Goal: Information Seeking & Learning: Compare options

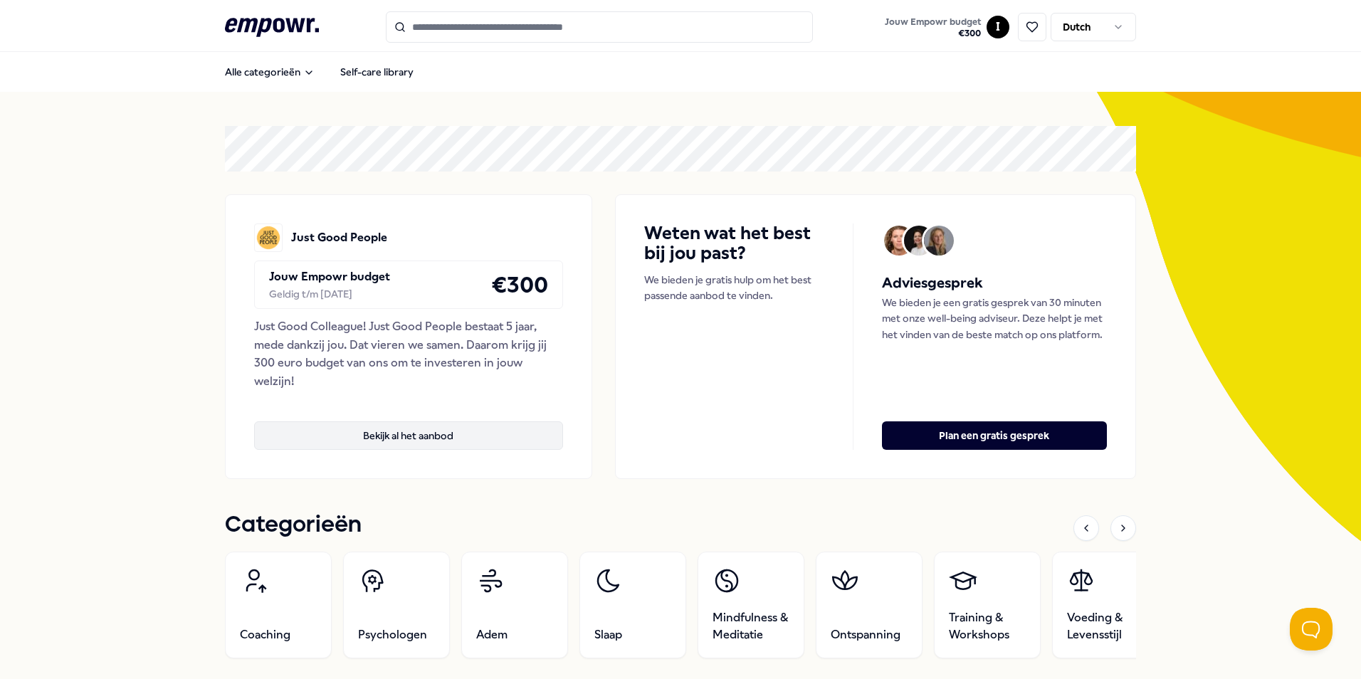
click at [432, 432] on button "Bekijk al het aanbod" at bounding box center [408, 436] width 309 height 28
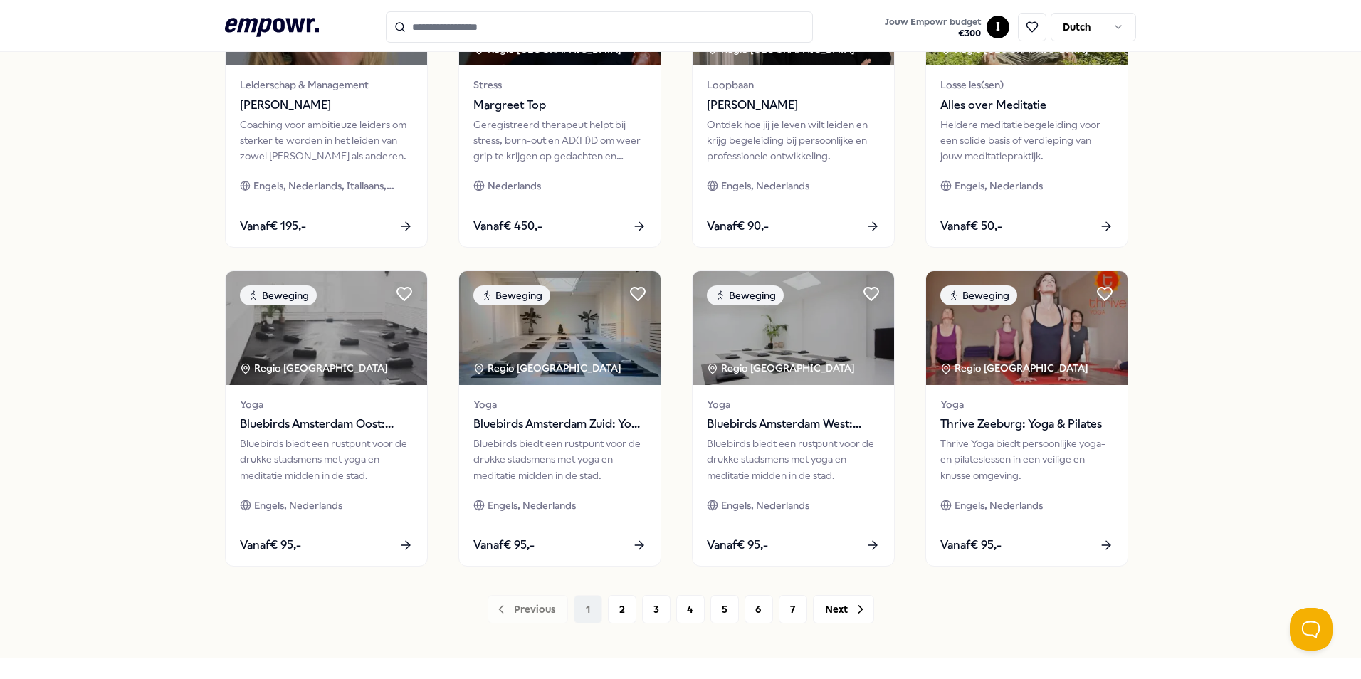
scroll to position [570, 0]
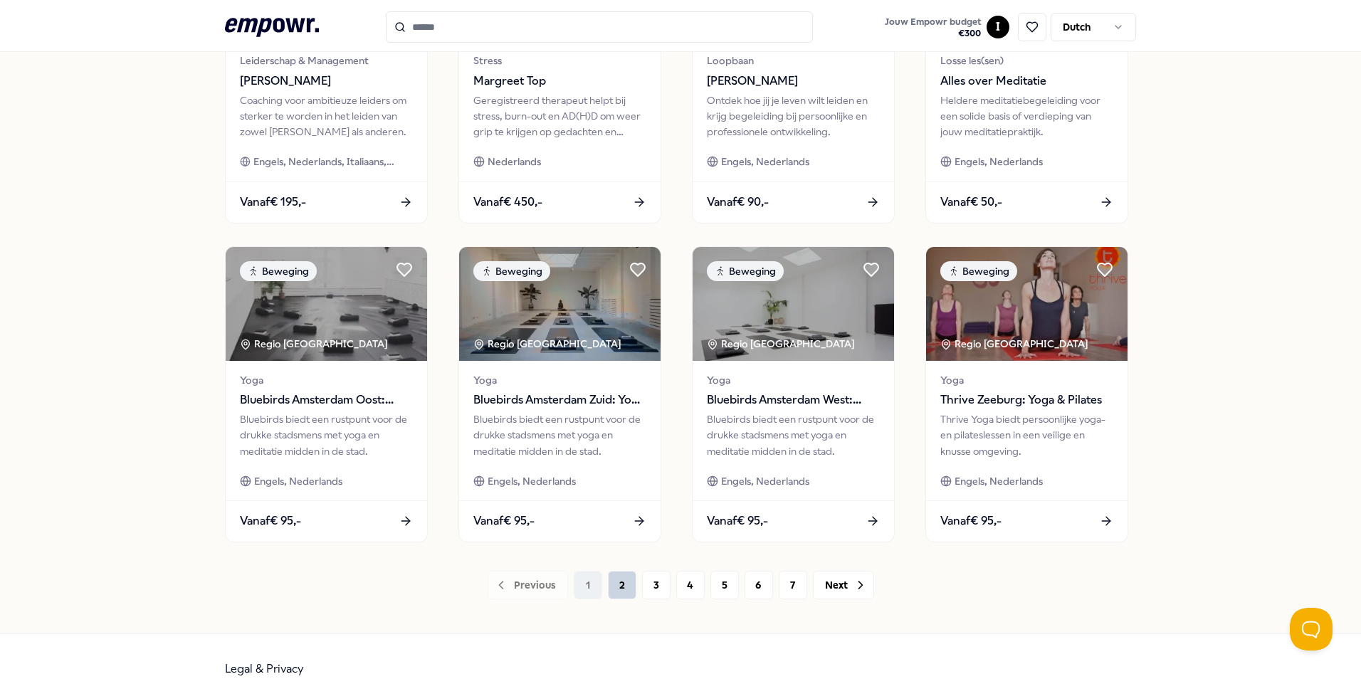
click at [612, 587] on button "2" at bounding box center [622, 585] width 28 height 28
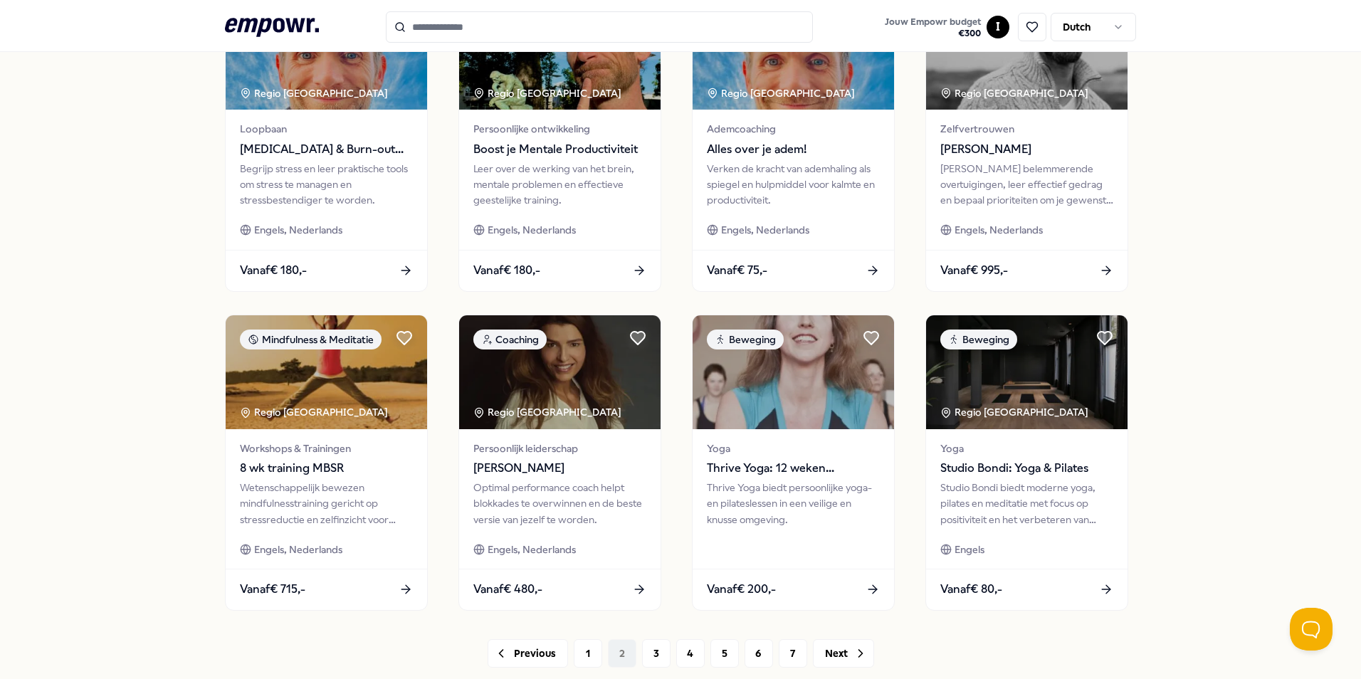
scroll to position [570, 0]
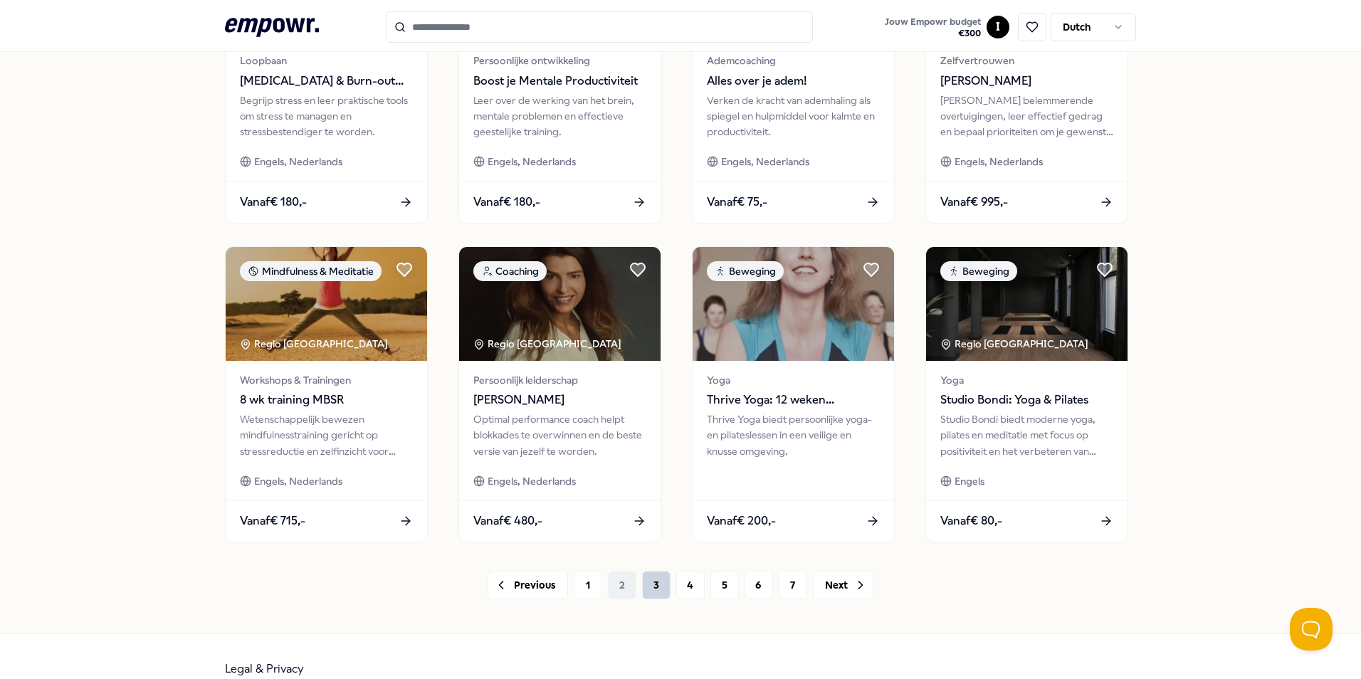
click at [643, 589] on button "3" at bounding box center [656, 585] width 28 height 28
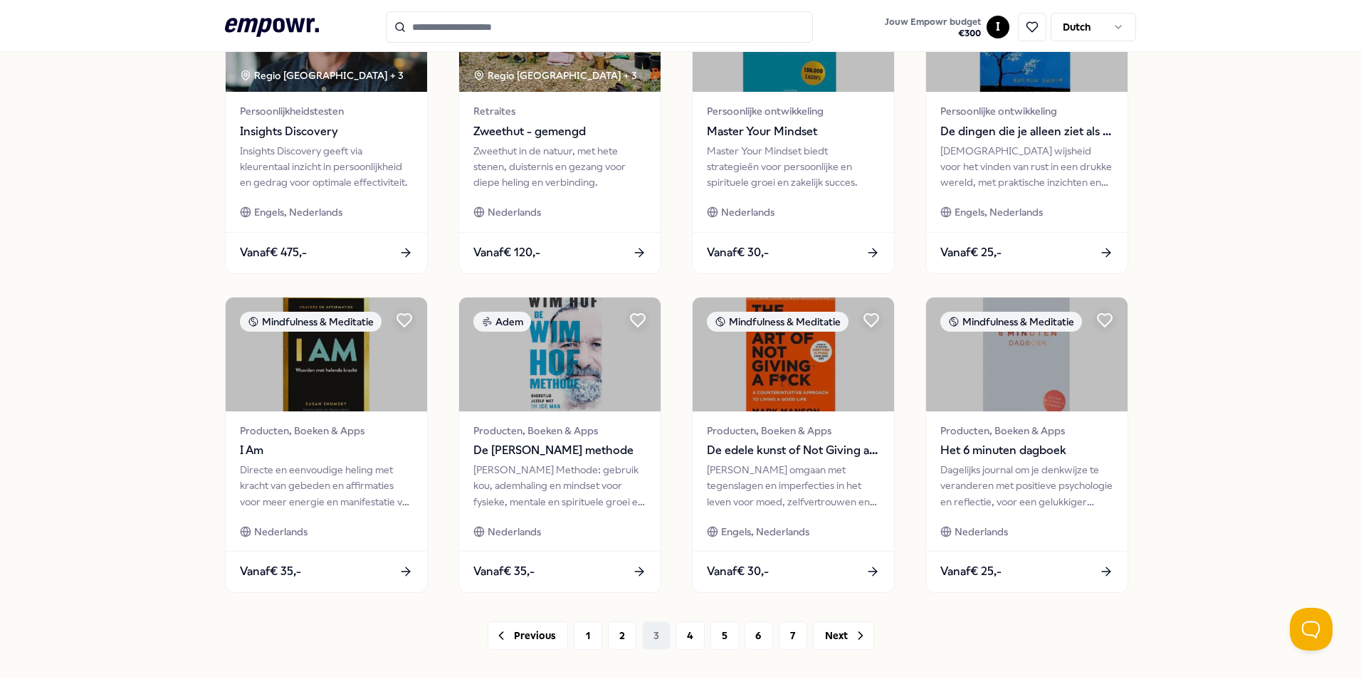
scroll to position [595, 0]
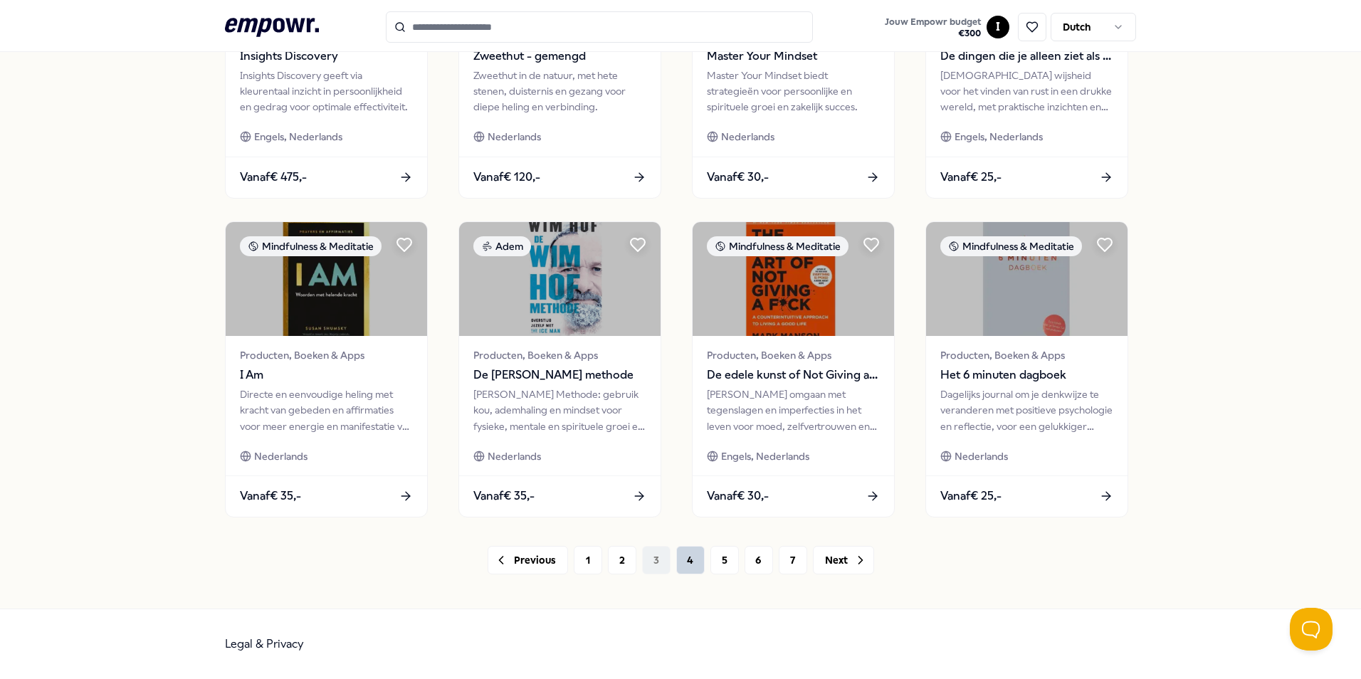
click at [676, 560] on button "4" at bounding box center [690, 560] width 28 height 28
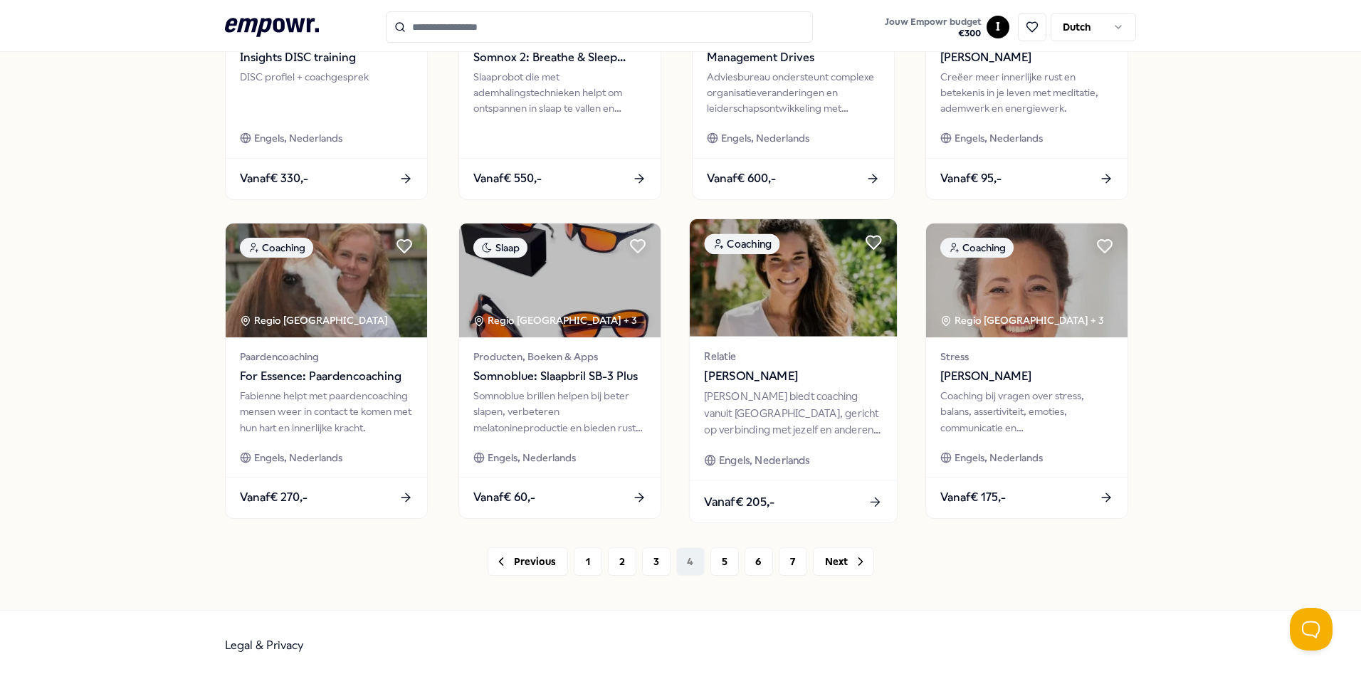
scroll to position [595, 0]
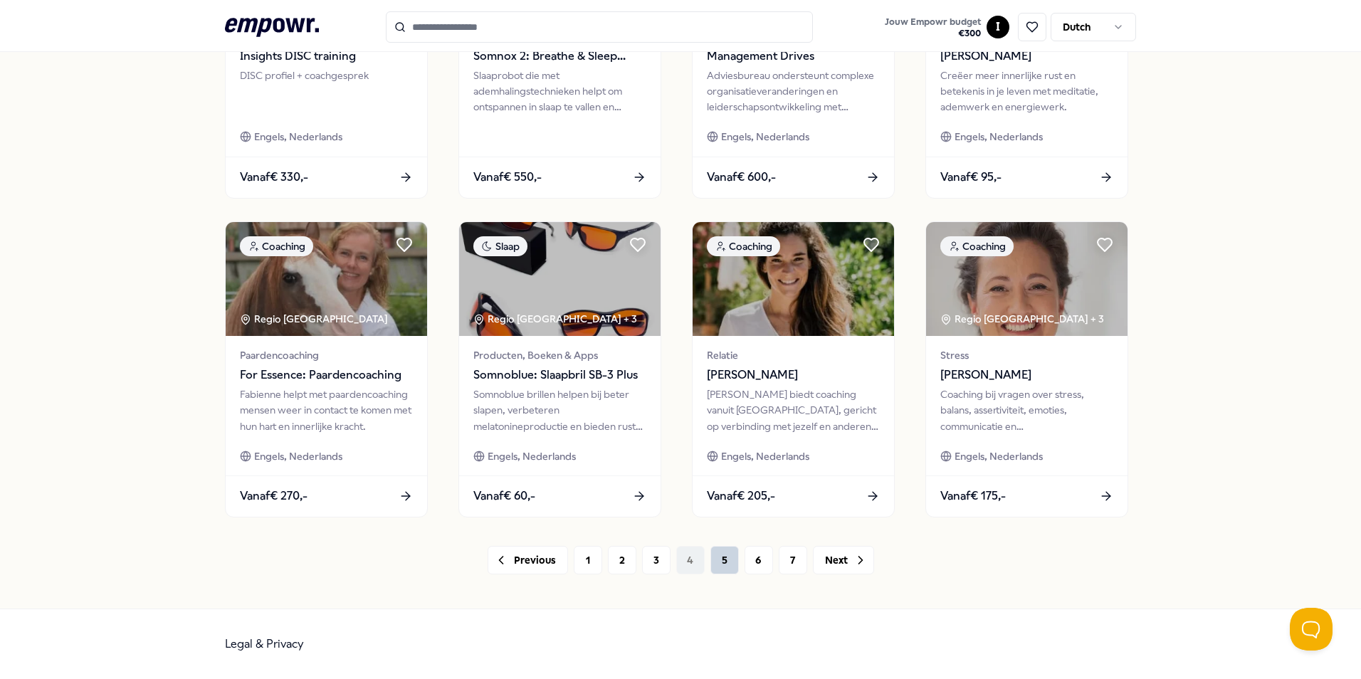
click at [711, 567] on button "5" at bounding box center [725, 560] width 28 height 28
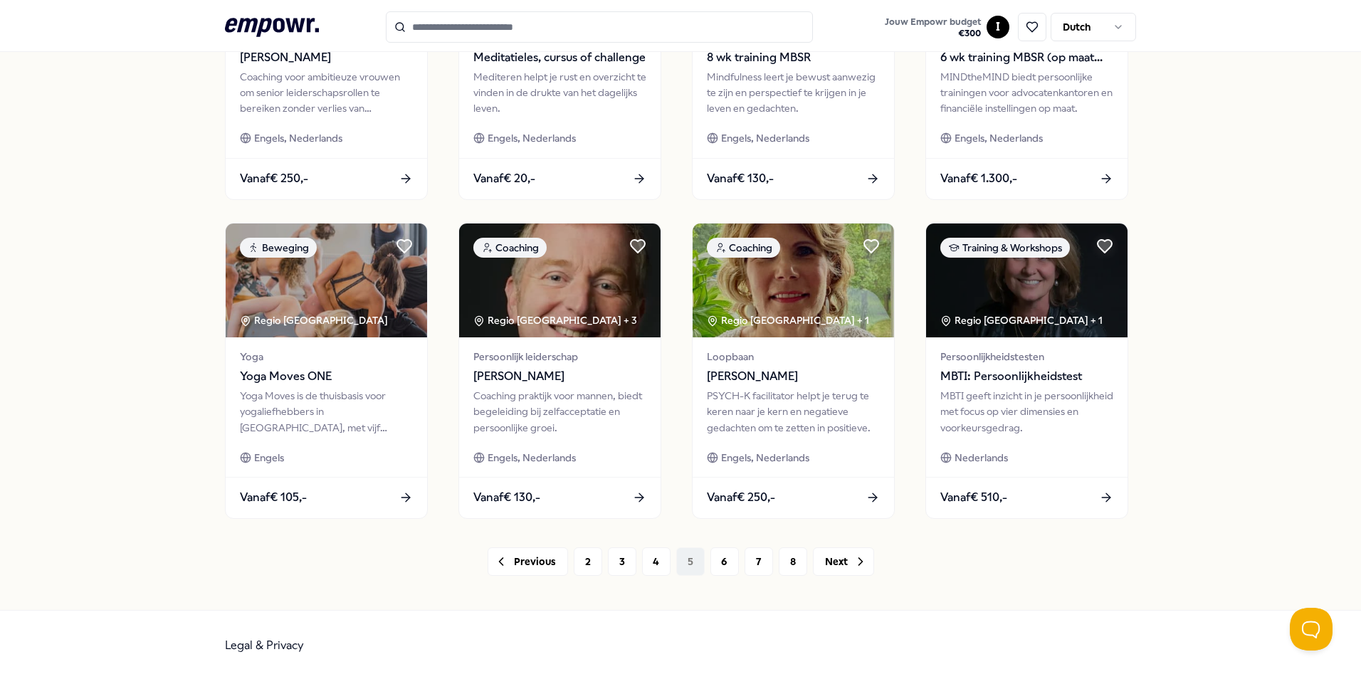
scroll to position [595, 0]
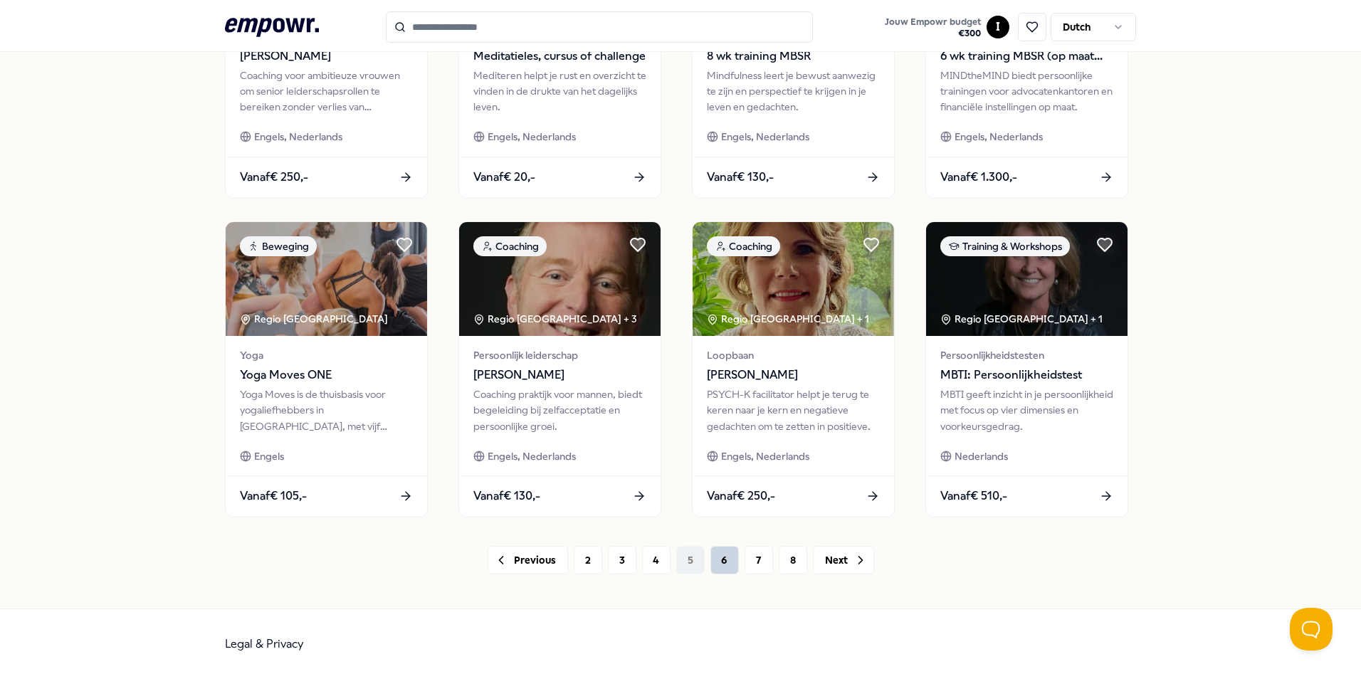
click at [730, 567] on button "6" at bounding box center [725, 560] width 28 height 28
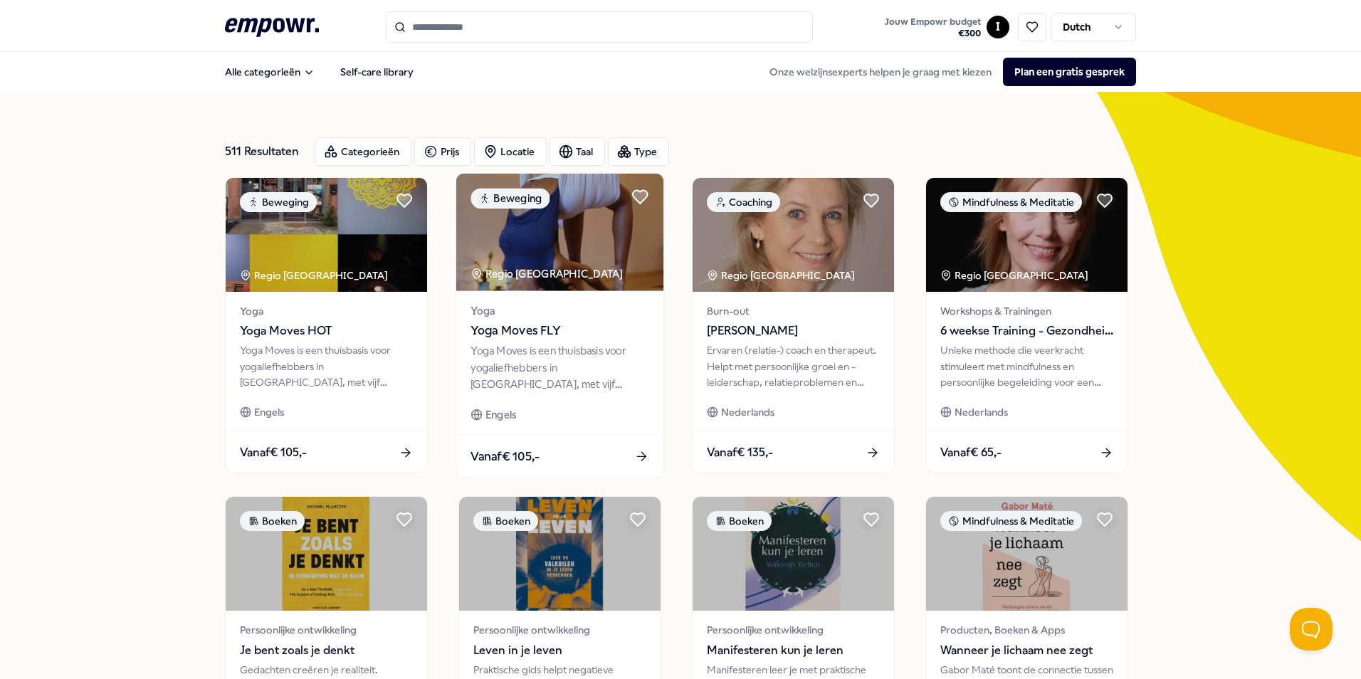
click at [565, 352] on div "Yoga Moves is een thuisbasis voor yogaliefhebbers in [GEOGRAPHIC_DATA], met vij…" at bounding box center [560, 367] width 178 height 49
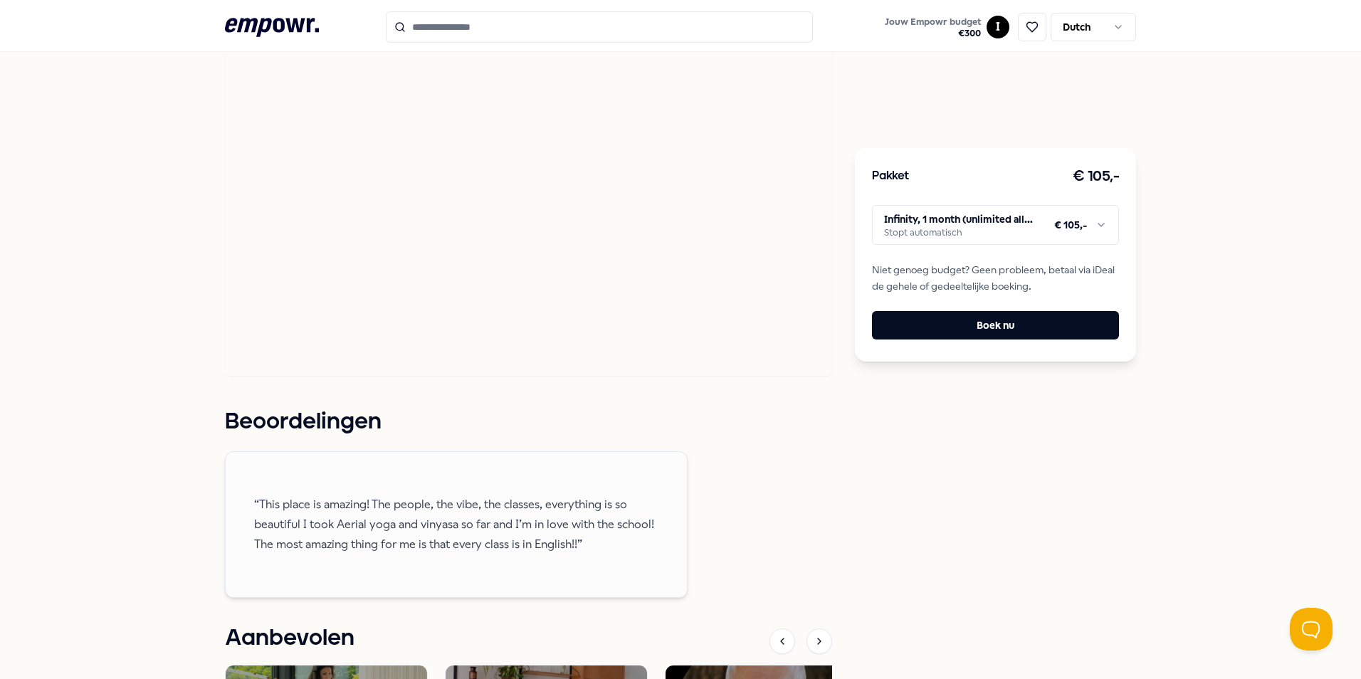
scroll to position [712, 0]
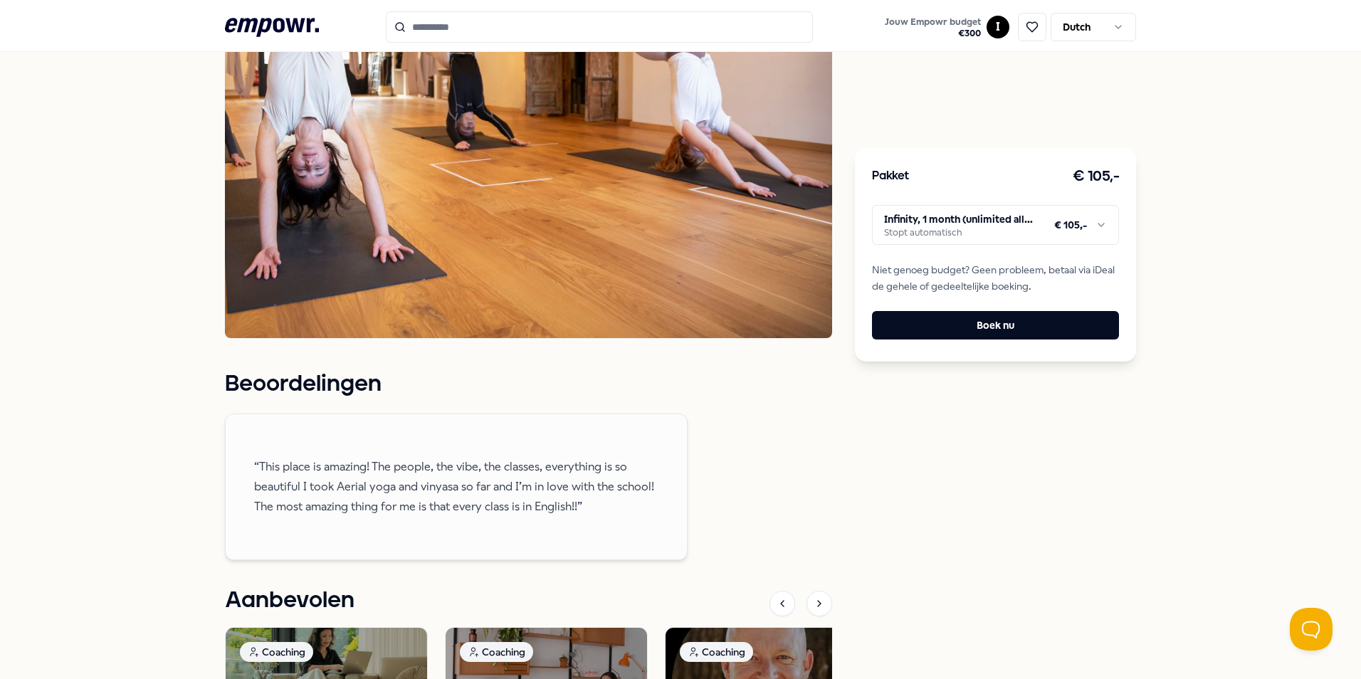
click at [1031, 237] on html ".empowr-logo_svg__cls-1{fill:#03032f} Jouw Empowr budget € 300 I Dutch Alle cat…" at bounding box center [680, 339] width 1361 height 679
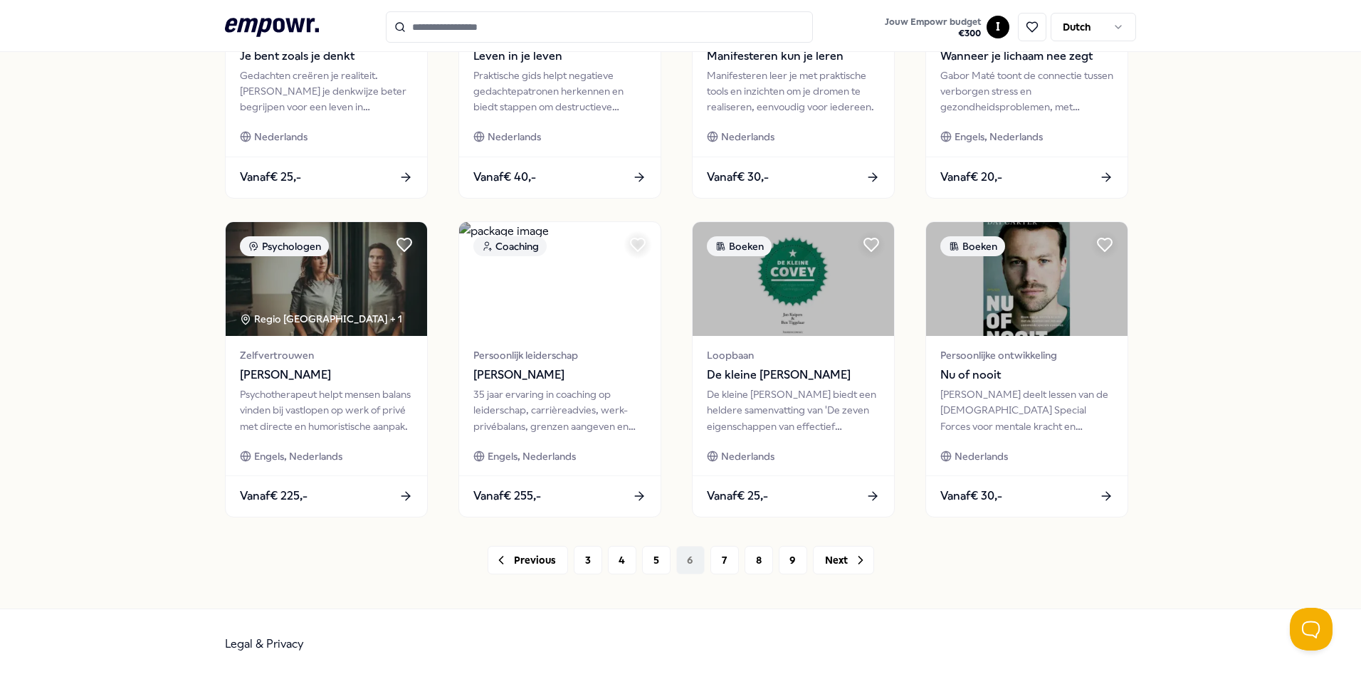
scroll to position [595, 0]
click at [721, 558] on button "7" at bounding box center [725, 560] width 28 height 28
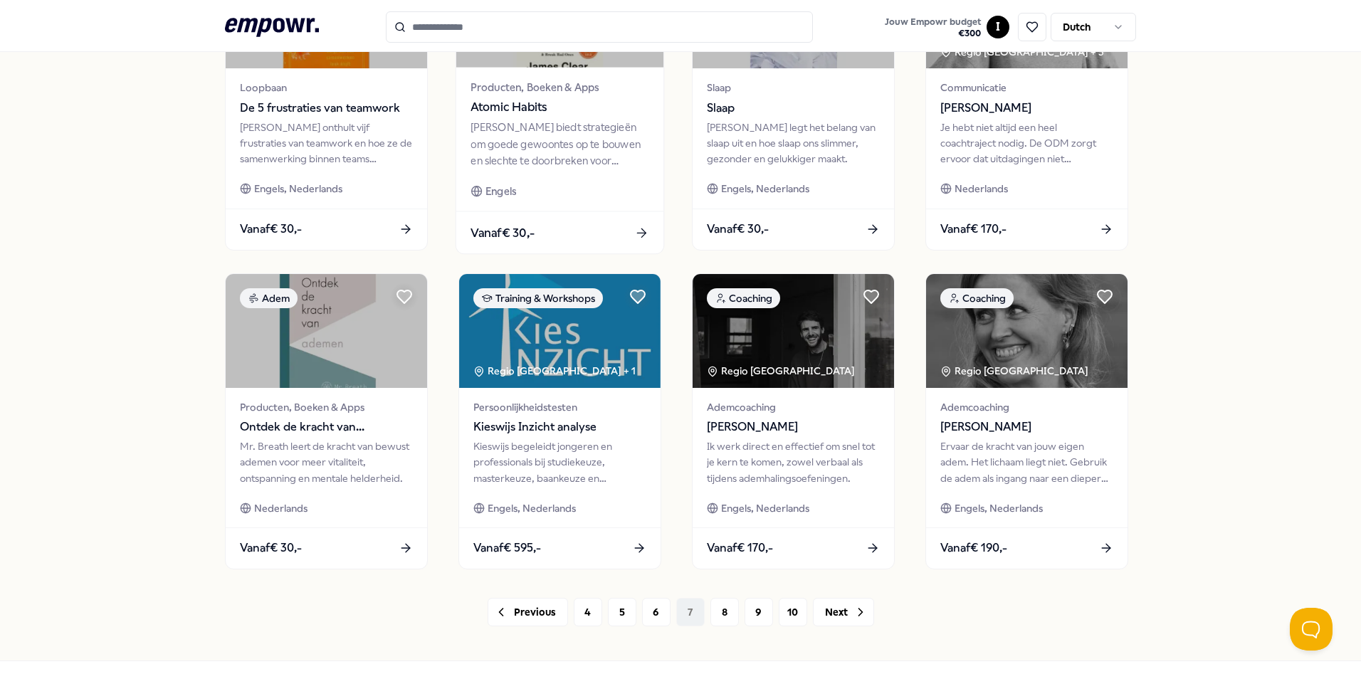
scroll to position [570, 0]
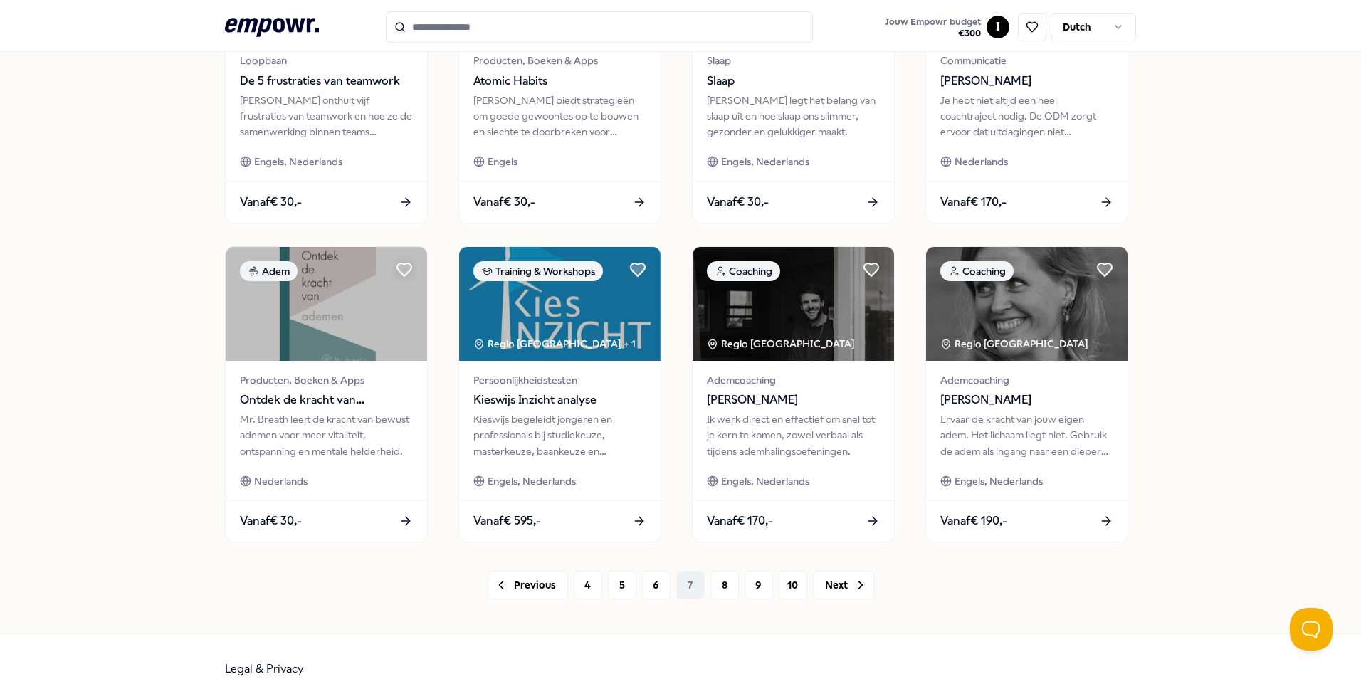
drag, startPoint x: 715, startPoint y: 585, endPoint x: 685, endPoint y: 597, distance: 32.3
click at [685, 597] on div "Previous 4 5 6 7 8 9 10 Next" at bounding box center [680, 585] width 911 height 28
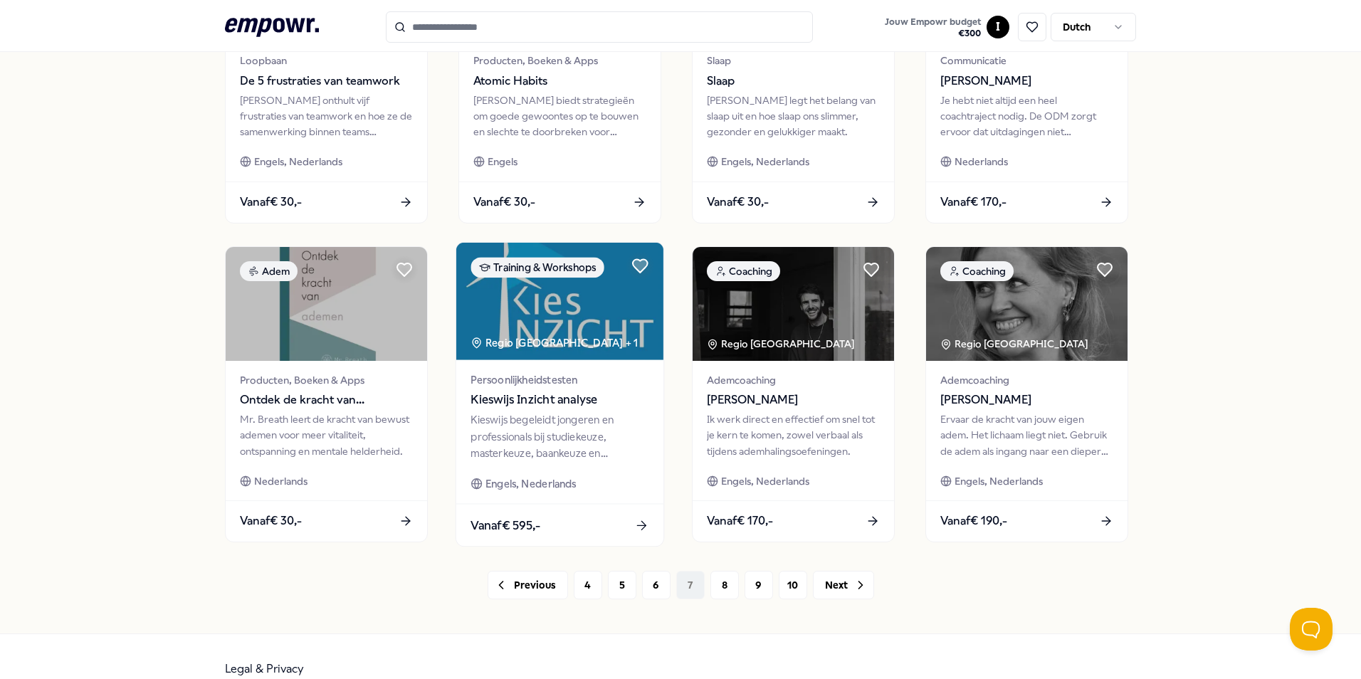
click at [550, 403] on span "Kieswijs Inzicht analyse" at bounding box center [560, 400] width 178 height 19
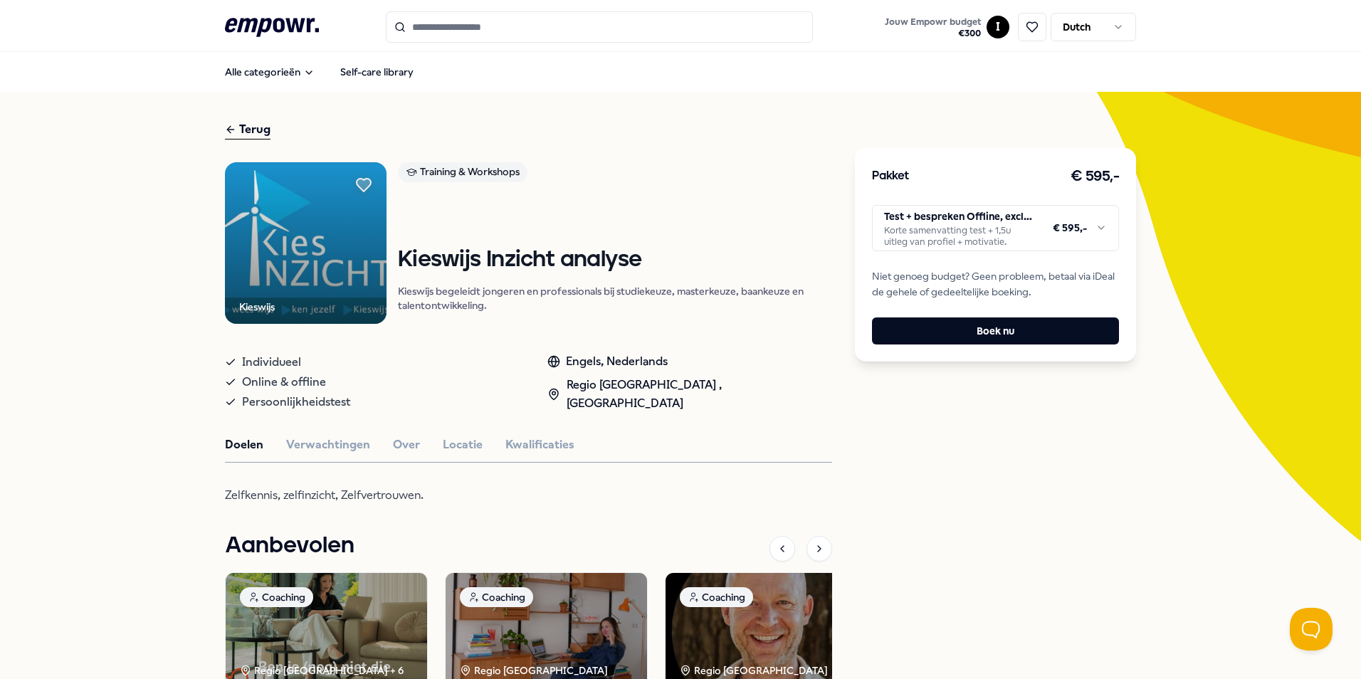
click at [318, 453] on div "Kieswijs Training & Workshops Kieswijs Inzicht analyse Kieswijs begeleidt jonge…" at bounding box center [528, 522] width 607 height 721
click at [318, 446] on button "Verwachtingen" at bounding box center [328, 445] width 84 height 19
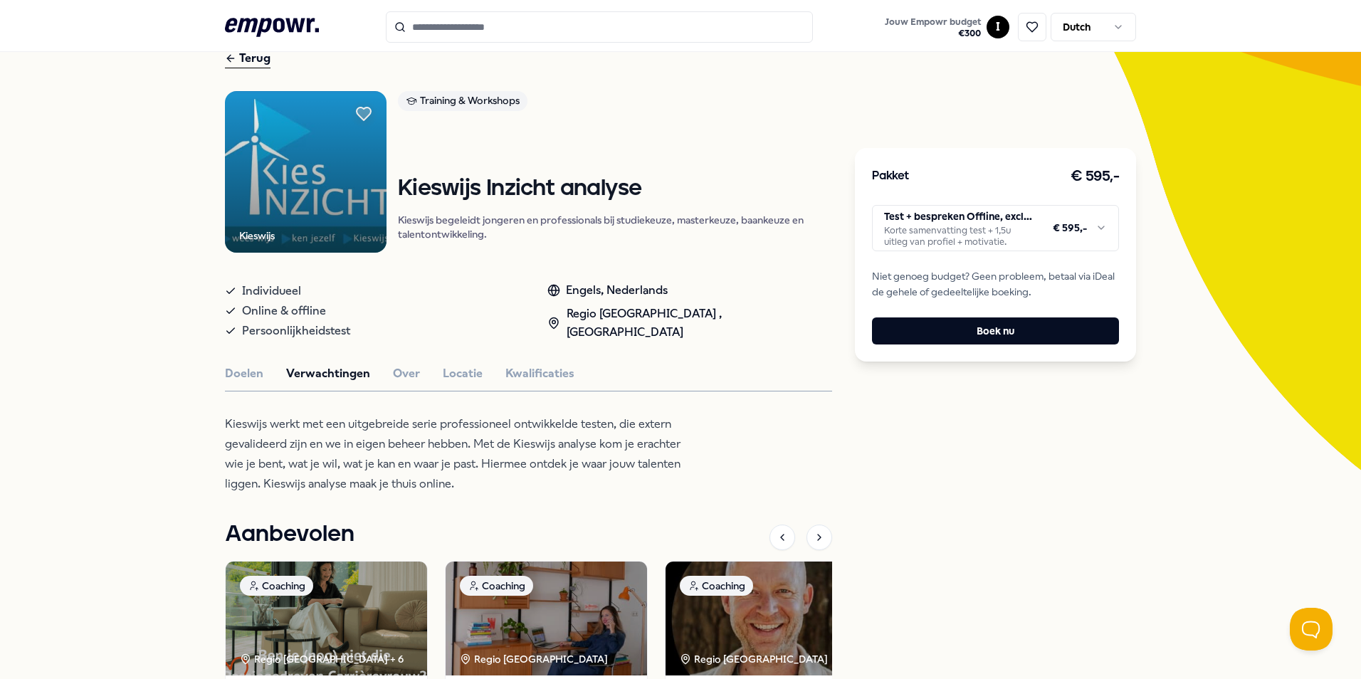
scroll to position [142, 0]
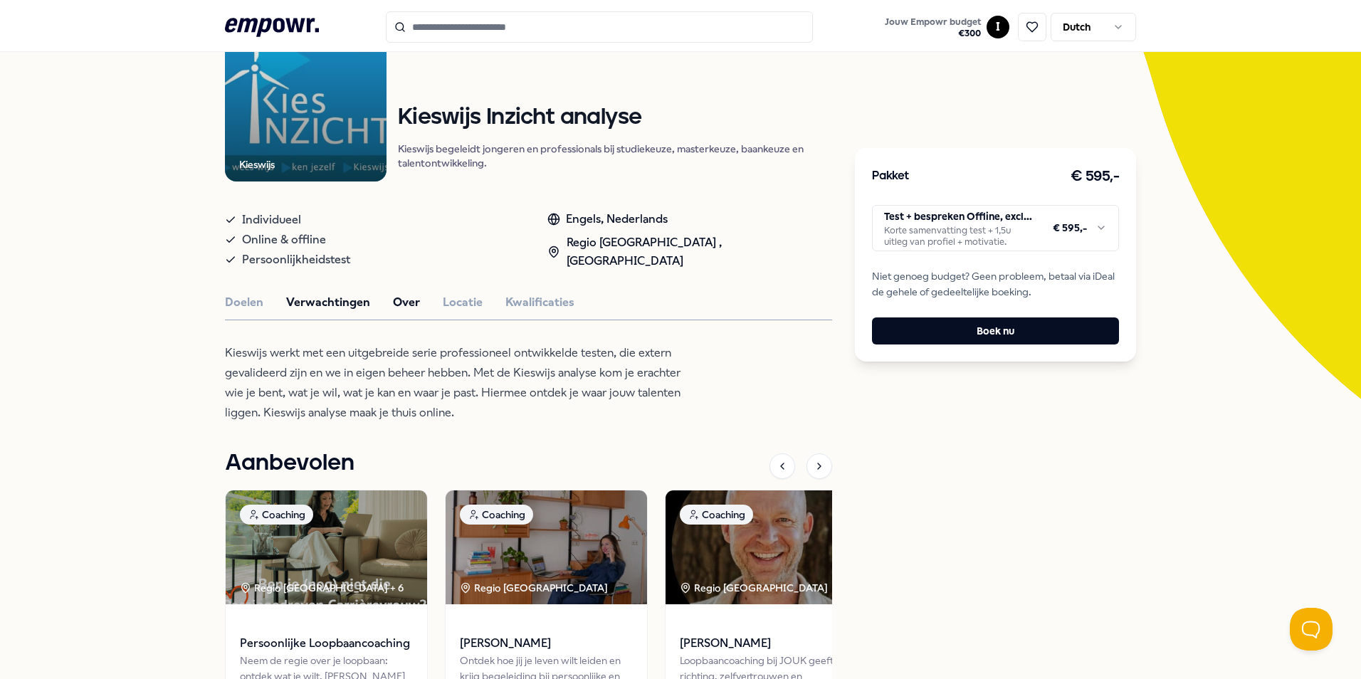
click at [409, 298] on button "Over" at bounding box center [406, 302] width 27 height 19
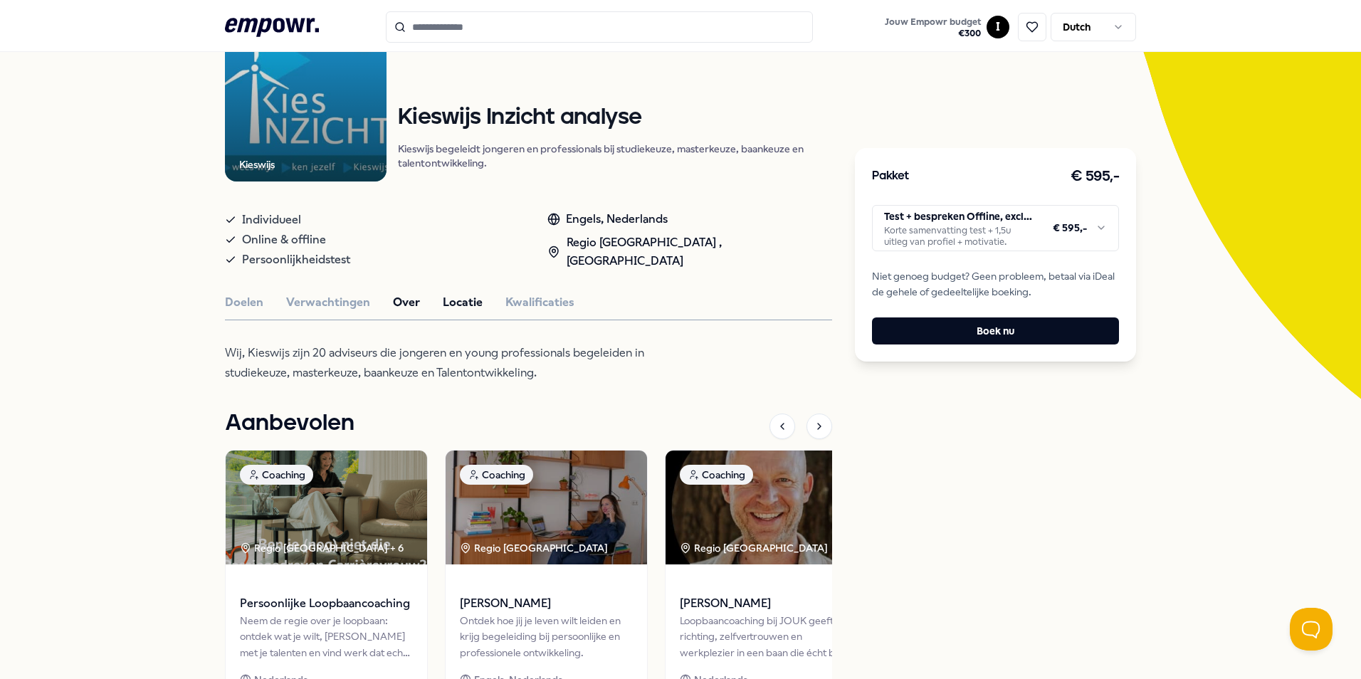
click at [460, 305] on button "Locatie" at bounding box center [463, 302] width 40 height 19
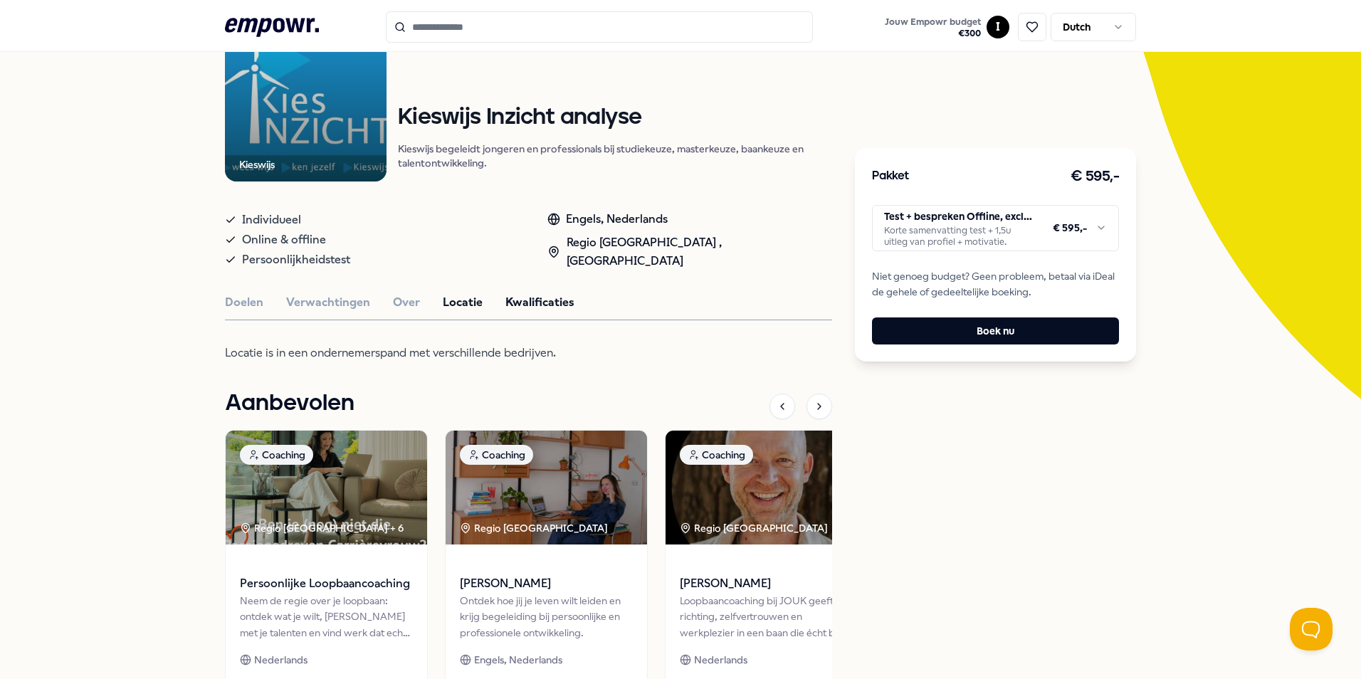
click at [553, 300] on button "Kwalificaties" at bounding box center [540, 302] width 69 height 19
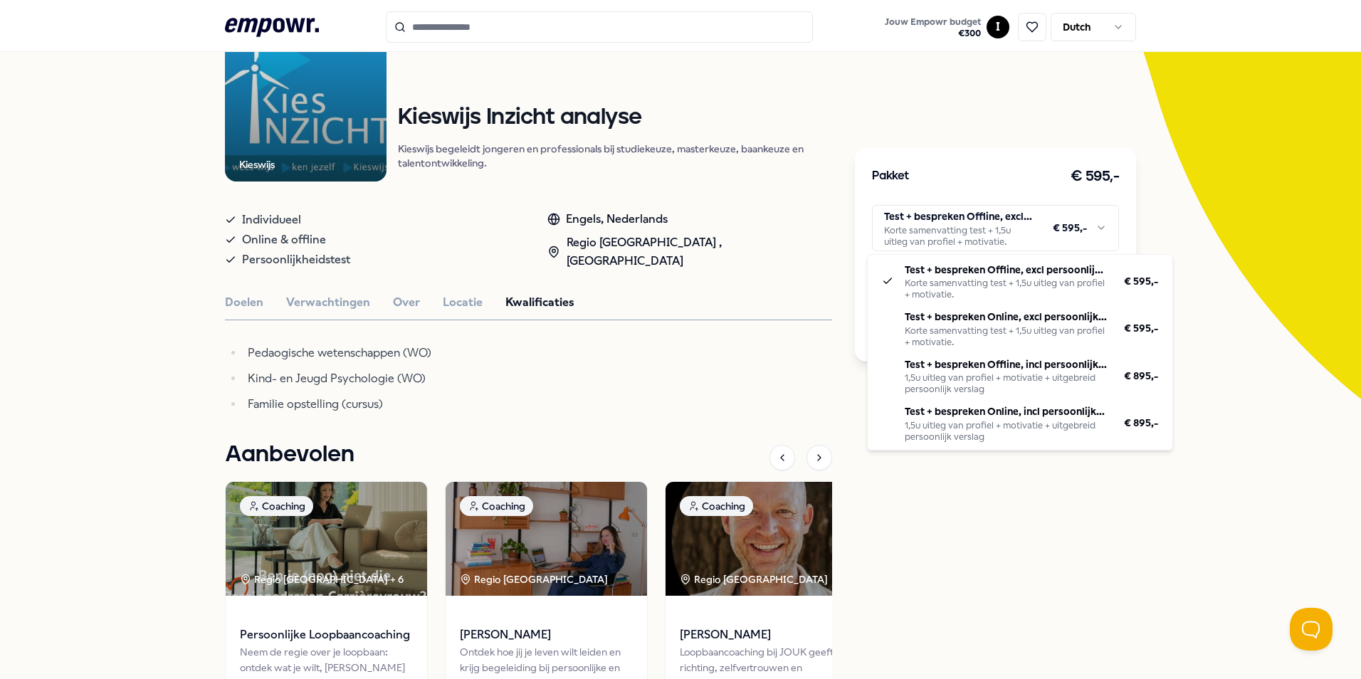
click at [976, 238] on html ".empowr-logo_svg__cls-1{fill:#03032f} Jouw Empowr budget € 300 I Dutch Alle cat…" at bounding box center [680, 339] width 1361 height 679
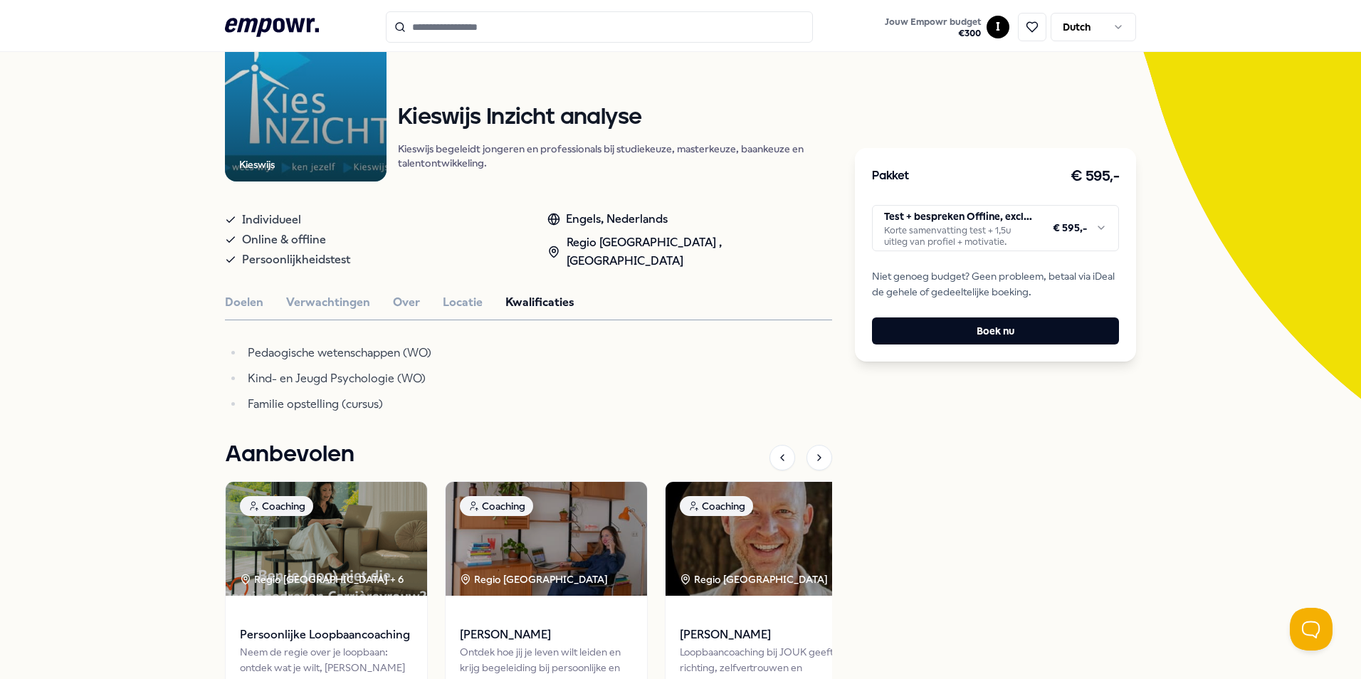
click at [664, 388] on html ".empowr-logo_svg__cls-1{fill:#03032f} Jouw Empowr budget € 300 I Dutch Alle cat…" at bounding box center [680, 339] width 1361 height 679
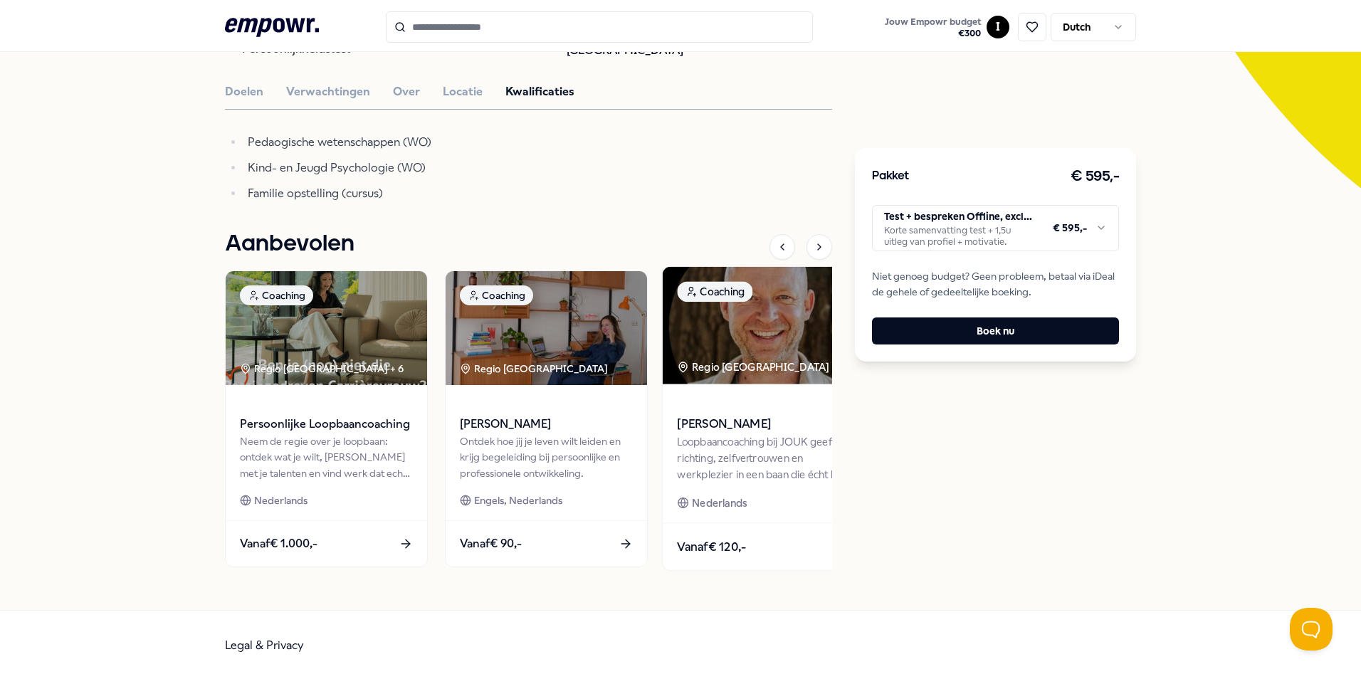
click at [764, 459] on div "Loopbaancoaching bij JOUK geeft je richting, zelfvertrouwen en werkplezier in e…" at bounding box center [766, 458] width 178 height 49
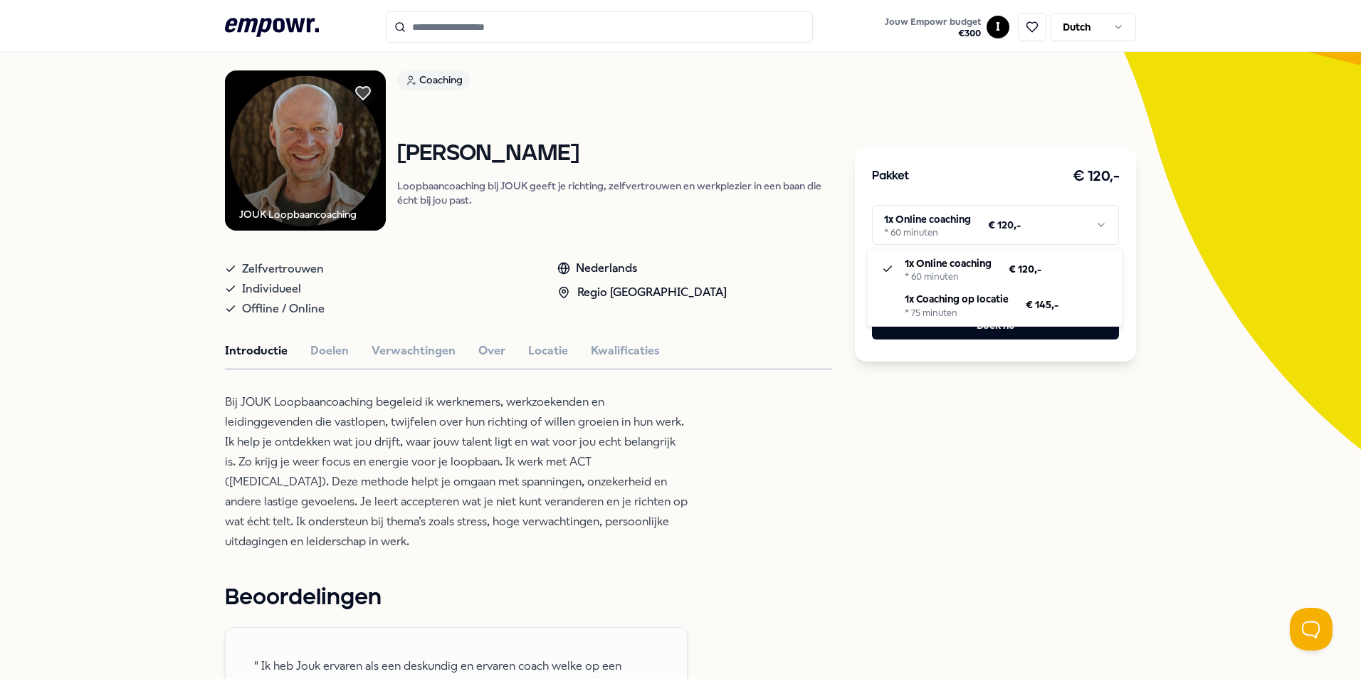
click at [1012, 234] on html ".empowr-logo_svg__cls-1{fill:#03032f} Jouw Empowr budget € 300 I Dutch Alle cat…" at bounding box center [680, 339] width 1361 height 679
click at [860, 441] on html ".empowr-logo_svg__cls-1{fill:#03032f} Jouw Empowr budget € 300 I Dutch Alle cat…" at bounding box center [680, 339] width 1361 height 679
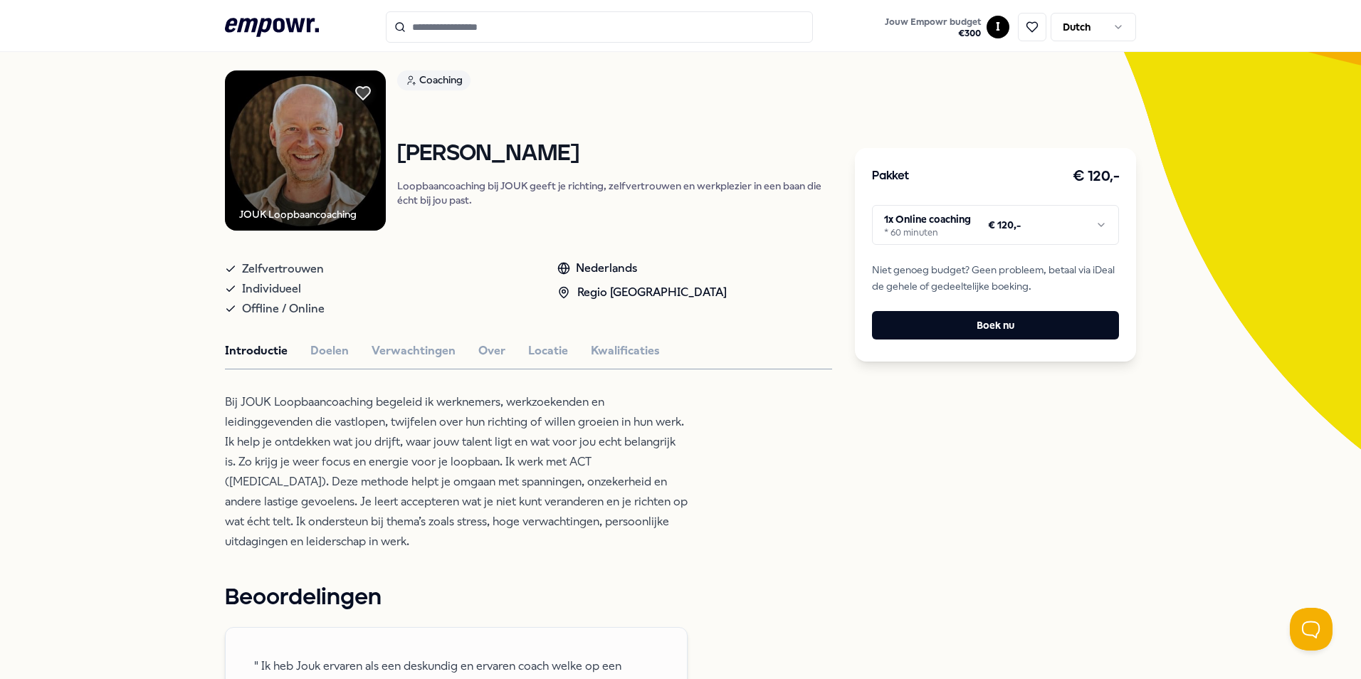
drag, startPoint x: 250, startPoint y: 522, endPoint x: 525, endPoint y: 533, distance: 275.8
click at [525, 533] on p "Bij JOUK Loopbaancoaching begeleid ik werknemers, werkzoekenden en leidinggeven…" at bounding box center [456, 471] width 463 height 159
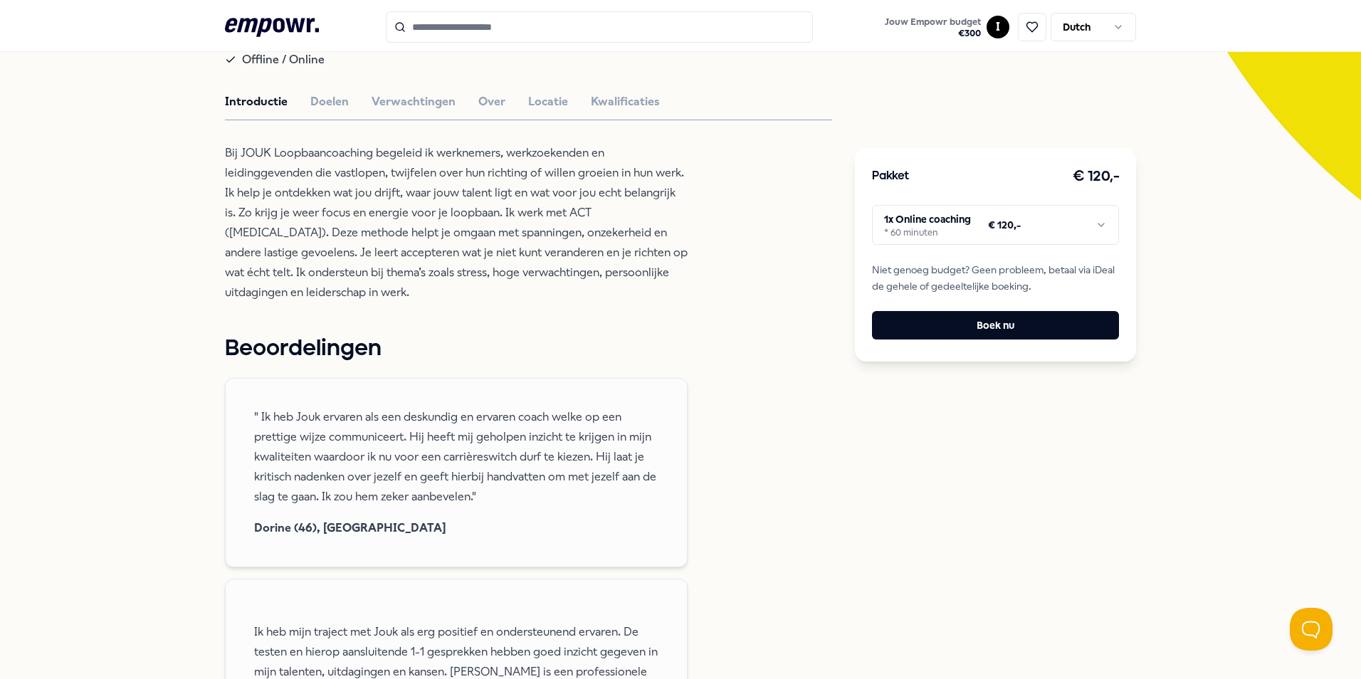
scroll to position [305, 0]
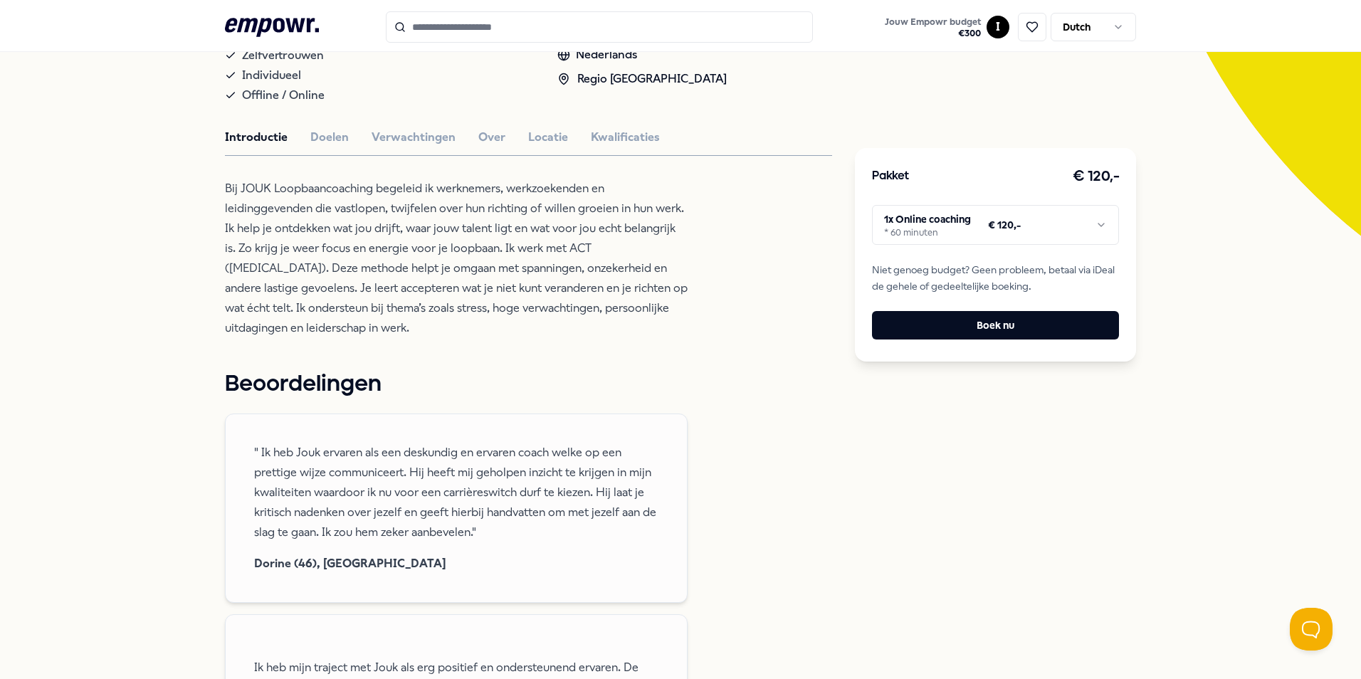
click at [937, 216] on html ".empowr-logo_svg__cls-1{fill:#03032f} Jouw Empowr budget € 300 I Dutch Alle cat…" at bounding box center [680, 339] width 1361 height 679
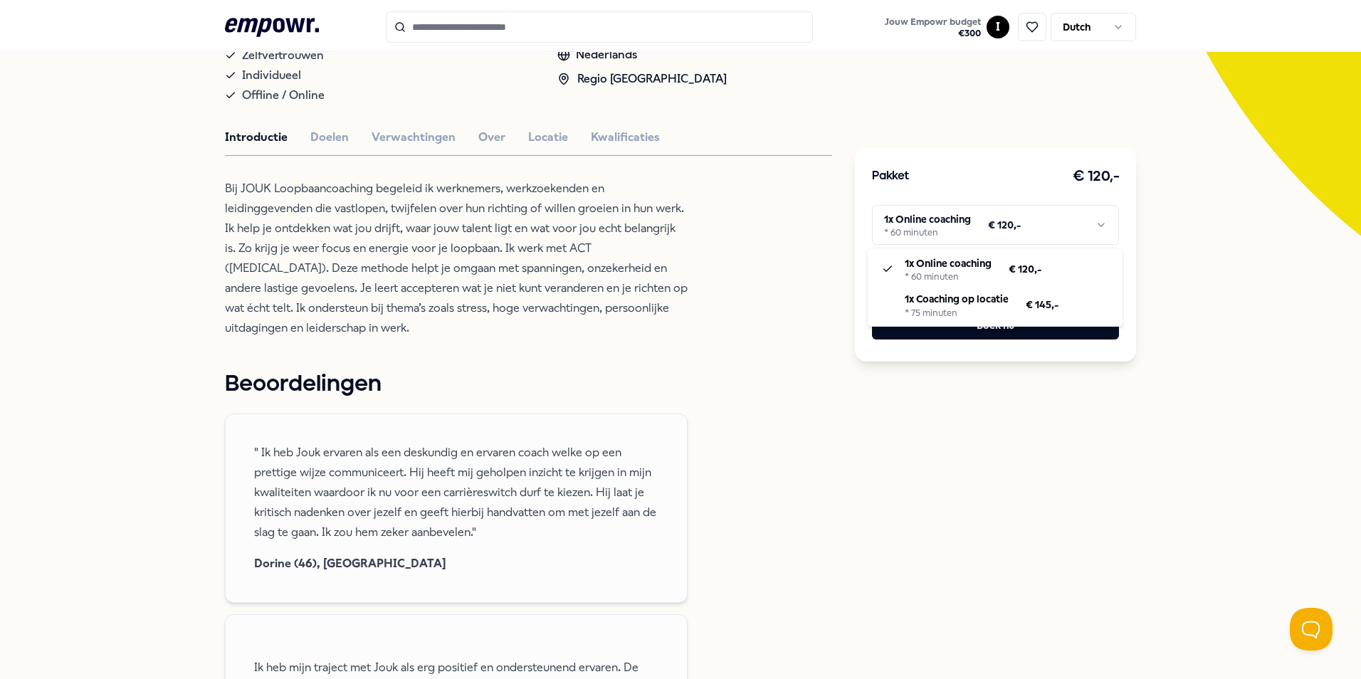
click at [1256, 320] on html ".empowr-logo_svg__cls-1{fill:#03032f} Jouw Empowr budget € 300 I Dutch Alle cat…" at bounding box center [680, 339] width 1361 height 679
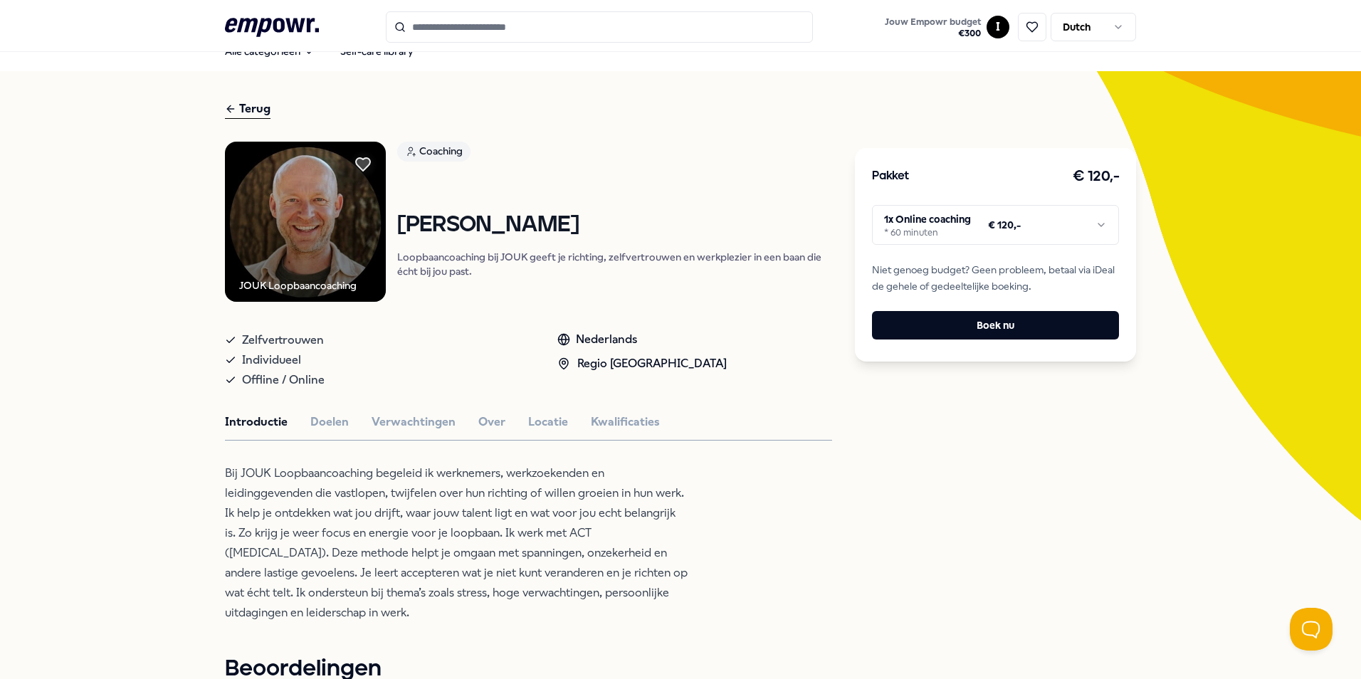
scroll to position [0, 0]
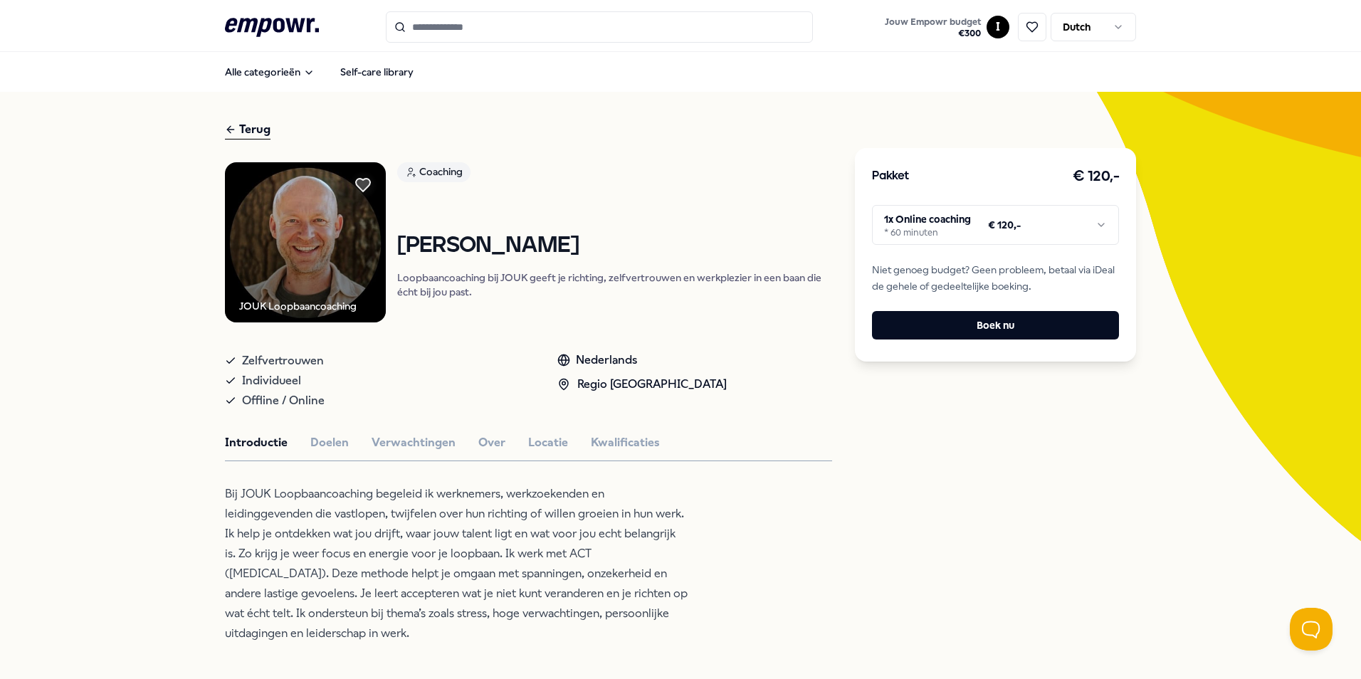
click at [247, 125] on div "Terug" at bounding box center [248, 129] width 46 height 19
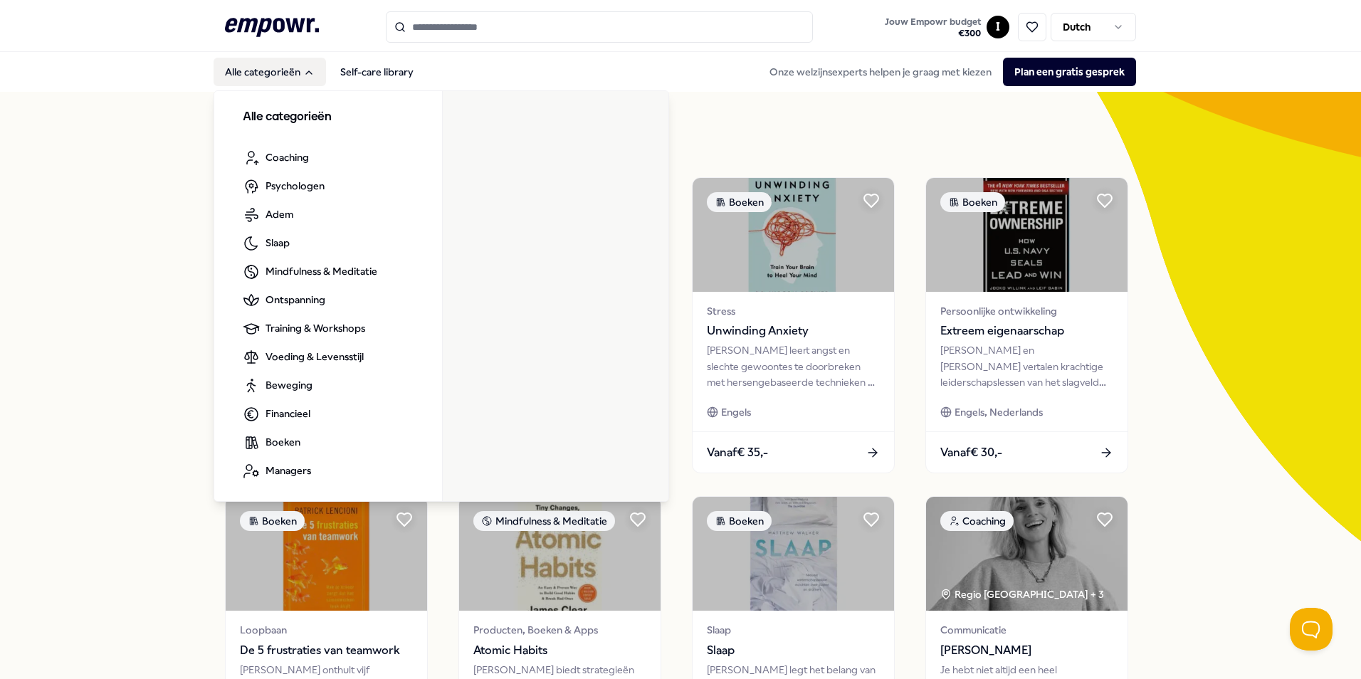
click at [259, 72] on button "Alle categorieën" at bounding box center [270, 72] width 112 height 28
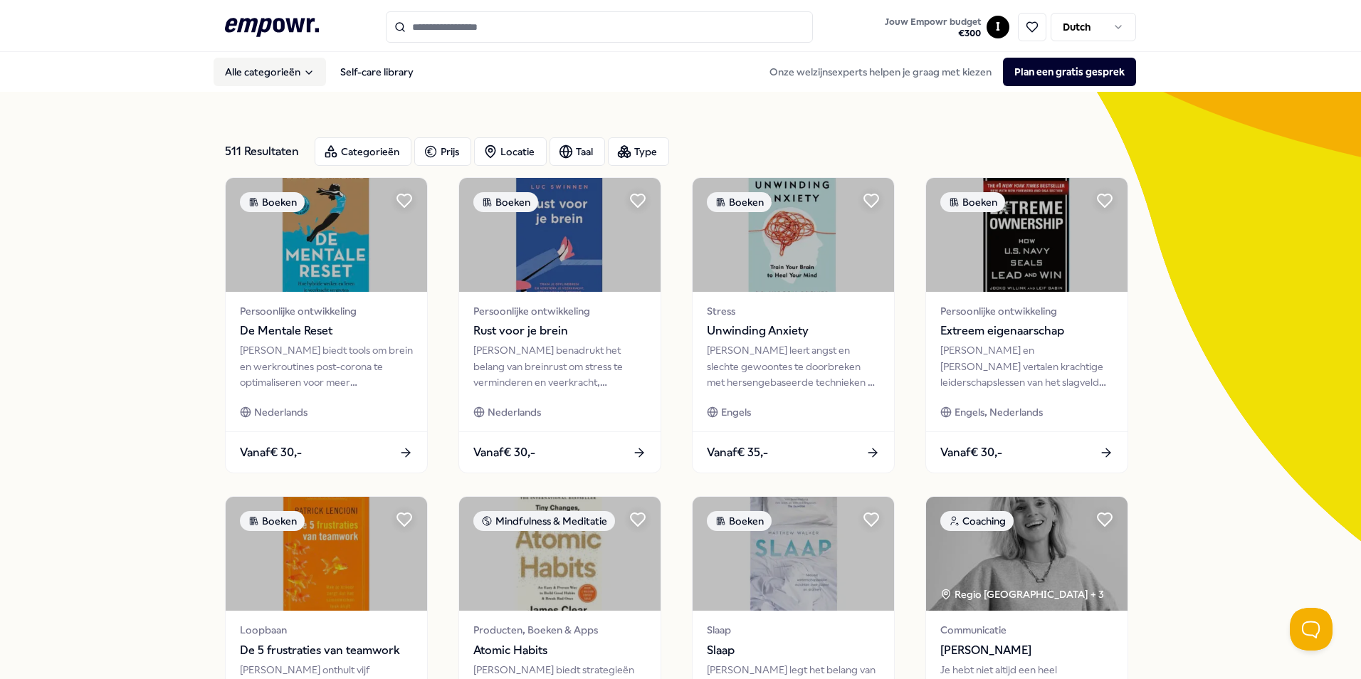
click at [259, 72] on button "Alle categorieën" at bounding box center [270, 72] width 112 height 28
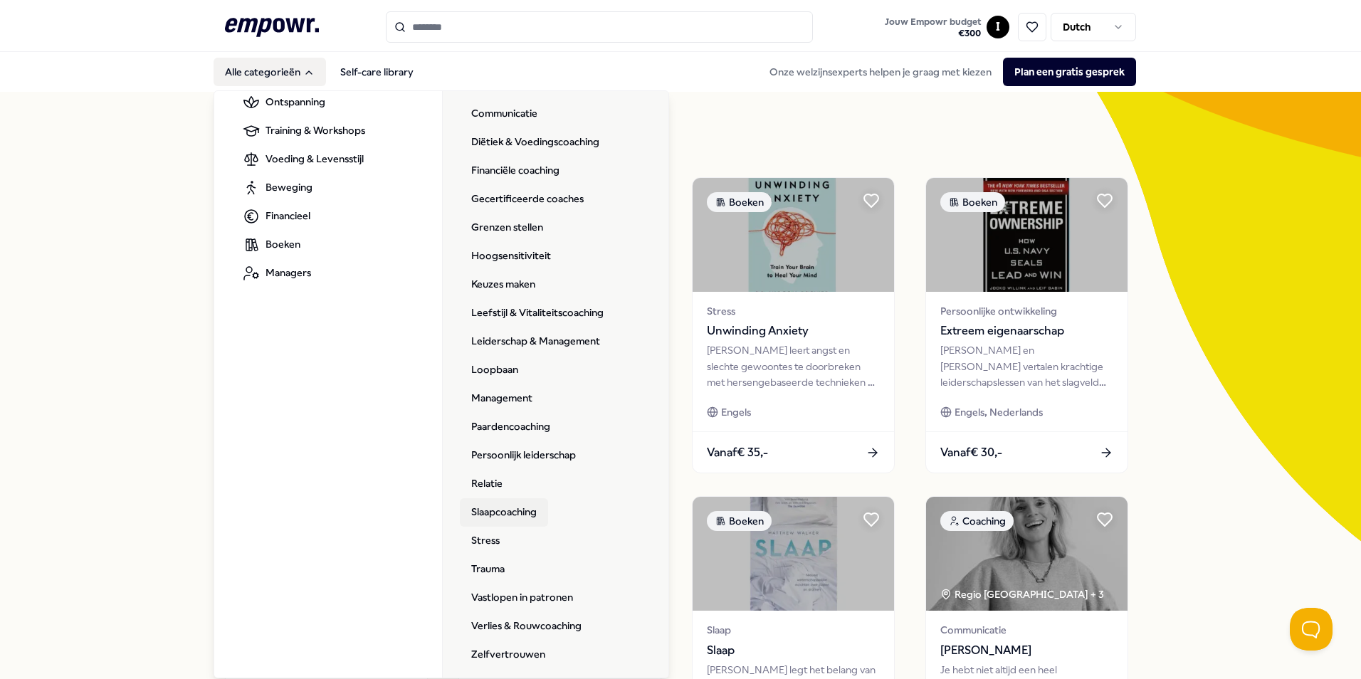
scroll to position [205, 0]
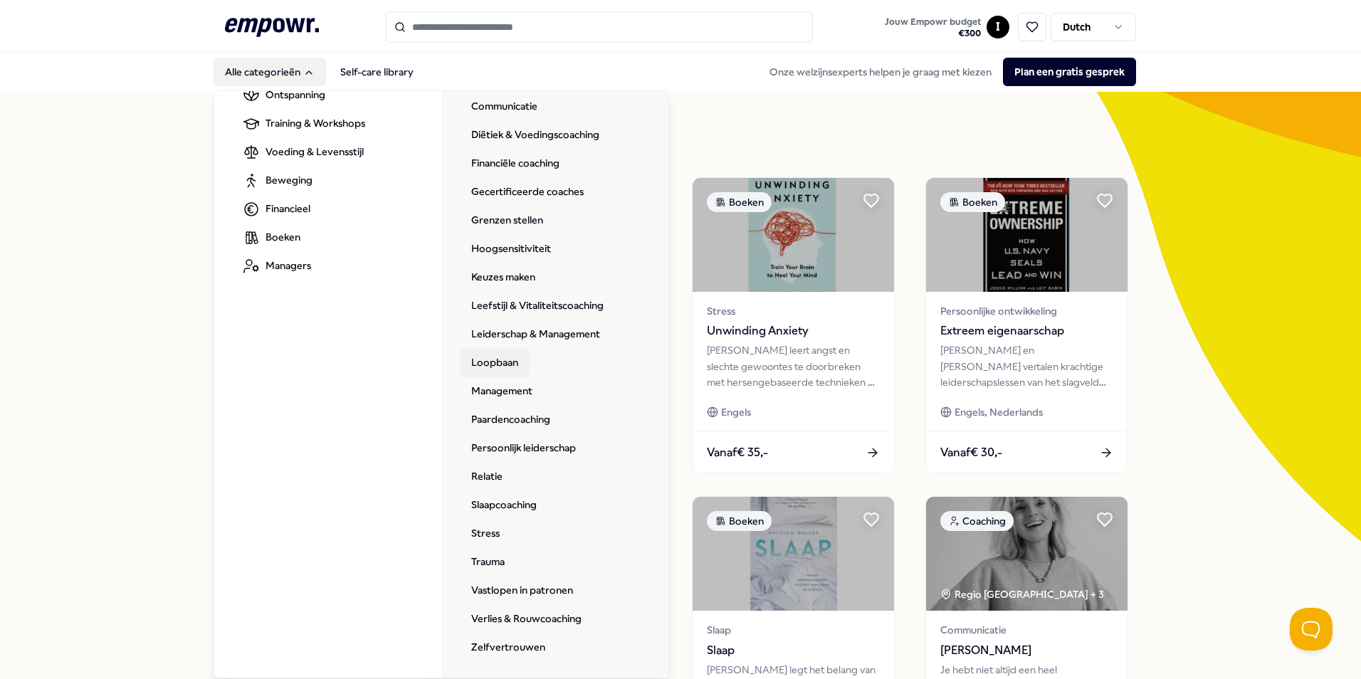
click at [489, 361] on link "Loopbaan" at bounding box center [495, 363] width 70 height 28
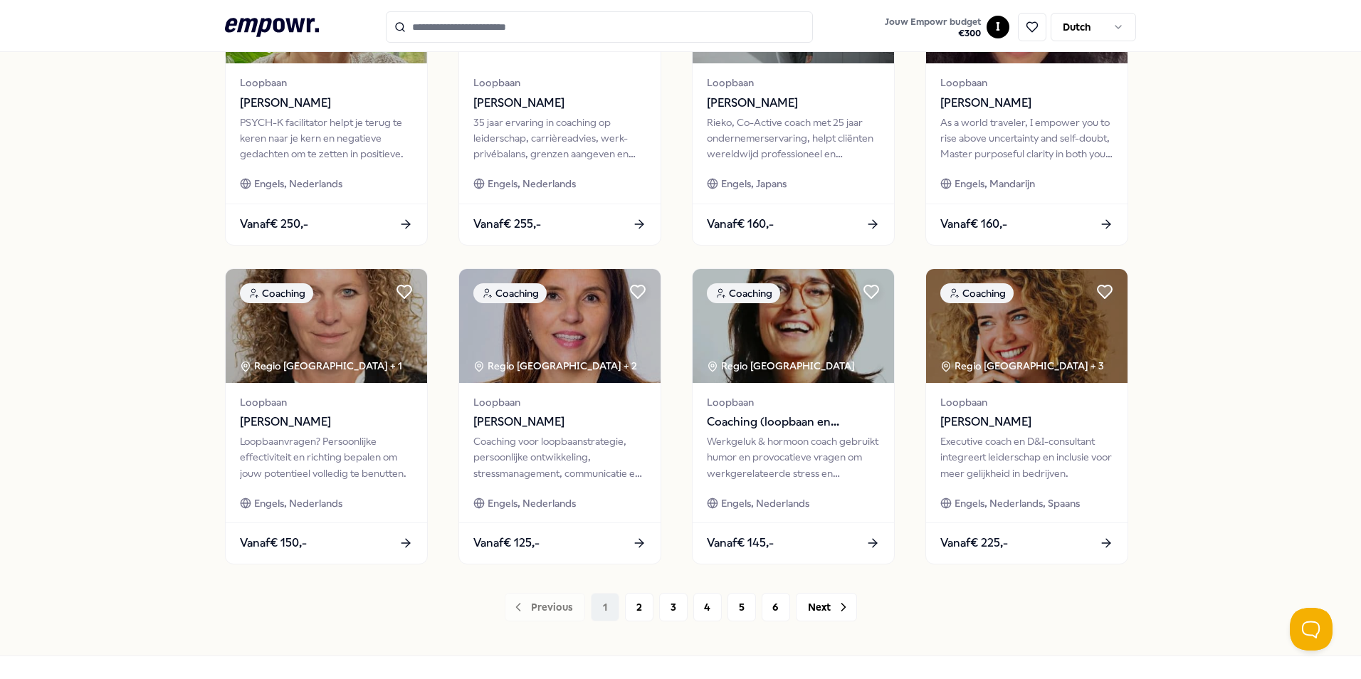
scroll to position [570, 0]
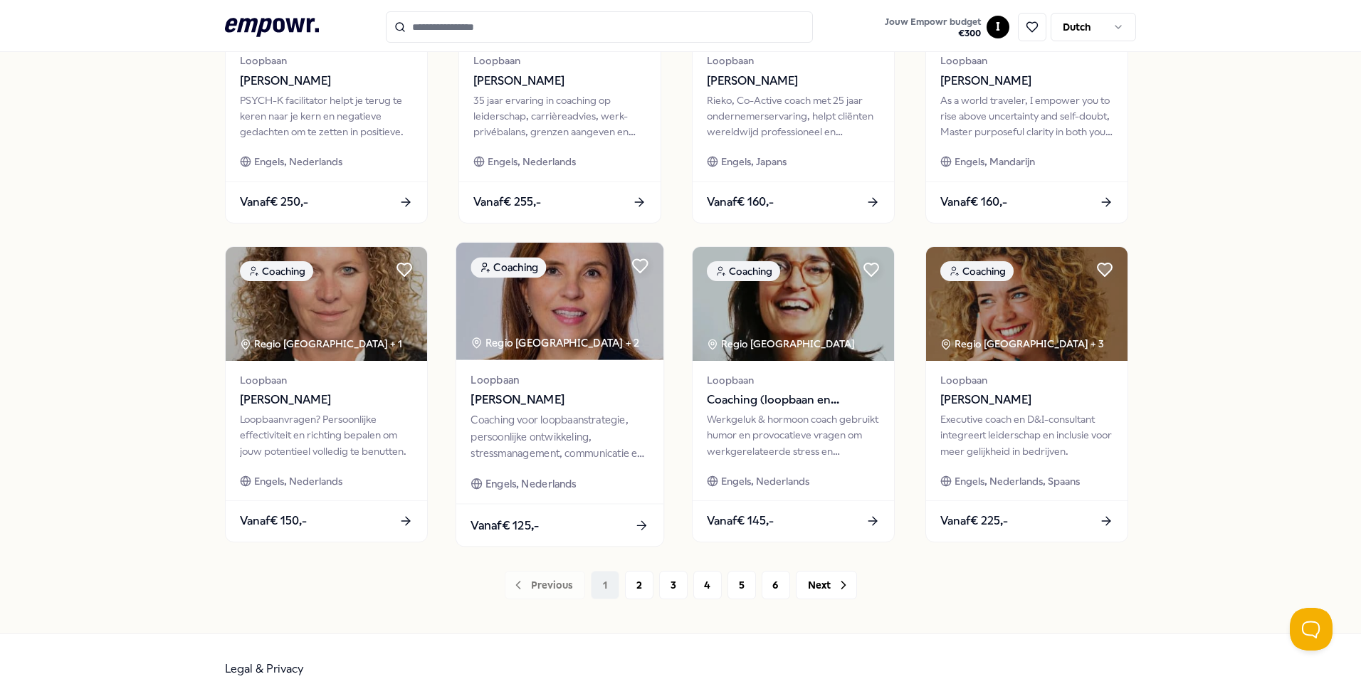
click at [526, 427] on div "Coaching voor loopbaanstrategie, persoonlijke ontwikkeling, stressmanagement, c…" at bounding box center [560, 436] width 178 height 49
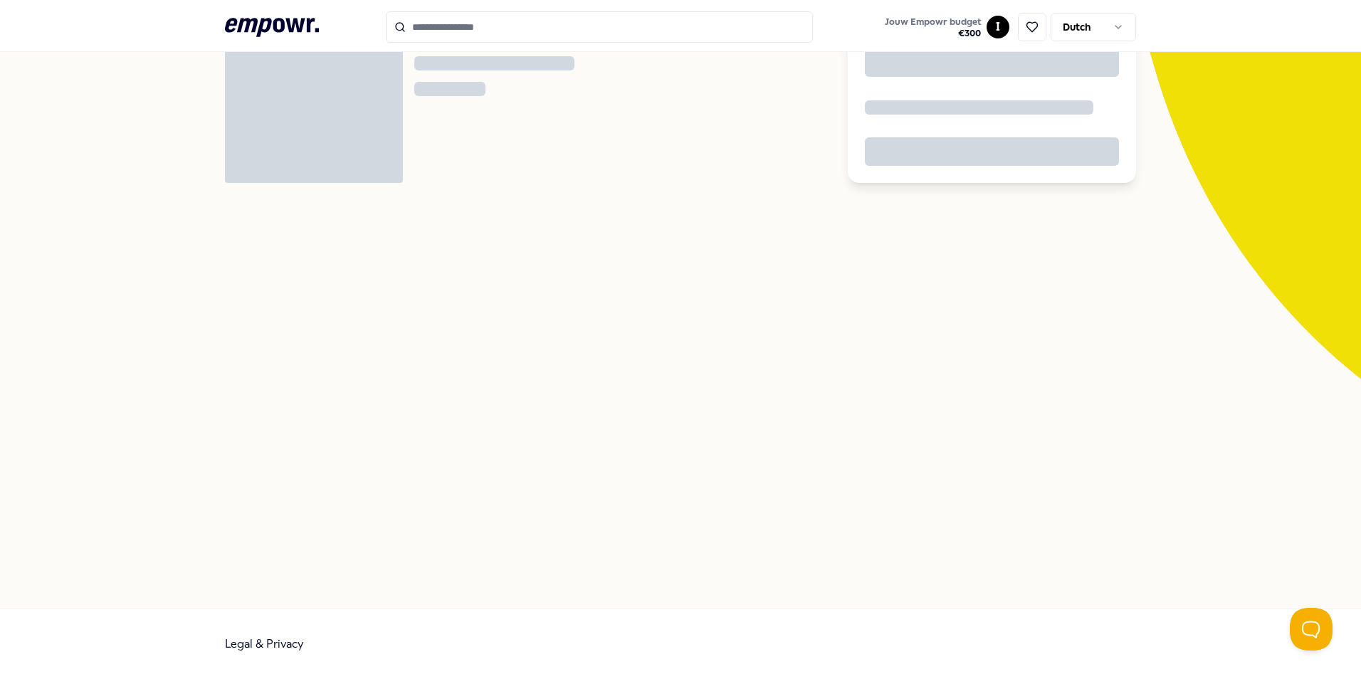
scroll to position [92, 0]
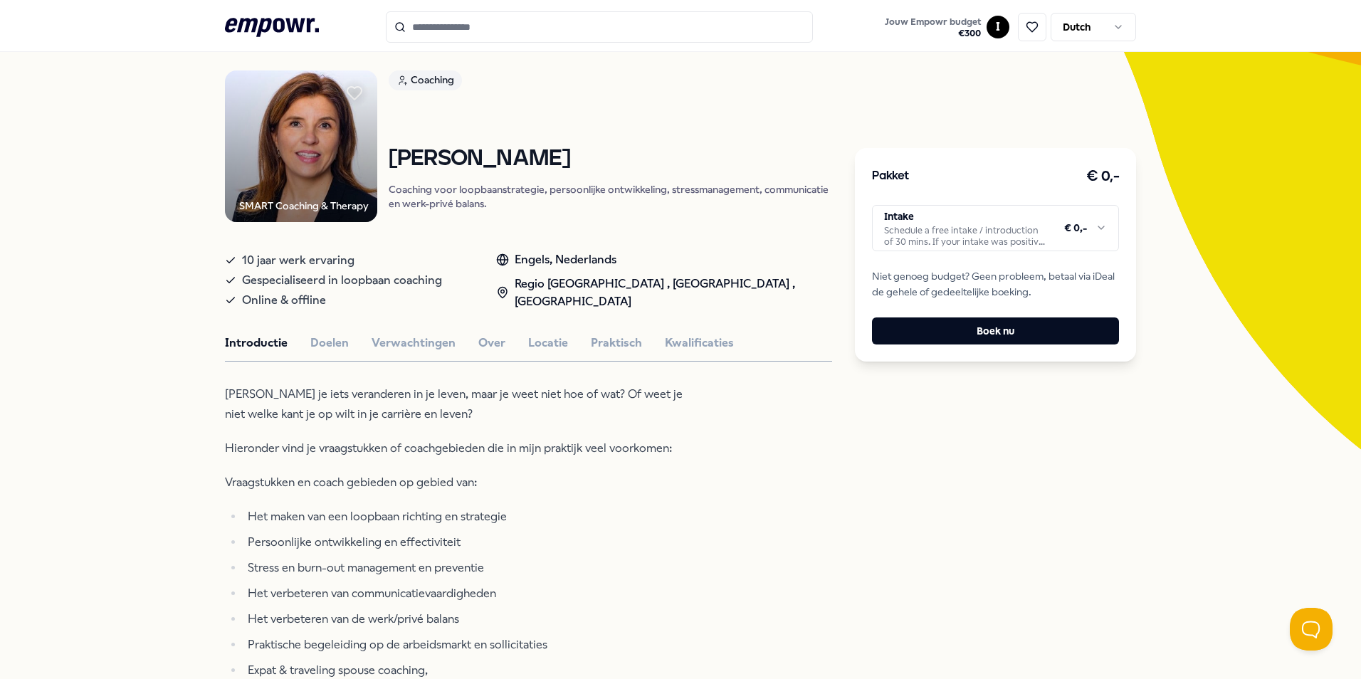
click at [965, 239] on html ".empowr-logo_svg__cls-1{fill:#03032f} Jouw Empowr budget € 300 I Dutch Alle cat…" at bounding box center [680, 339] width 1361 height 679
click at [979, 233] on html ".empowr-logo_svg__cls-1{fill:#03032f} Jouw Empowr budget € 300 I Dutch Alle cat…" at bounding box center [680, 339] width 1361 height 679
click at [385, 466] on html ".empowr-logo_svg__cls-1{fill:#03032f} Jouw Empowr budget € 300 I Dutch Alle cat…" at bounding box center [680, 339] width 1361 height 679
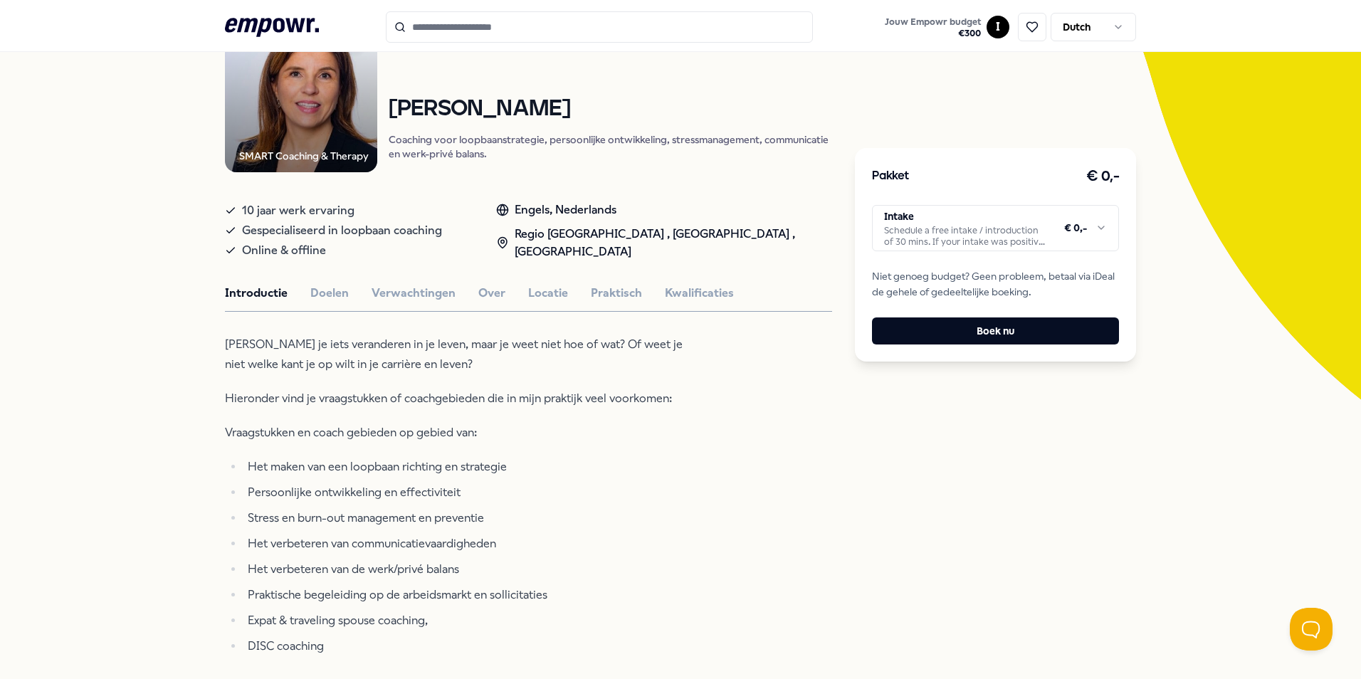
scroll to position [163, 0]
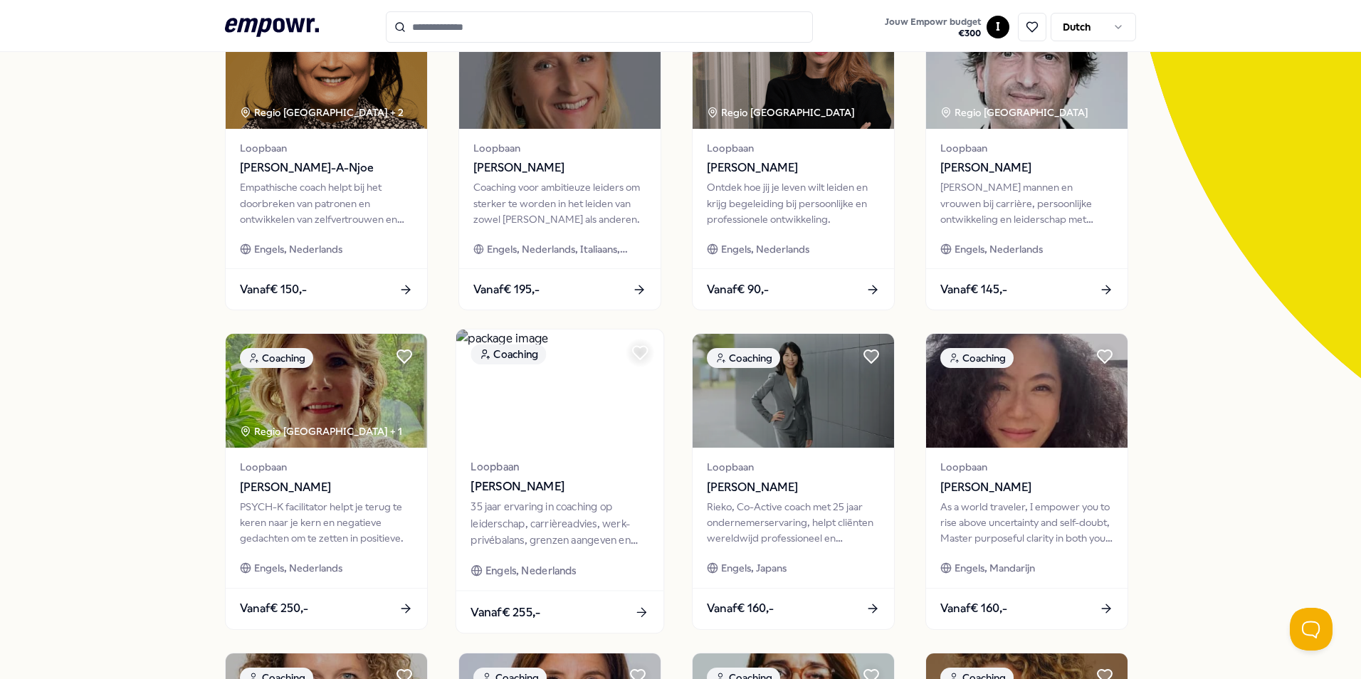
click at [575, 614] on div "Vanaf € 255,-" at bounding box center [559, 613] width 207 height 42
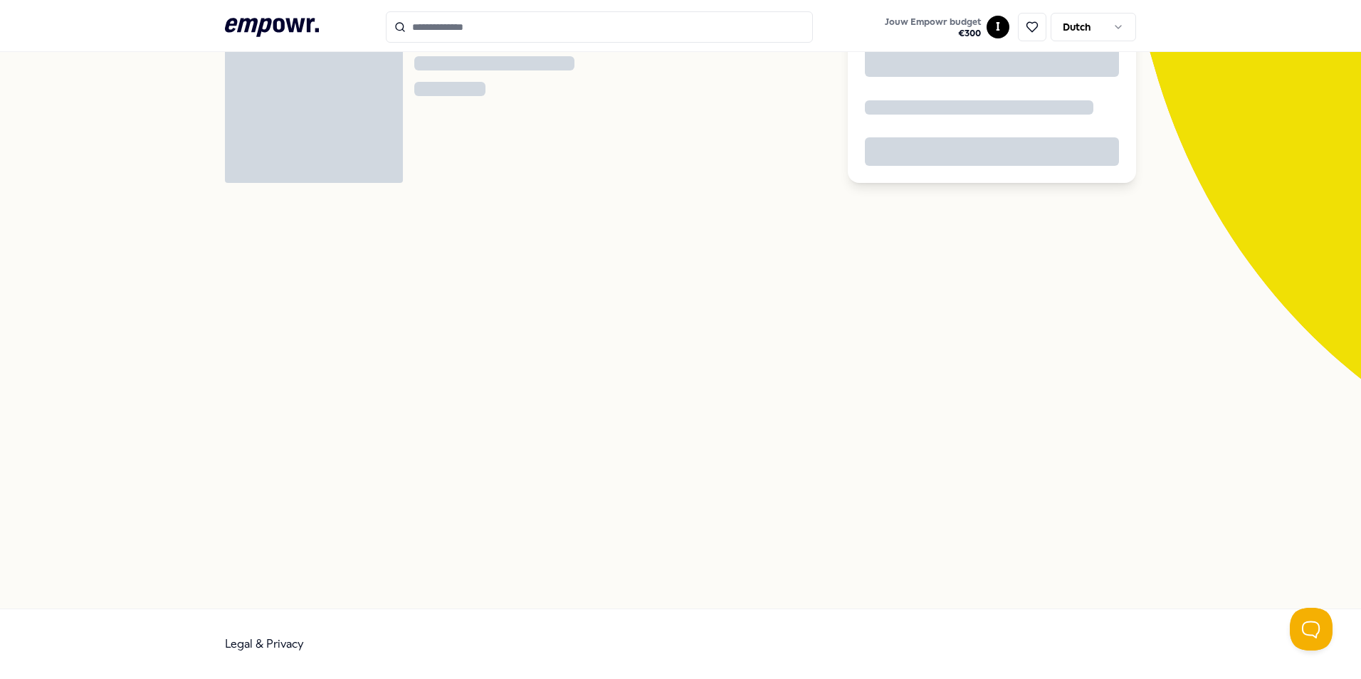
scroll to position [92, 0]
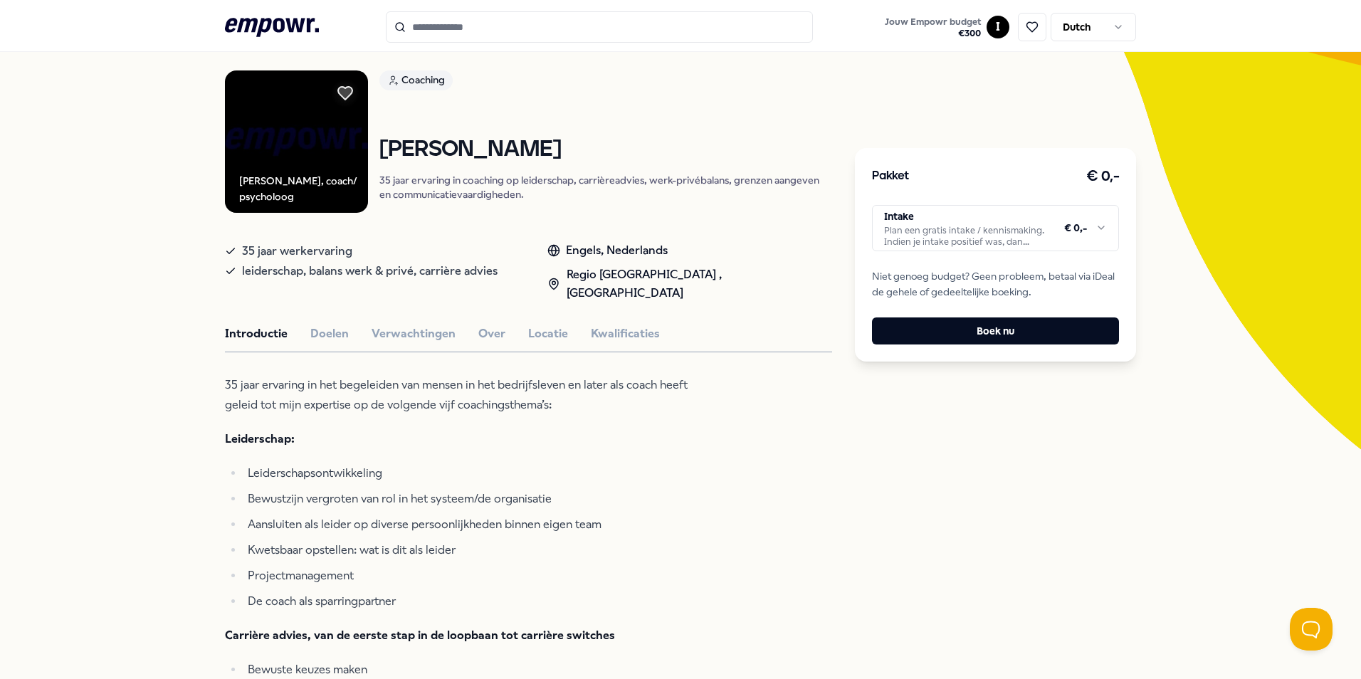
click at [984, 220] on html ".empowr-logo_svg__cls-1{fill:#03032f} Jouw Empowr budget € 300 I Dutch Alle cat…" at bounding box center [680, 339] width 1361 height 679
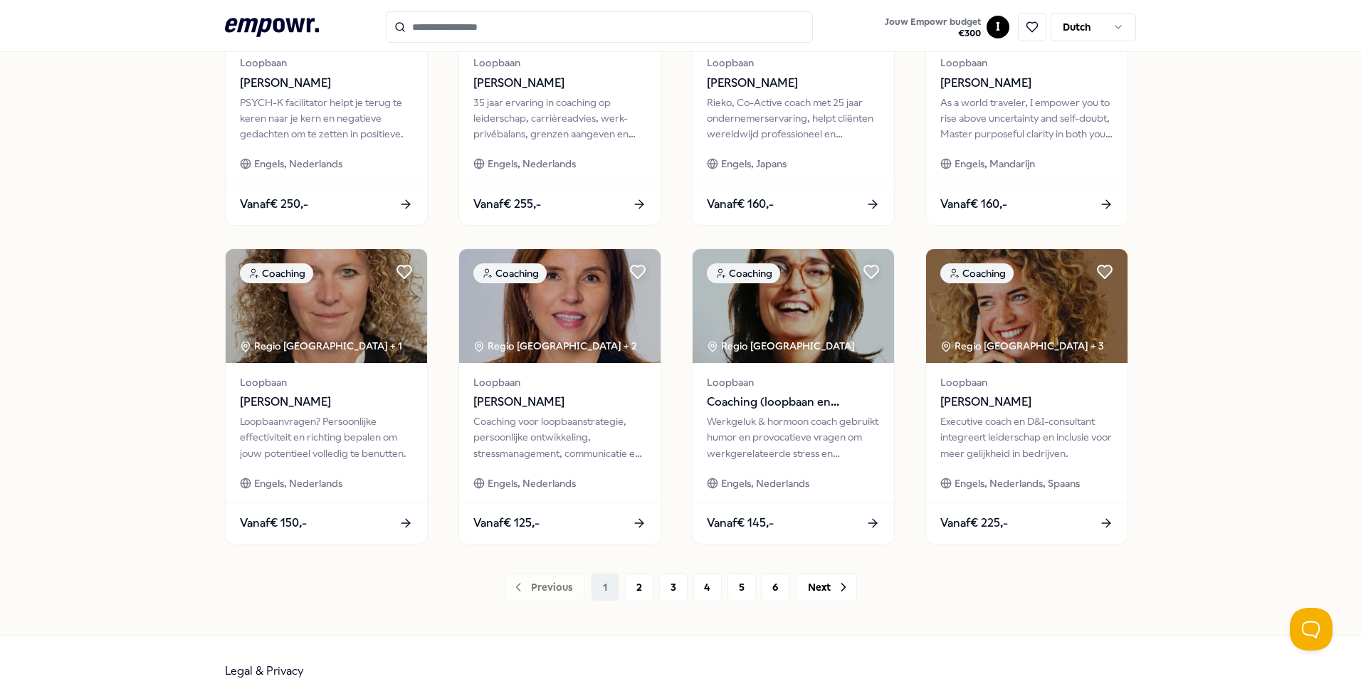
scroll to position [595, 0]
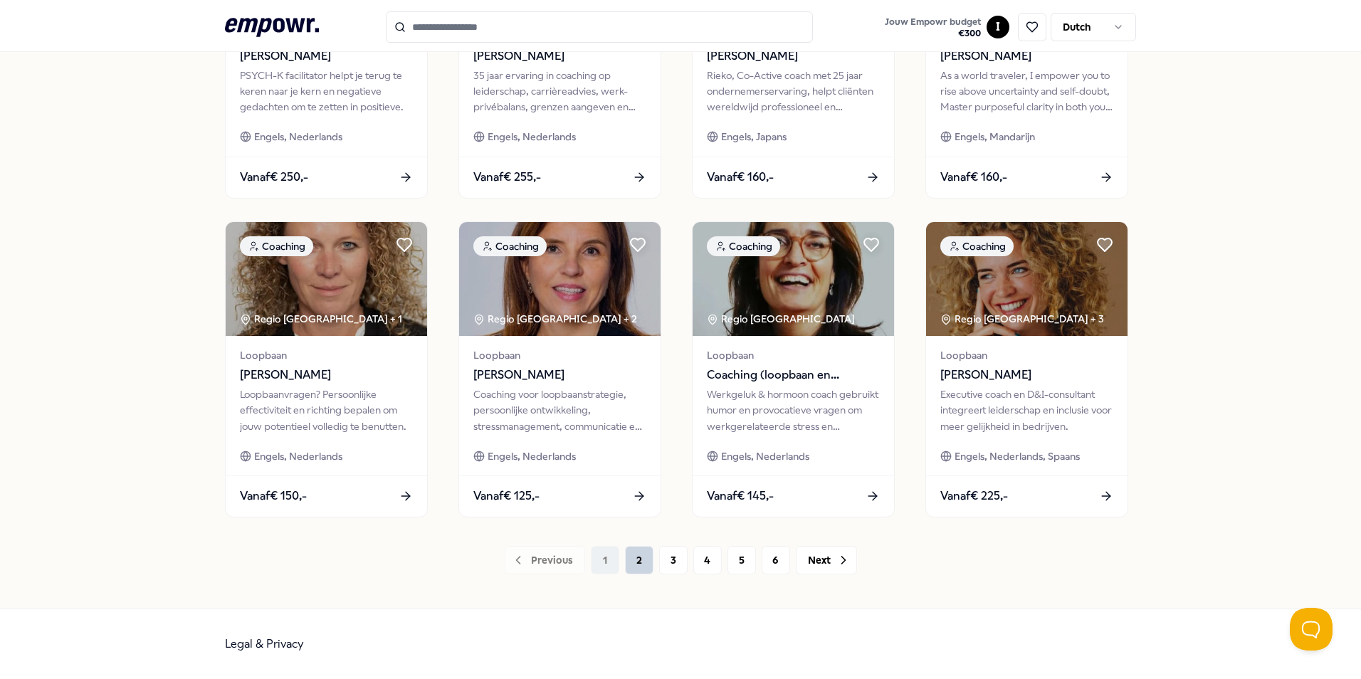
click at [625, 562] on button "2" at bounding box center [639, 560] width 28 height 28
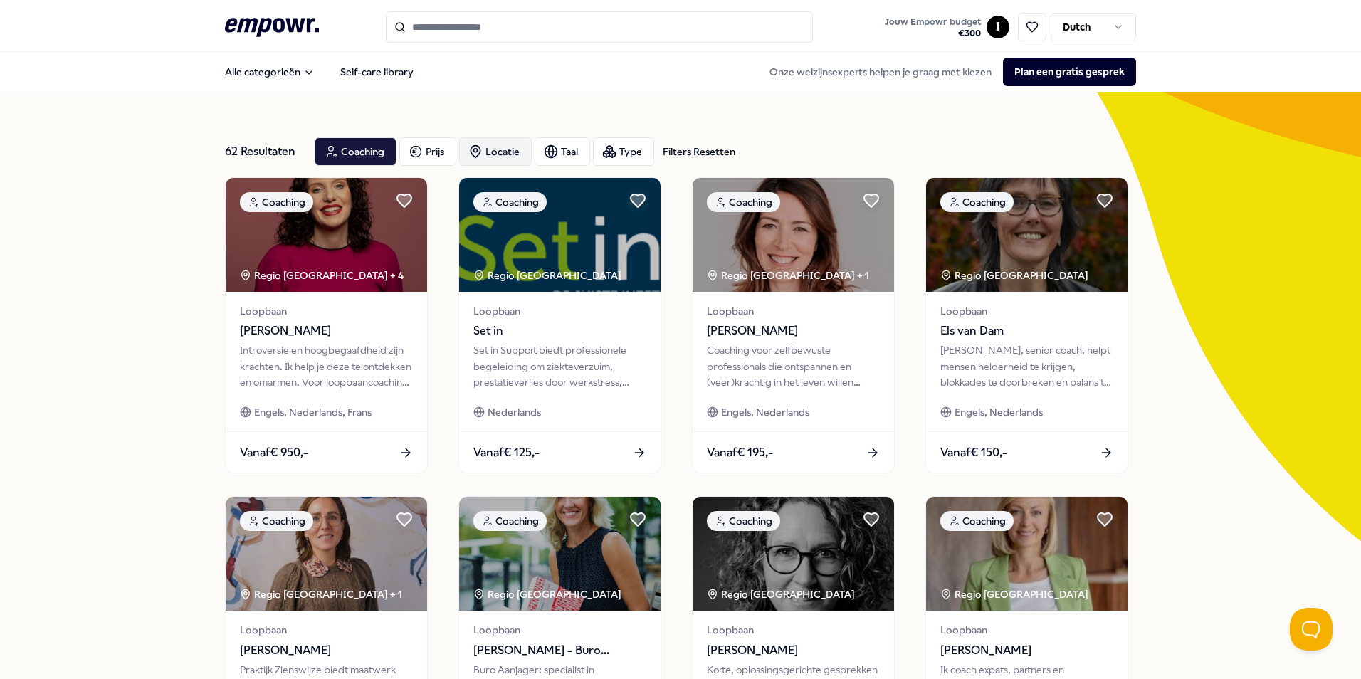
click at [504, 148] on div "Locatie" at bounding box center [495, 151] width 73 height 28
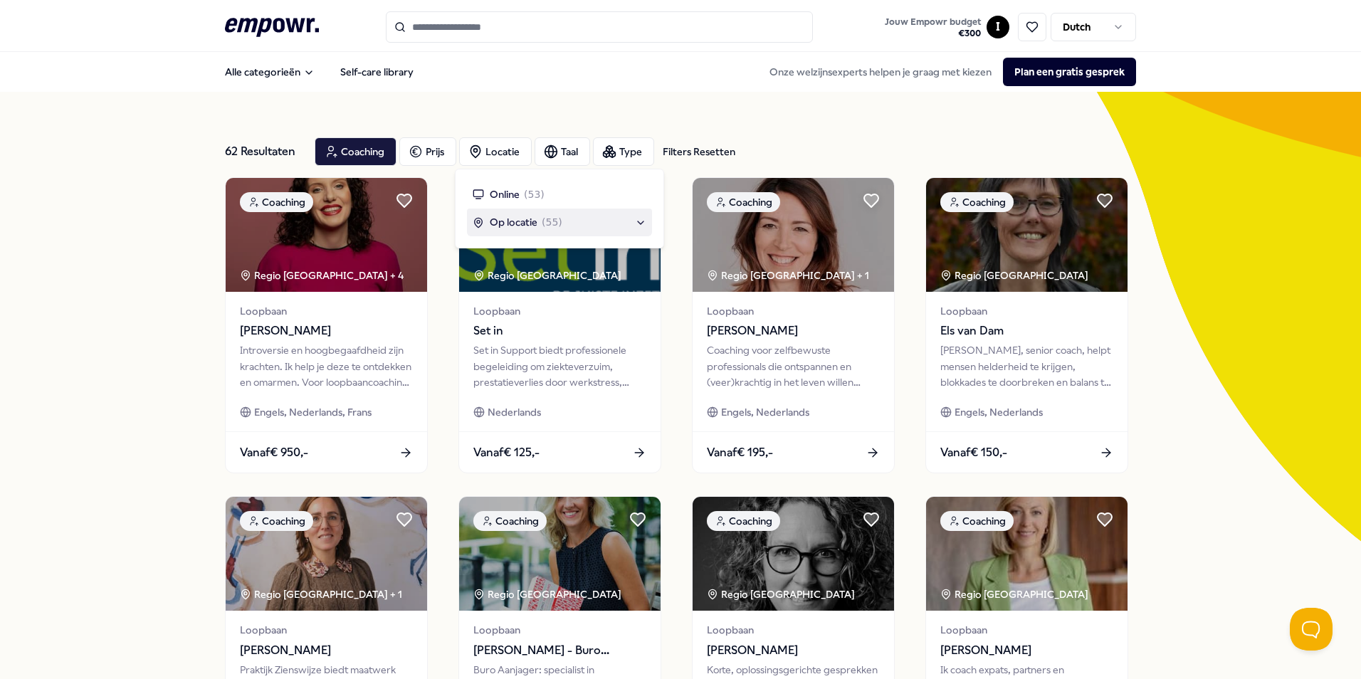
click at [524, 223] on span "Op locatie" at bounding box center [514, 222] width 48 height 16
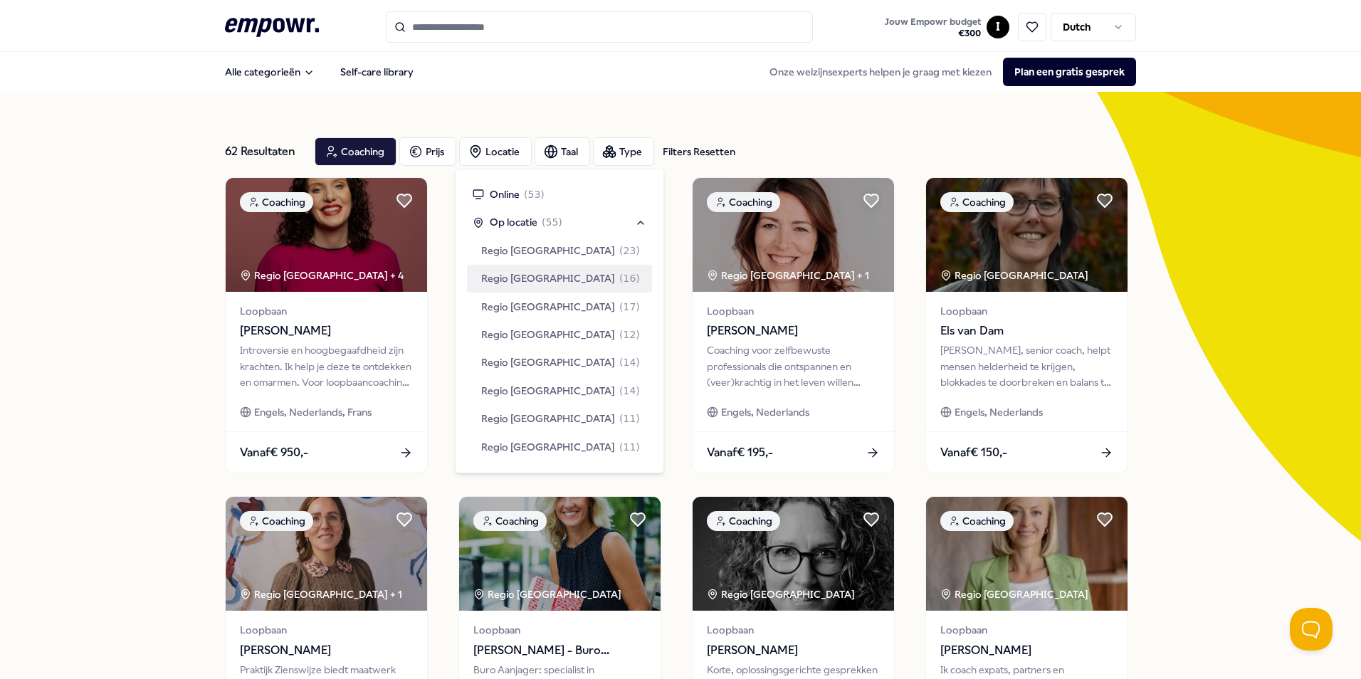
click at [544, 280] on span "Regio [GEOGRAPHIC_DATA]" at bounding box center [548, 279] width 134 height 16
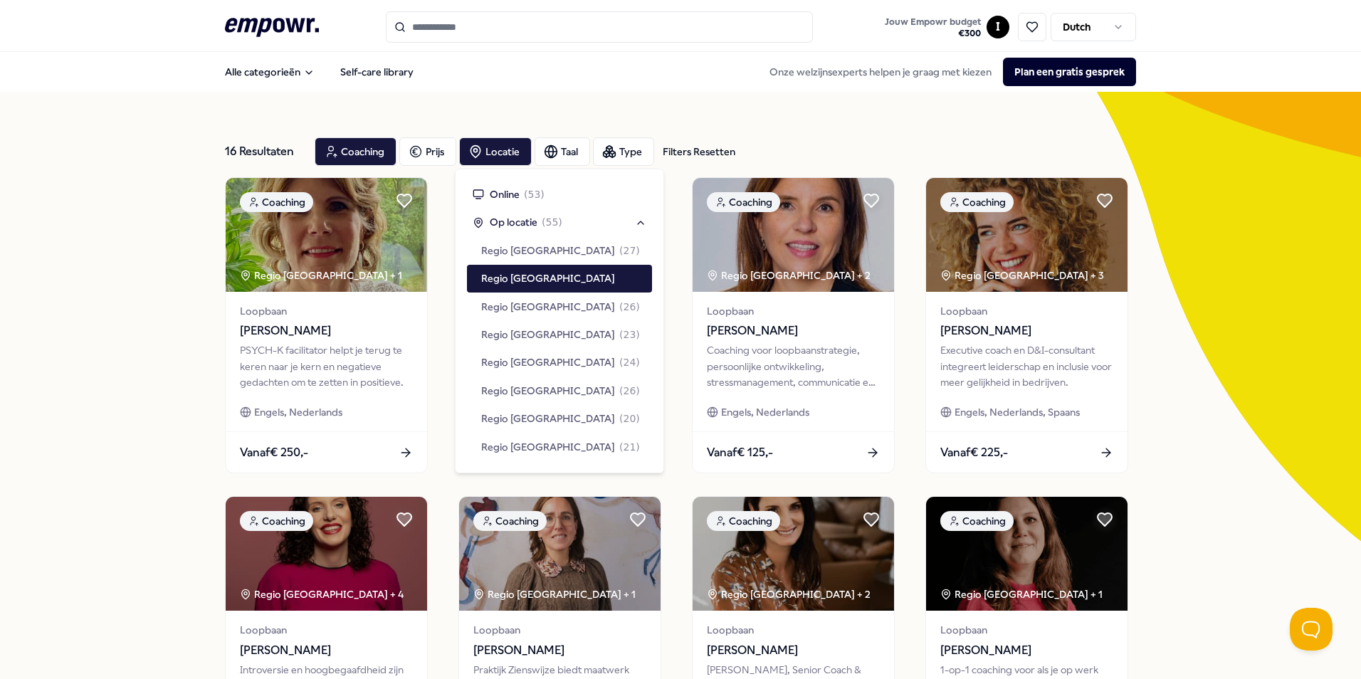
click at [1238, 473] on div "16 Resultaten Filters Resetten Coaching Prijs Locatie Taal Type Filters Resette…" at bounding box center [680, 647] width 1361 height 1111
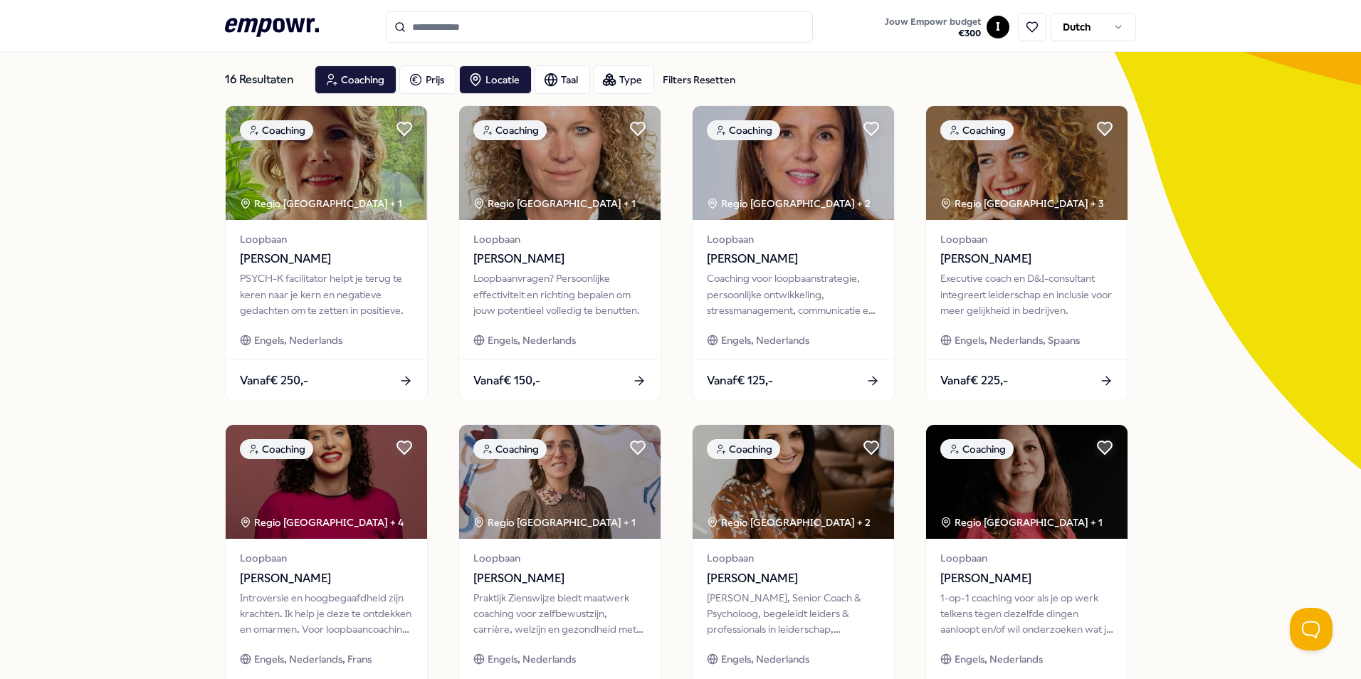
scroll to position [71, 0]
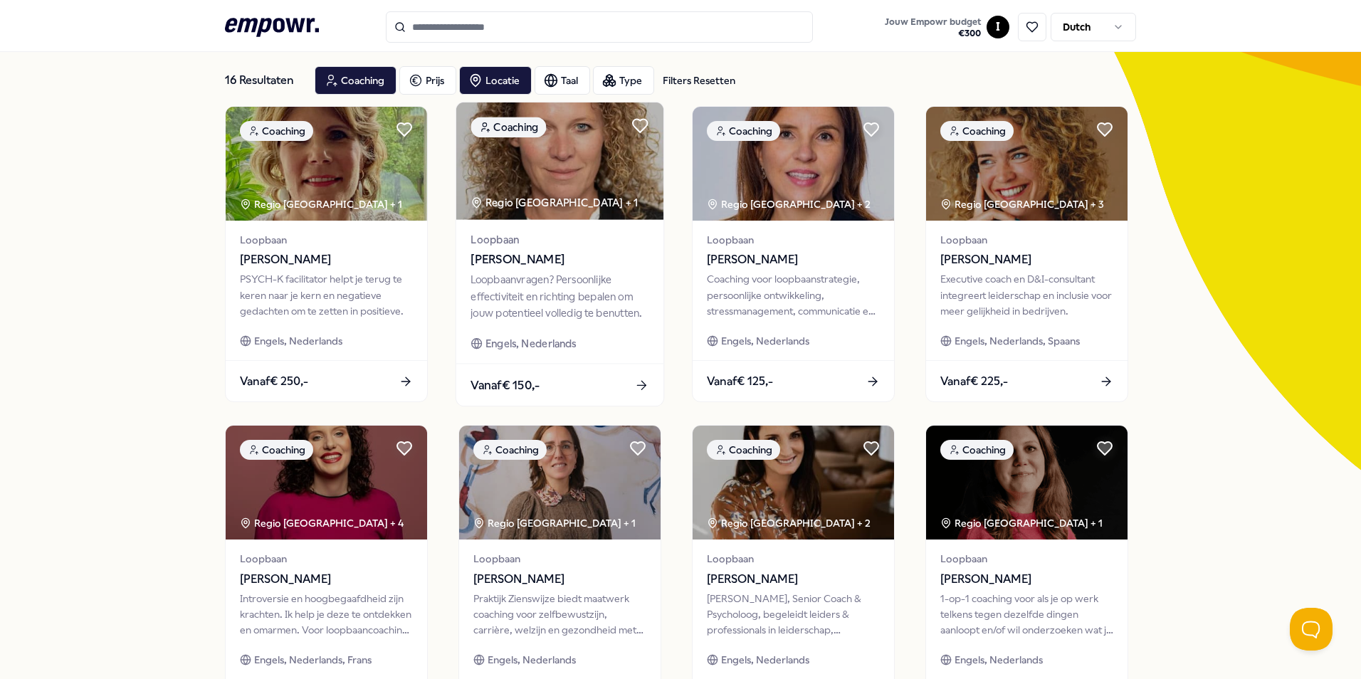
click at [545, 382] on div "Vanaf € 150,-" at bounding box center [559, 385] width 207 height 42
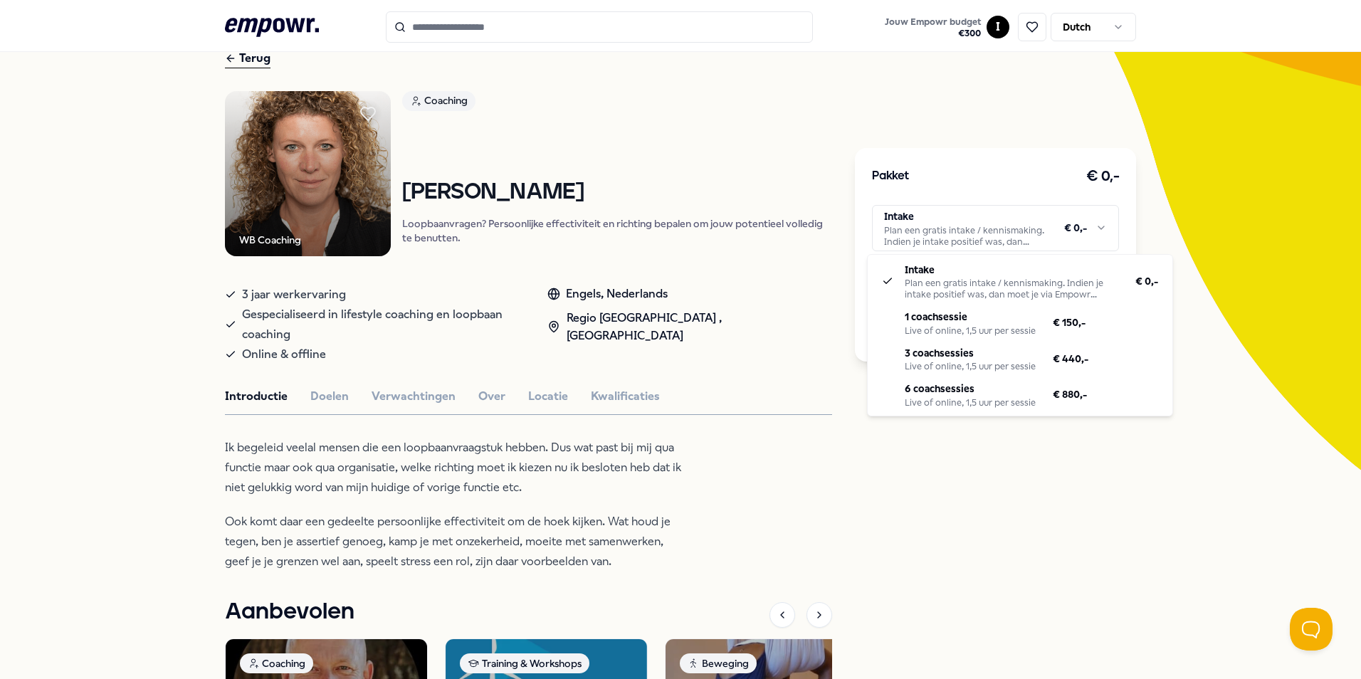
click at [948, 223] on html ".empowr-logo_svg__cls-1{fill:#03032f} Jouw Empowr budget € 300 I Dutch Alle cat…" at bounding box center [680, 339] width 1361 height 679
click at [315, 534] on html ".empowr-logo_svg__cls-1{fill:#03032f} Jouw Empowr budget € 300 I Dutch Alle cat…" at bounding box center [680, 339] width 1361 height 679
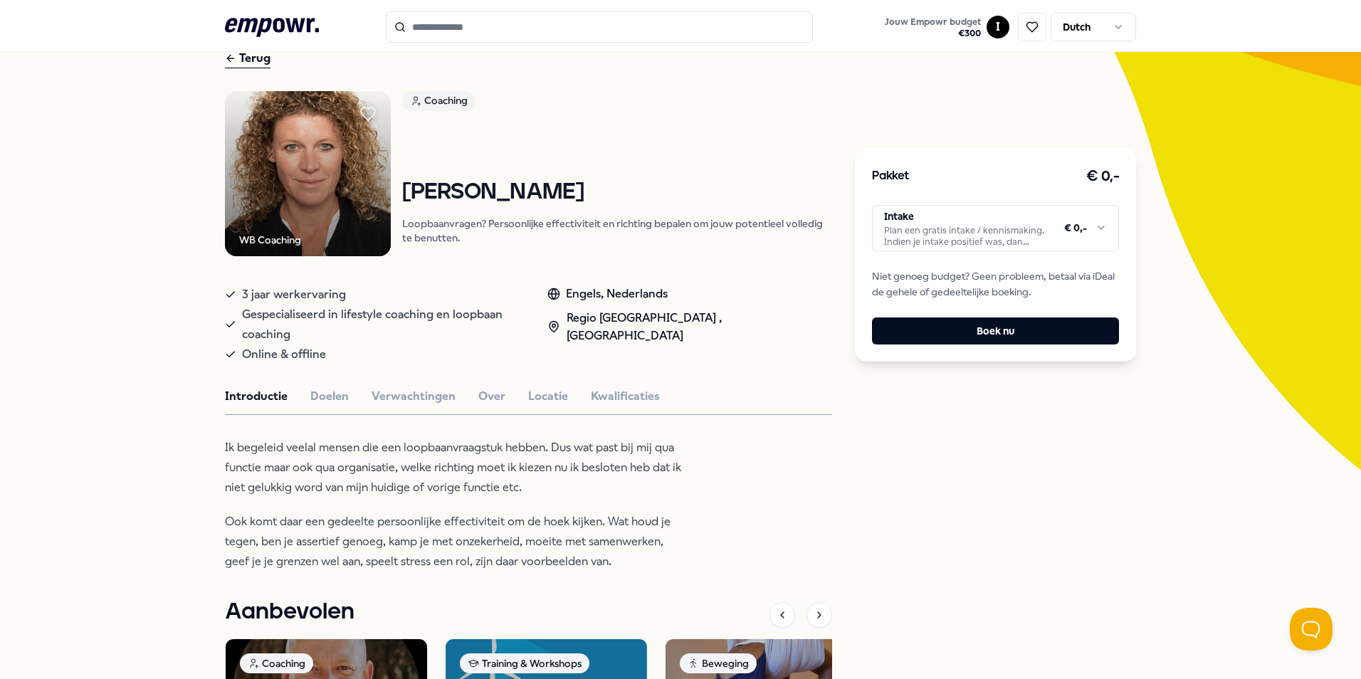
scroll to position [142, 0]
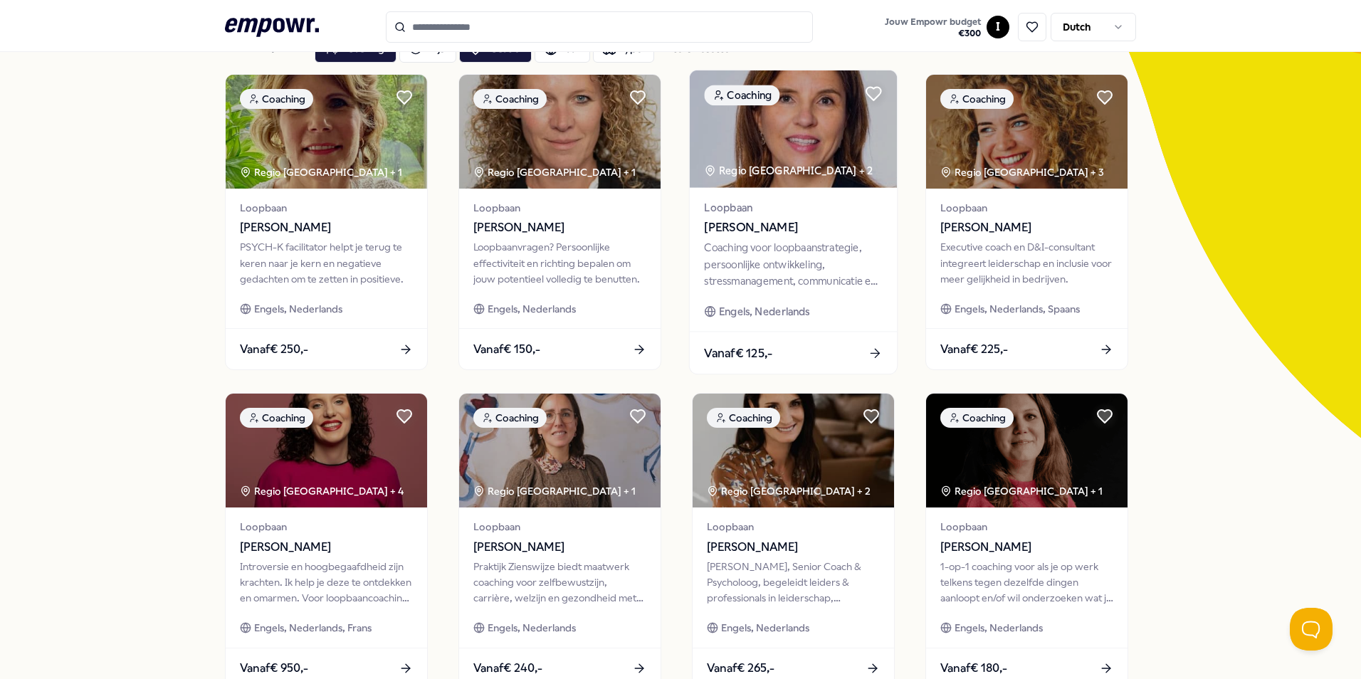
scroll to position [71, 0]
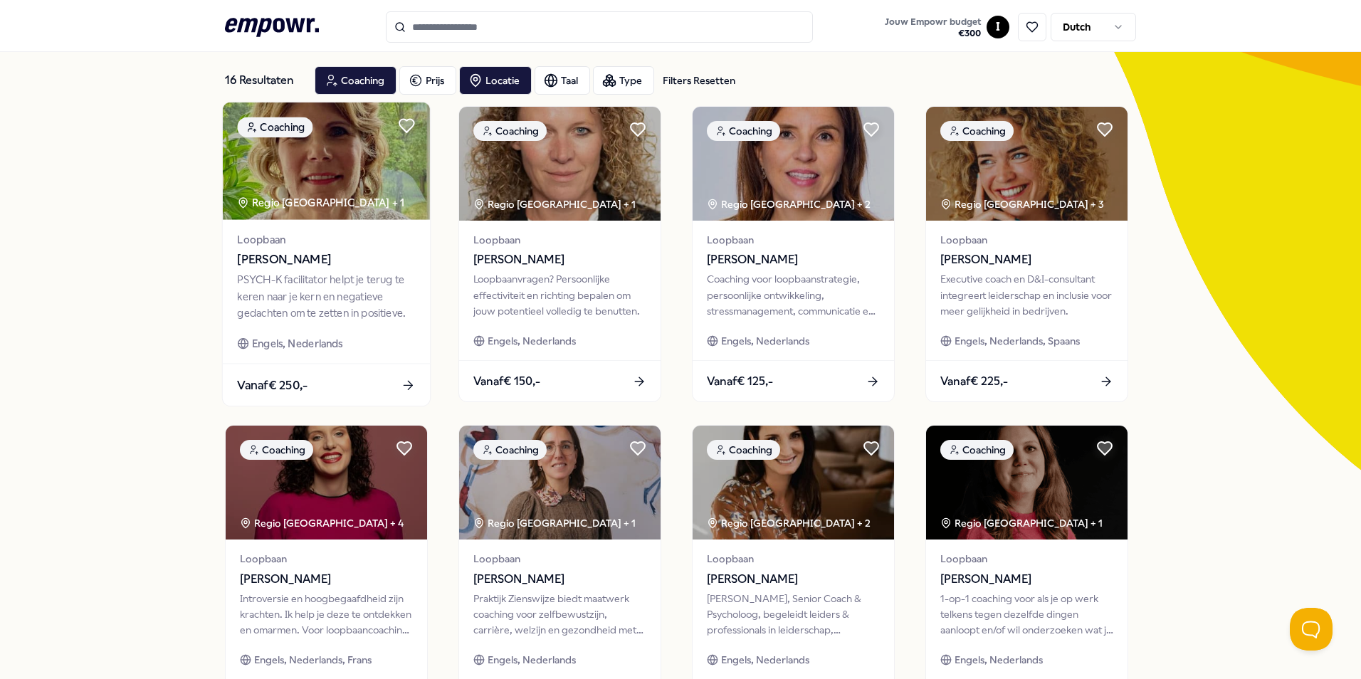
click at [239, 273] on div "PSYCH-K facilitator helpt je terug te keren naar je kern en negatieve gedachten…" at bounding box center [326, 296] width 178 height 49
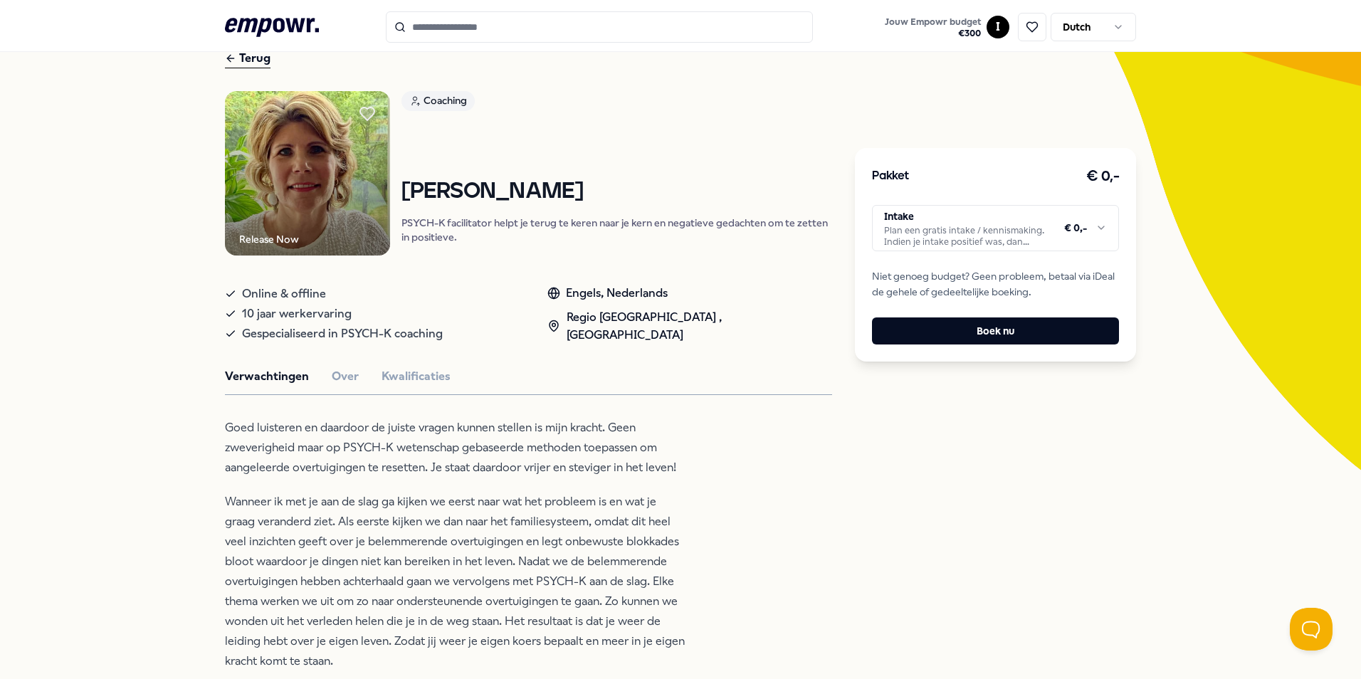
click at [1025, 236] on html ".empowr-logo_svg__cls-1{fill:#03032f} Jouw Empowr budget € 300 I Dutch Alle cat…" at bounding box center [680, 339] width 1361 height 679
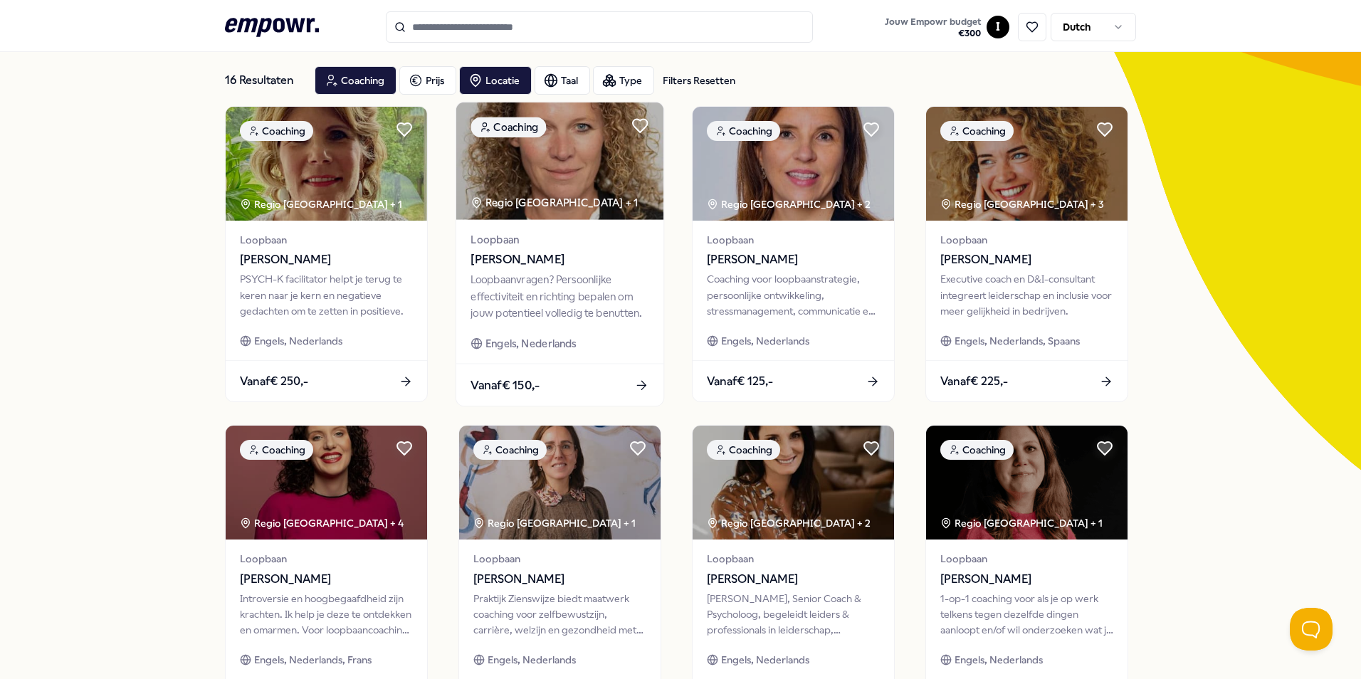
click at [624, 299] on div "Loopbaanvragen? Persoonlijke effectiviteit en richting bepalen om jouw potentie…" at bounding box center [560, 296] width 178 height 49
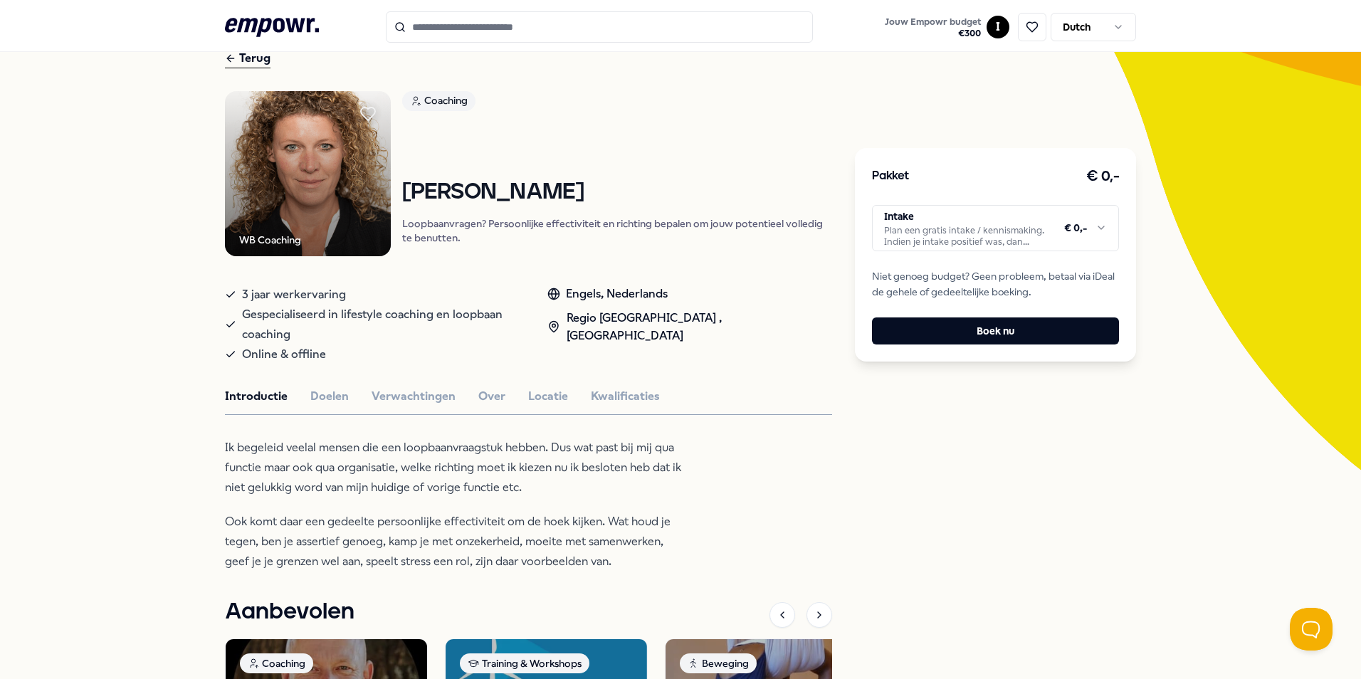
click at [983, 209] on html ".empowr-logo_svg__cls-1{fill:#03032f} Jouw Empowr budget € 300 I Dutch Alle cat…" at bounding box center [680, 339] width 1361 height 679
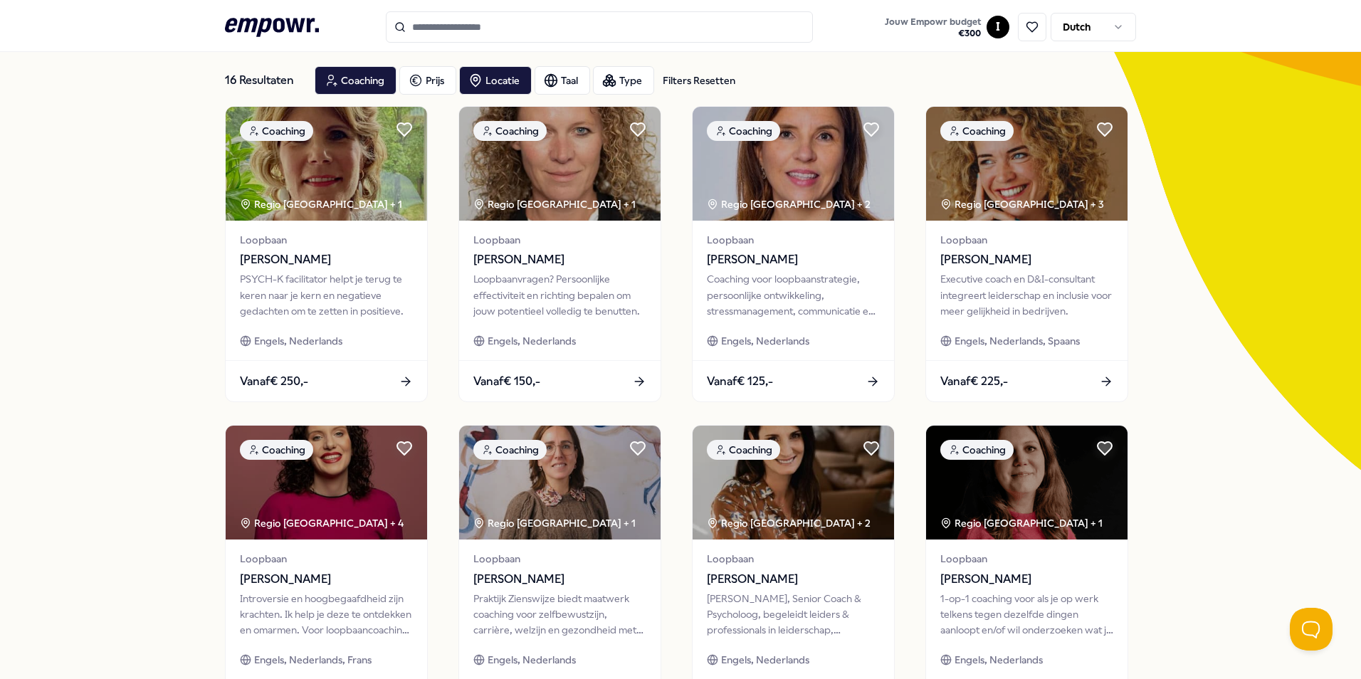
click at [901, 315] on div "Coaching Regio [GEOGRAPHIC_DATA] + 1 Loopbaan [PERSON_NAME] PSYCH-K facilitator…" at bounding box center [680, 573] width 911 height 935
click at [830, 308] on div "Coaching voor loopbaanstrategie, persoonlijke ontwikkeling, stressmanagement, c…" at bounding box center [793, 296] width 178 height 49
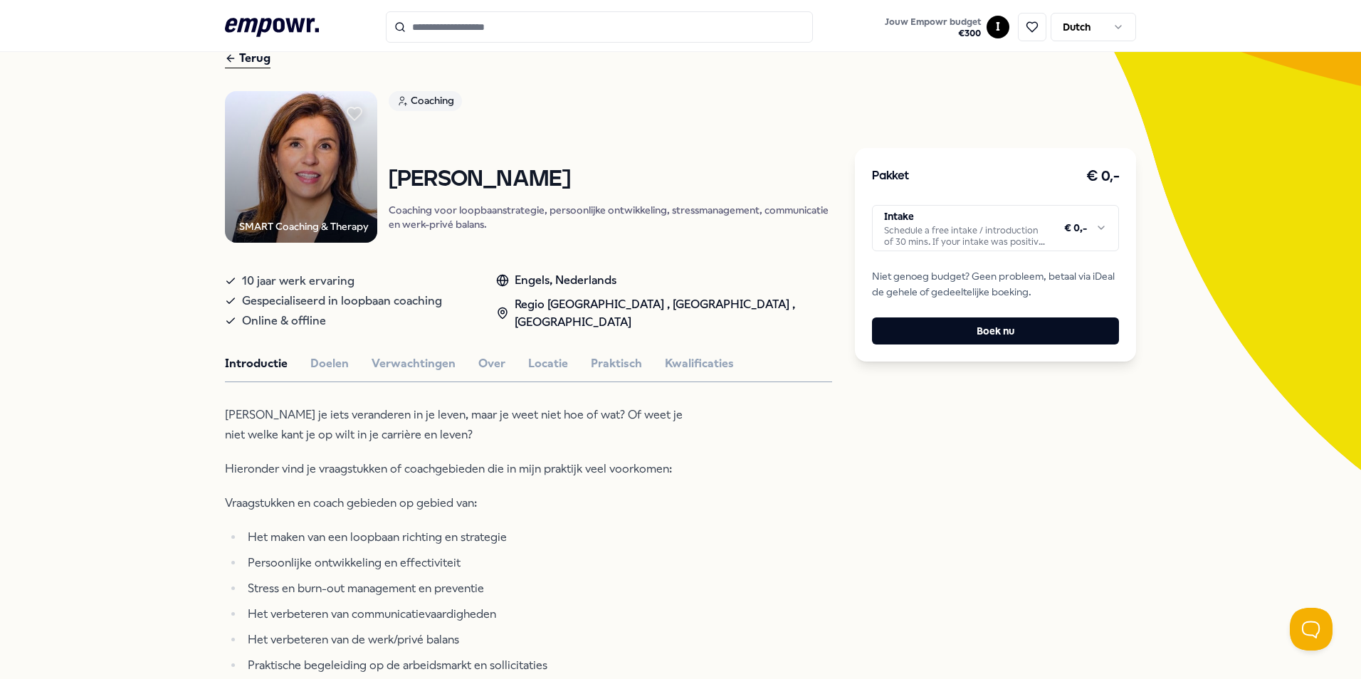
click at [948, 207] on html ".empowr-logo_svg__cls-1{fill:#03032f} Jouw Empowr budget € 300 I Dutch Alle cat…" at bounding box center [680, 339] width 1361 height 679
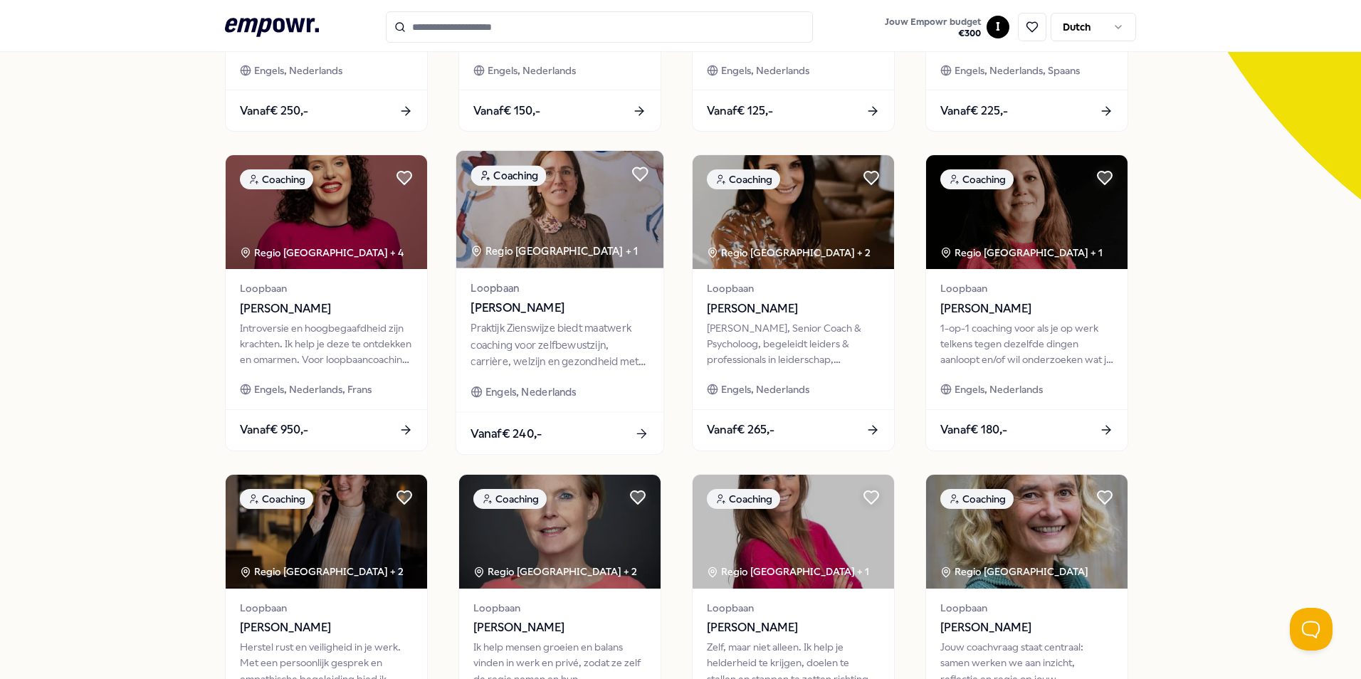
scroll to position [356, 0]
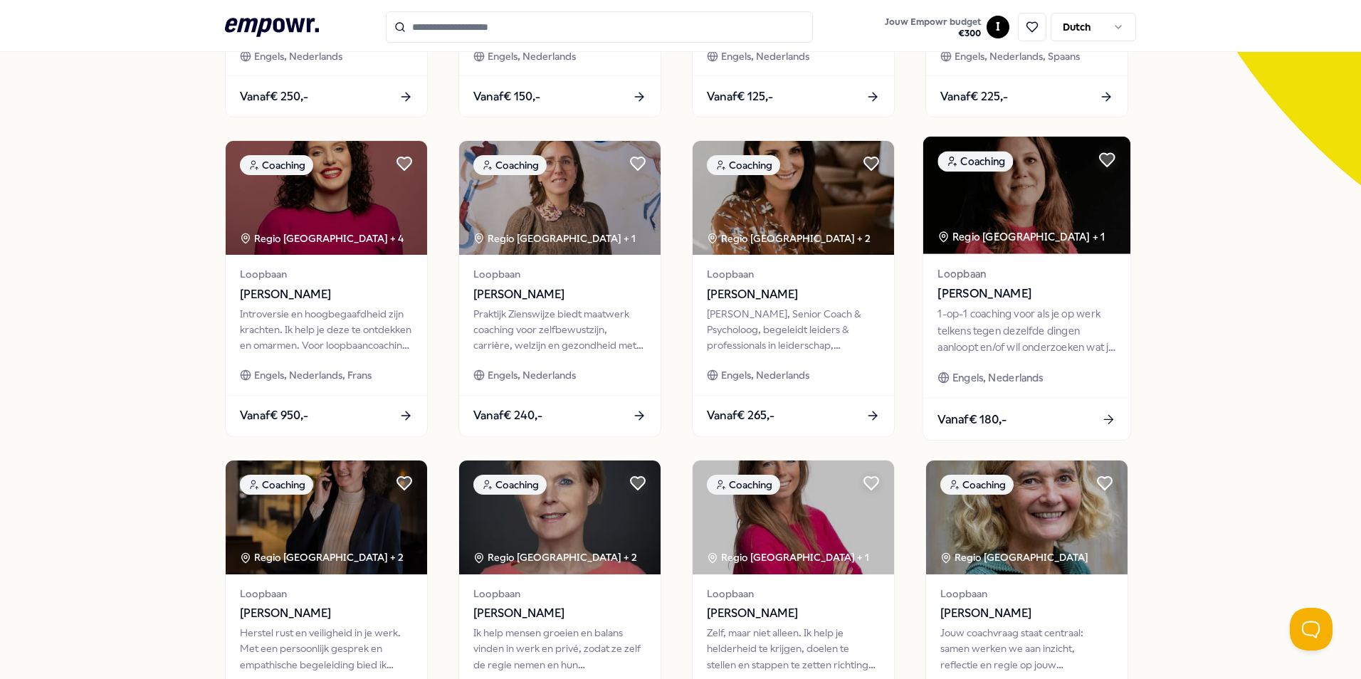
click at [1018, 318] on div "1-op-1 coaching voor als je op werk telkens tegen dezelfde dingen aanloopt en/o…" at bounding box center [1027, 330] width 178 height 49
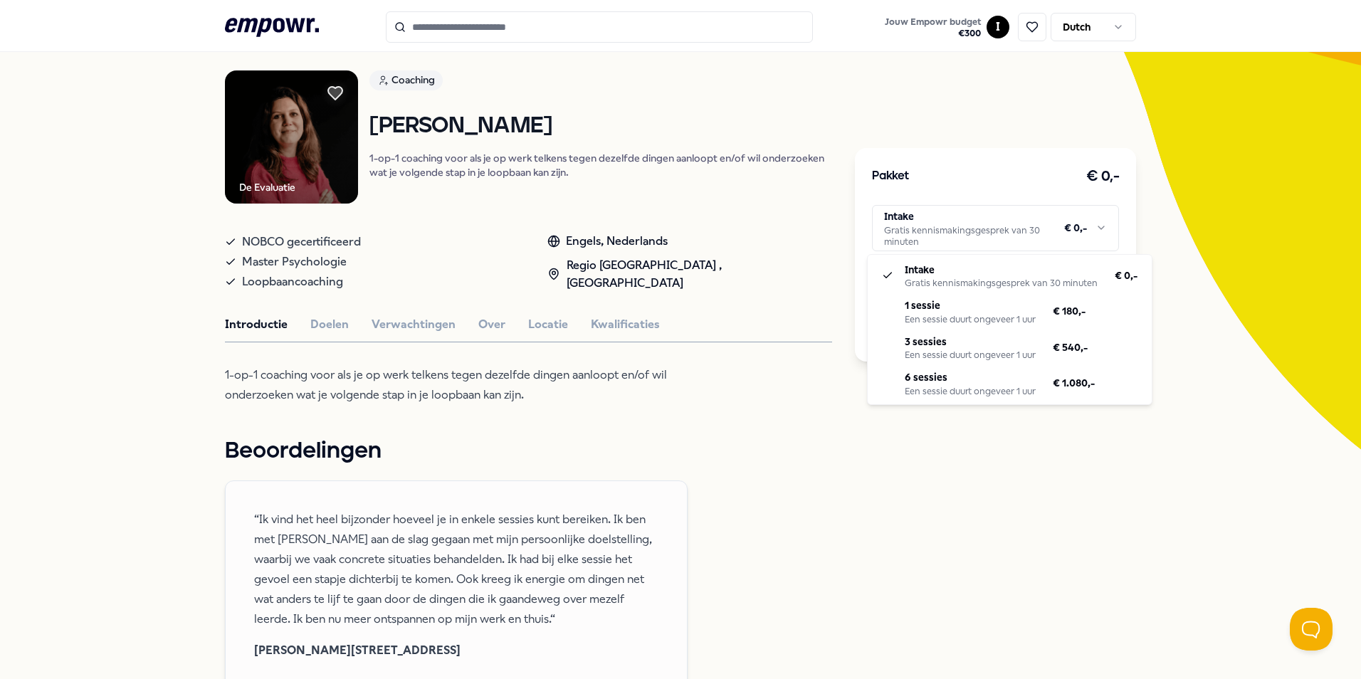
click at [983, 240] on html ".empowr-logo_svg__cls-1{fill:#03032f} Jouw Empowr budget € 300 I Dutch Alle cat…" at bounding box center [680, 339] width 1361 height 679
click at [808, 468] on html ".empowr-logo_svg__cls-1{fill:#03032f} Jouw Empowr budget € 300 I Dutch Alle cat…" at bounding box center [680, 339] width 1361 height 679
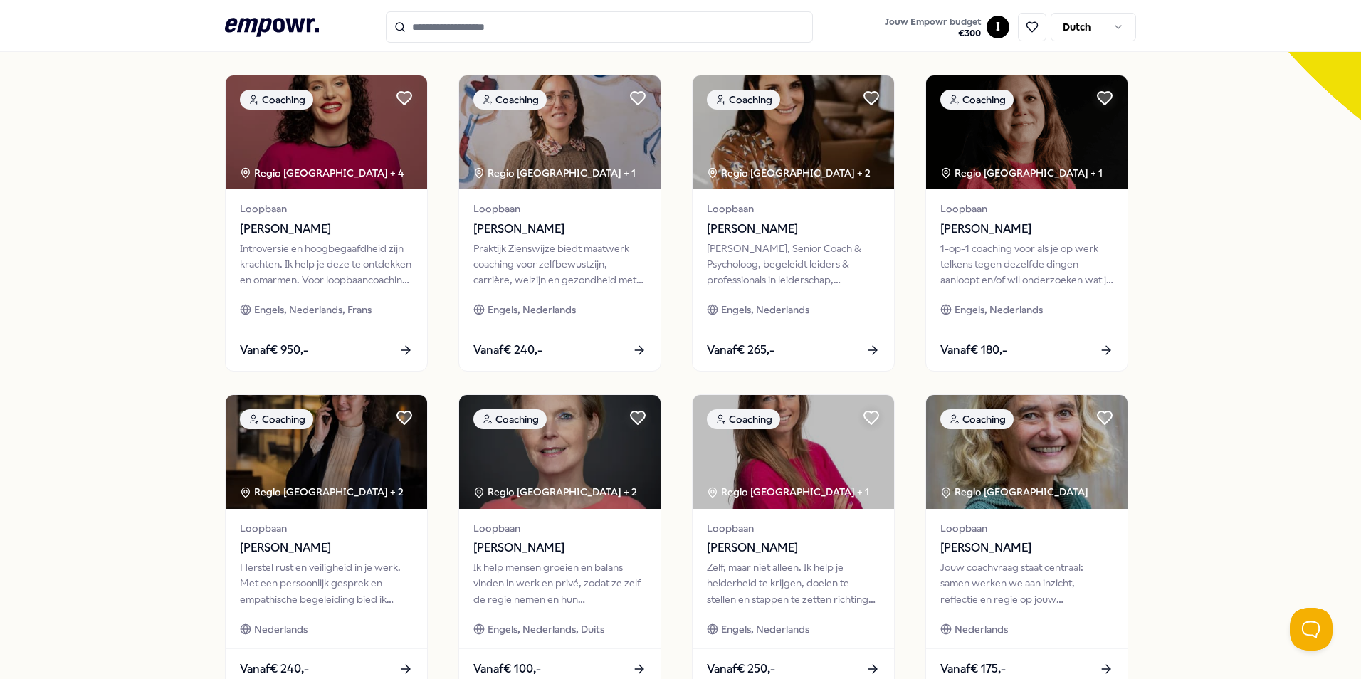
scroll to position [519, 0]
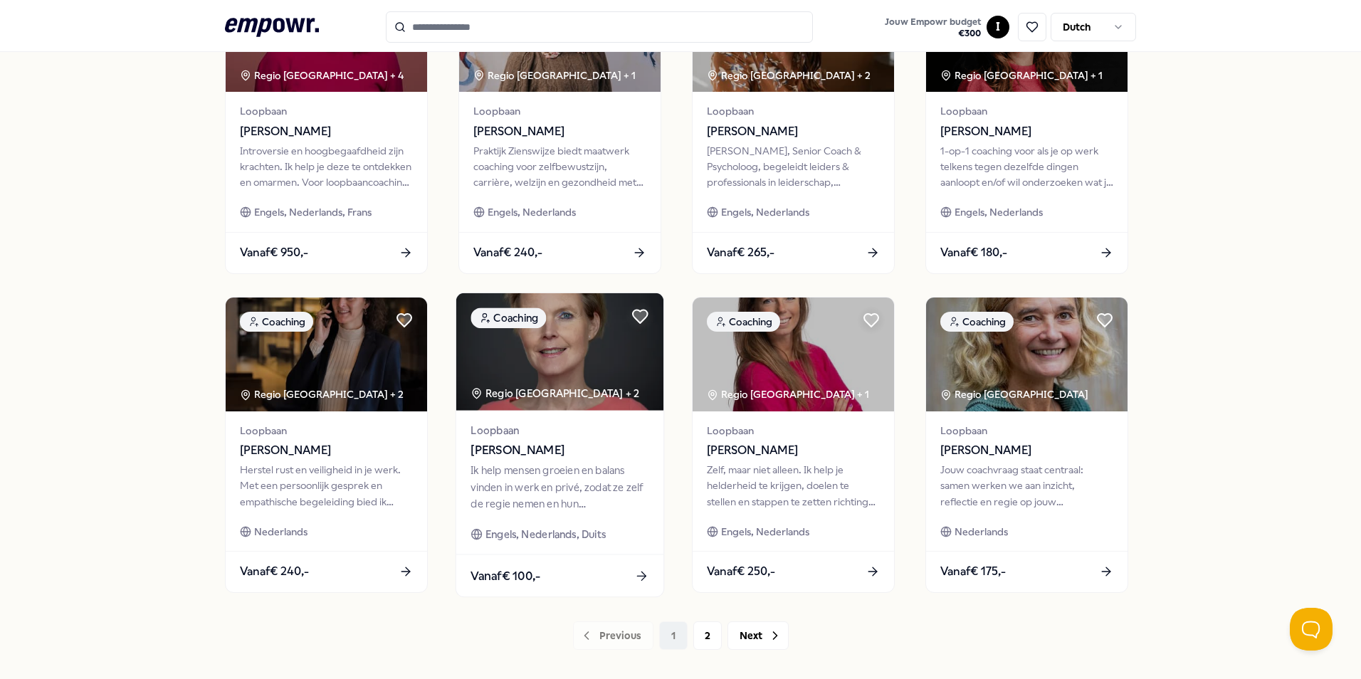
click at [559, 486] on div "Ik help mensen groeien en balans vinden in werk en privé, zodat ze zelf de regi…" at bounding box center [560, 487] width 178 height 49
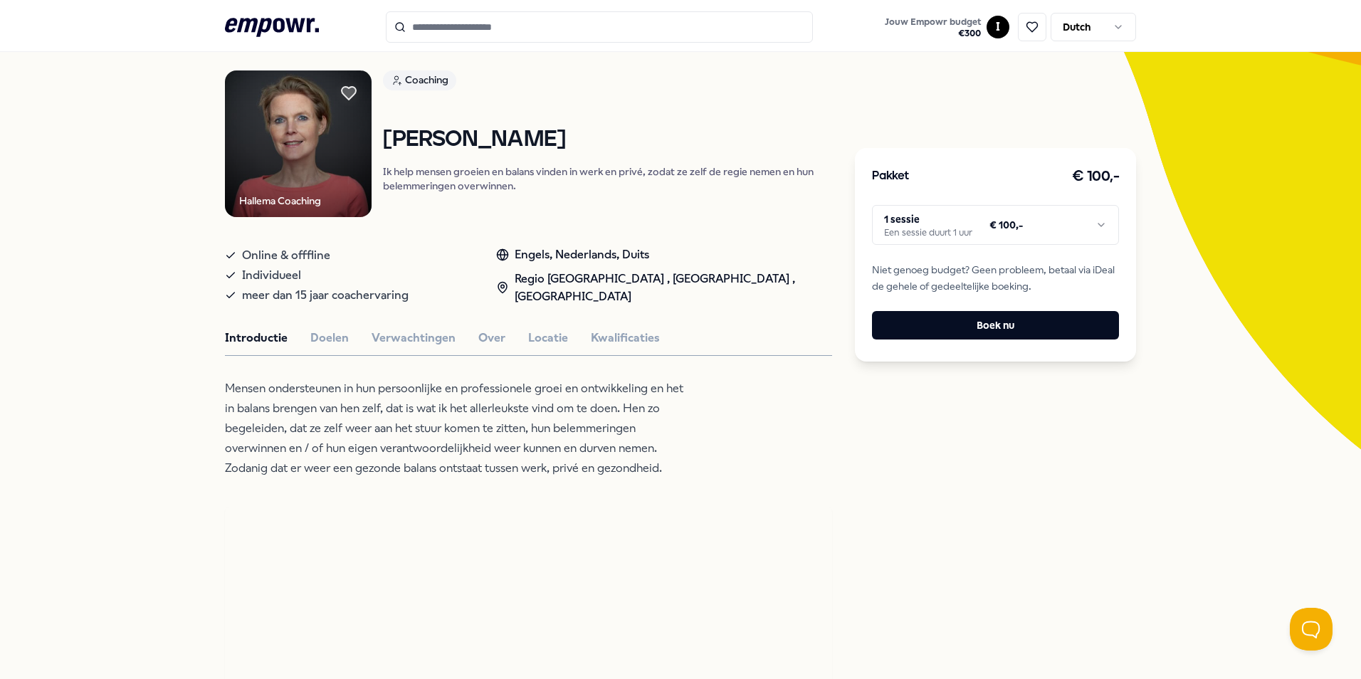
click at [1003, 219] on html ".empowr-logo_svg__cls-1{fill:#03032f} Jouw Empowr budget € 300 I Dutch Alle cat…" at bounding box center [680, 339] width 1361 height 679
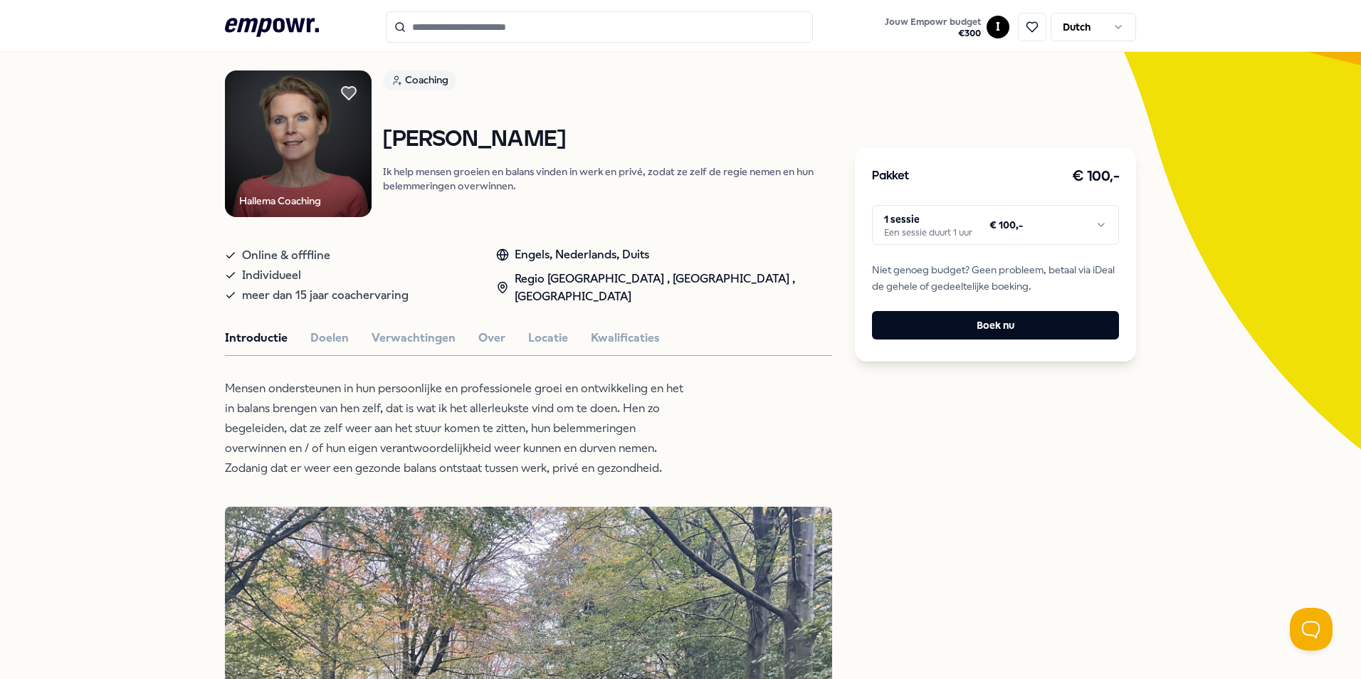
click at [621, 449] on html ".empowr-logo_svg__cls-1{fill:#03032f} Jouw Empowr budget € 300 I Dutch Alle cat…" at bounding box center [680, 339] width 1361 height 679
click at [311, 346] on button "Doelen" at bounding box center [329, 338] width 38 height 19
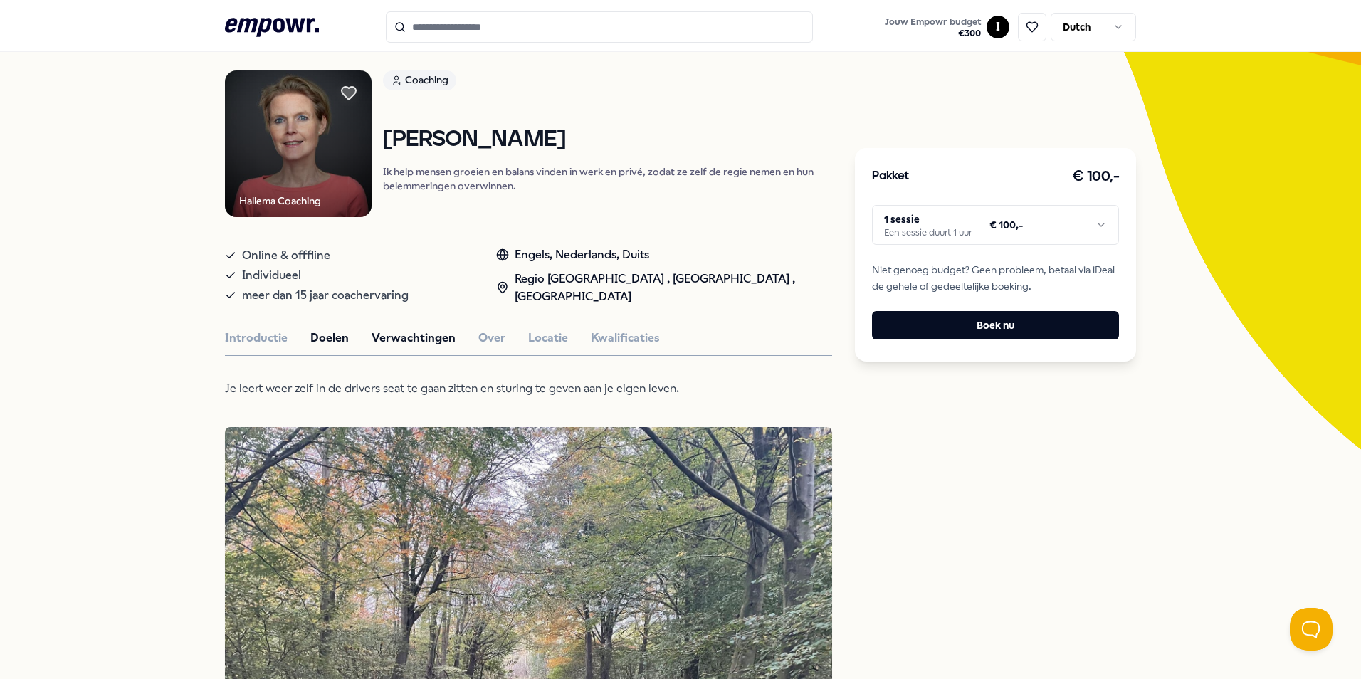
click at [416, 344] on button "Verwachtingen" at bounding box center [414, 338] width 84 height 19
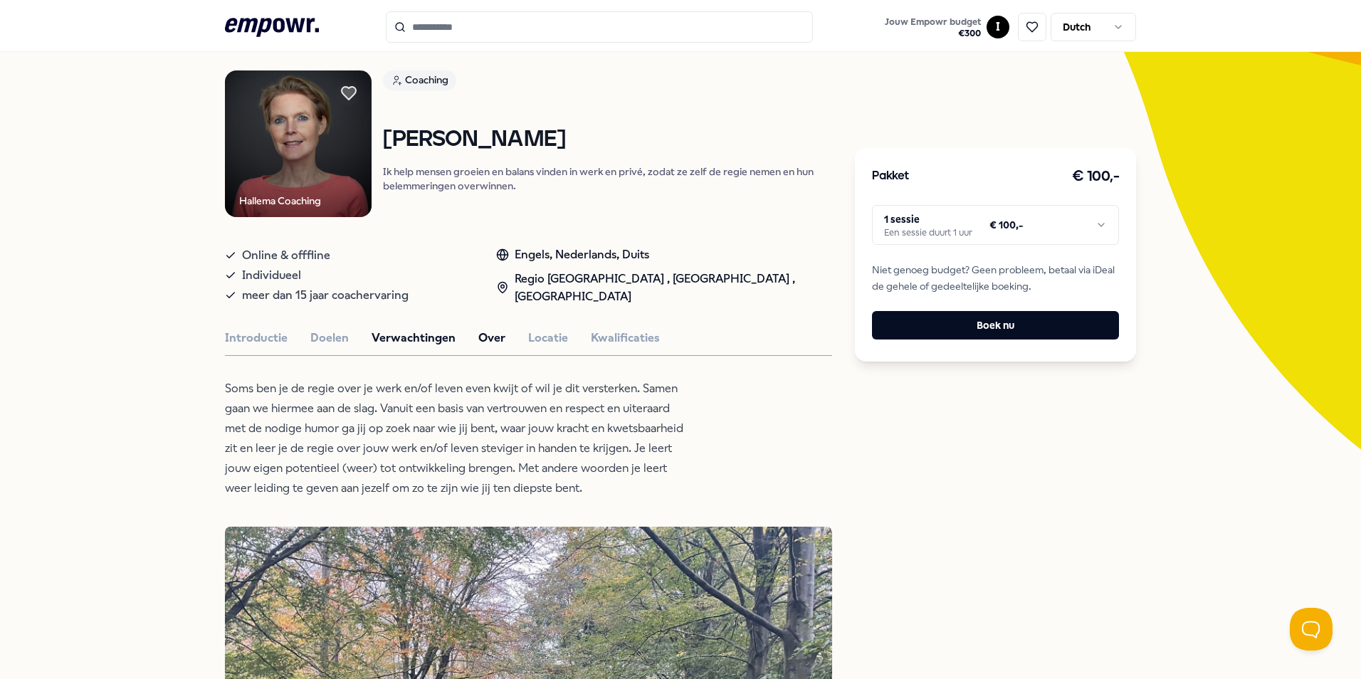
click at [478, 341] on button "Over" at bounding box center [491, 338] width 27 height 19
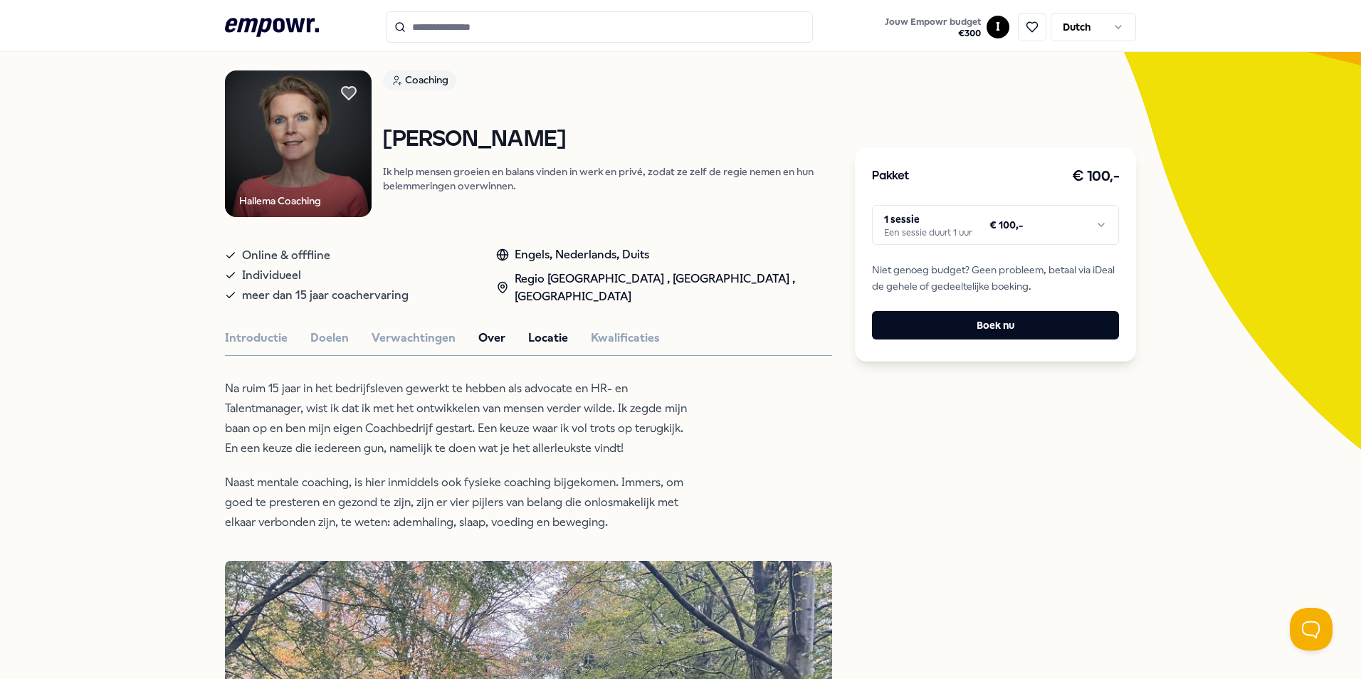
click at [545, 345] on button "Locatie" at bounding box center [548, 338] width 40 height 19
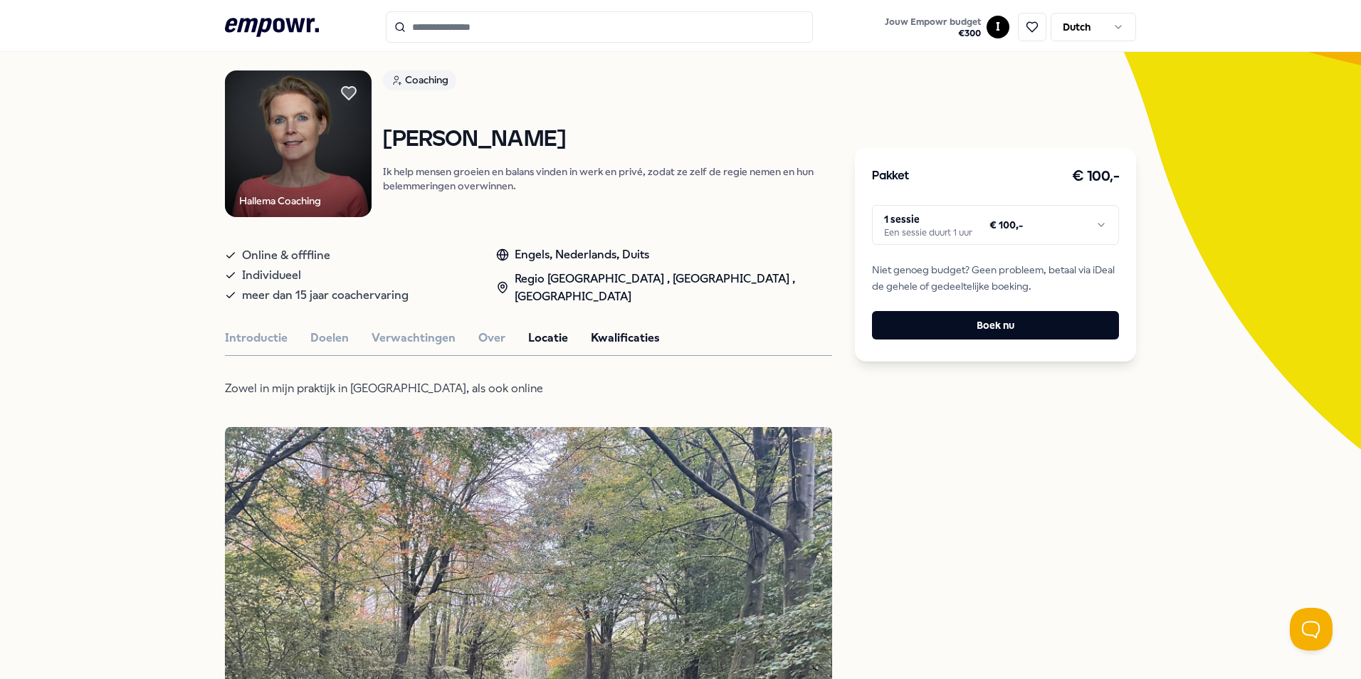
click at [622, 342] on button "Kwalificaties" at bounding box center [625, 338] width 69 height 19
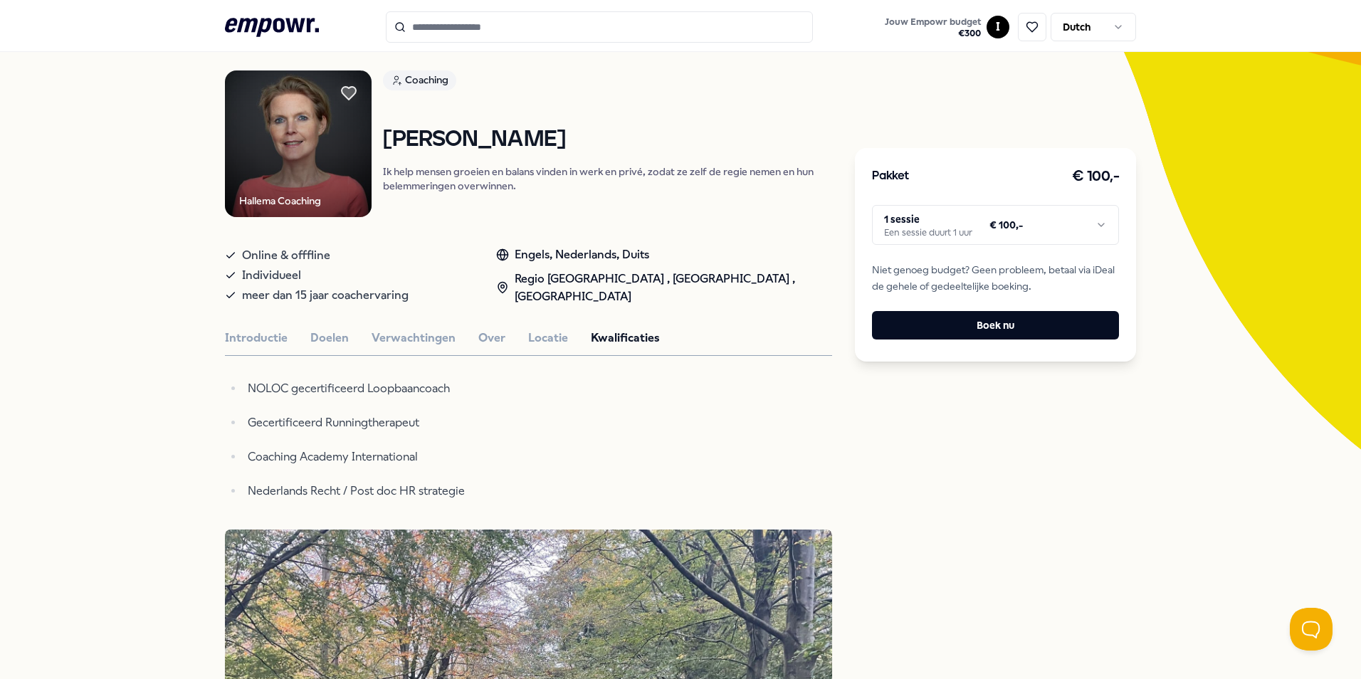
click at [975, 234] on html ".empowr-logo_svg__cls-1{fill:#03032f} Jouw Empowr budget € 300 I Dutch Alle cat…" at bounding box center [680, 339] width 1361 height 679
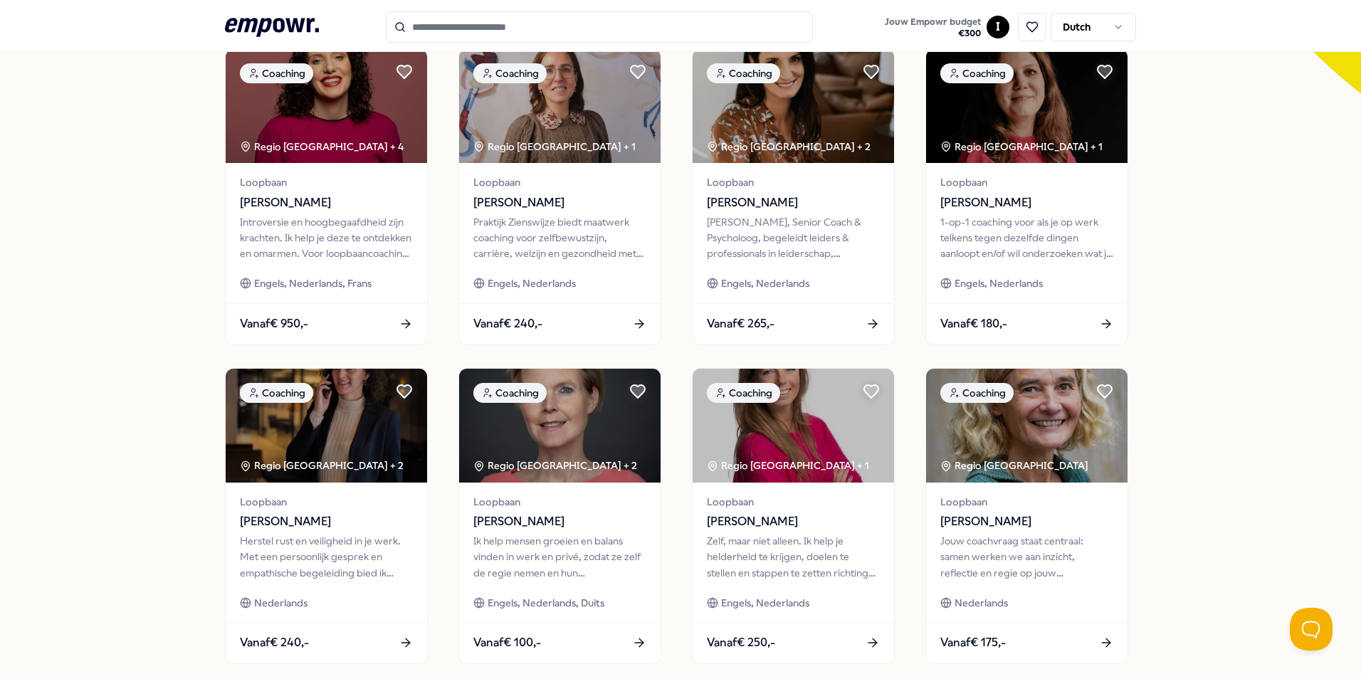
scroll to position [519, 0]
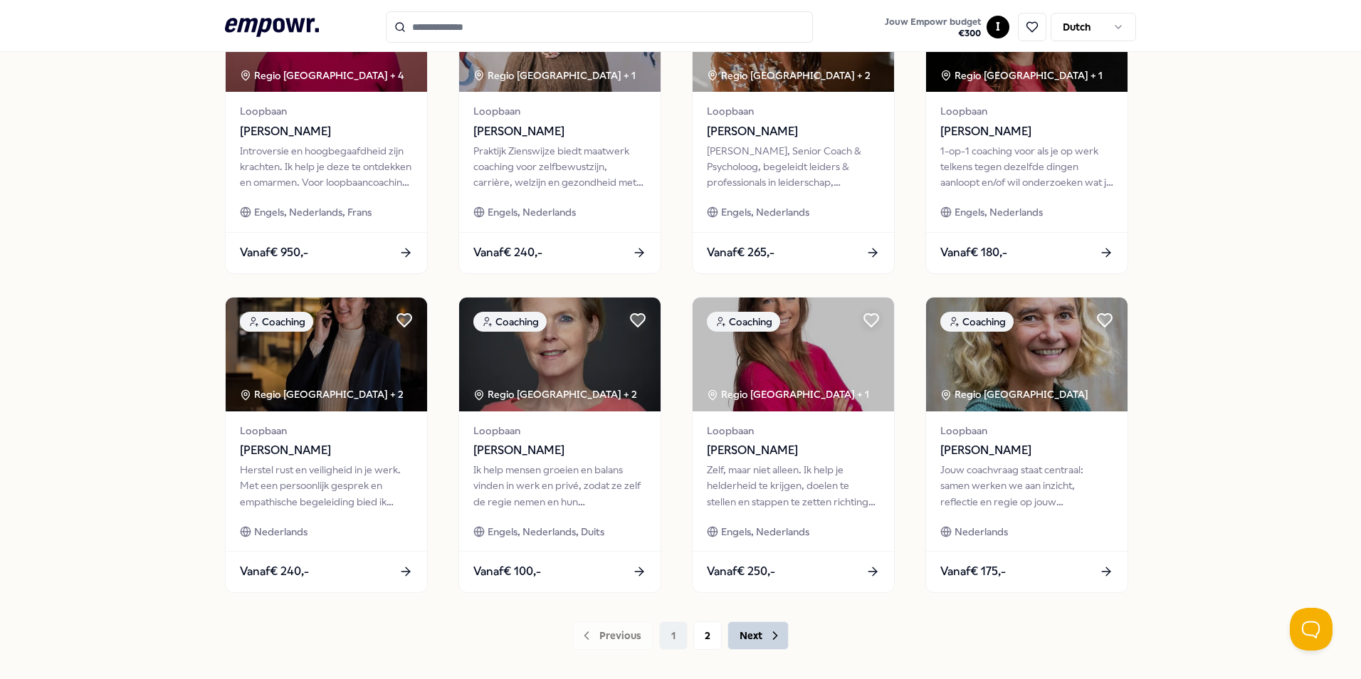
click at [750, 639] on button "Next" at bounding box center [758, 636] width 61 height 28
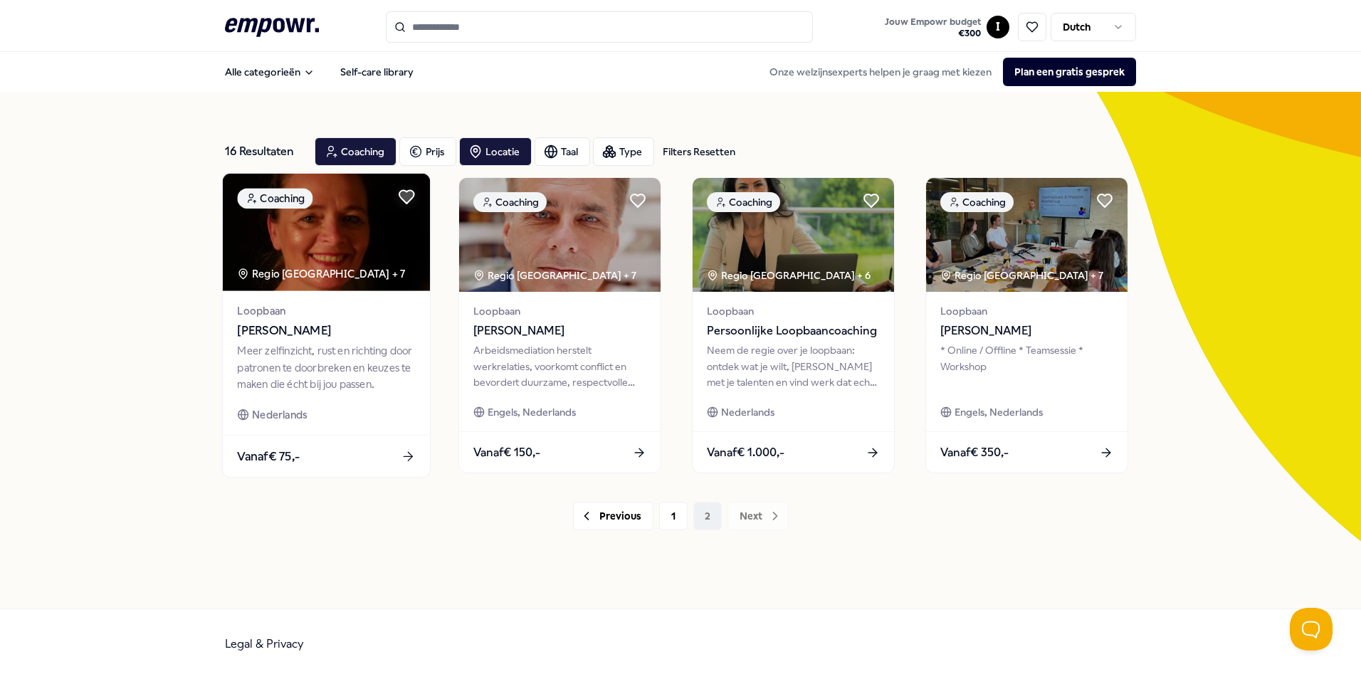
click at [323, 363] on div "Meer zelfinzicht, rust en richting door patronen te doorbreken en keuzes te mak…" at bounding box center [326, 367] width 178 height 49
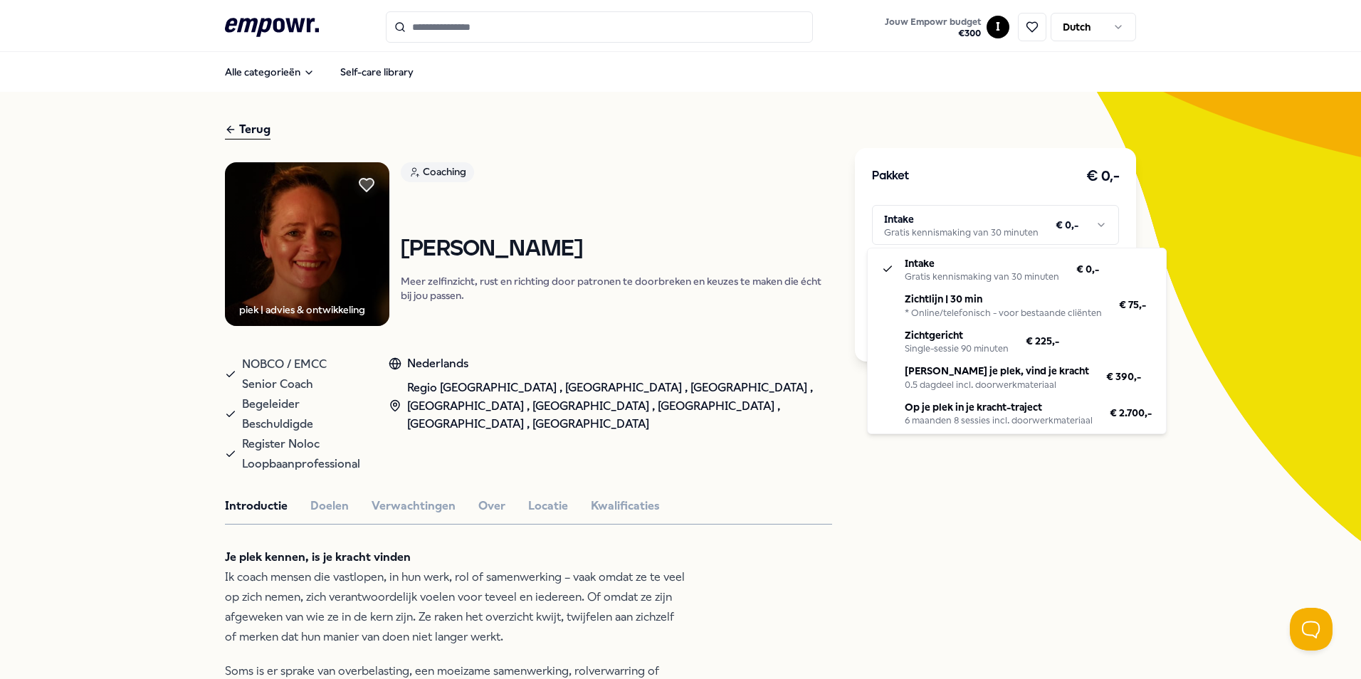
click at [955, 236] on html ".empowr-logo_svg__cls-1{fill:#03032f} Jouw Empowr budget € 300 I Dutch Alle cat…" at bounding box center [680, 339] width 1361 height 679
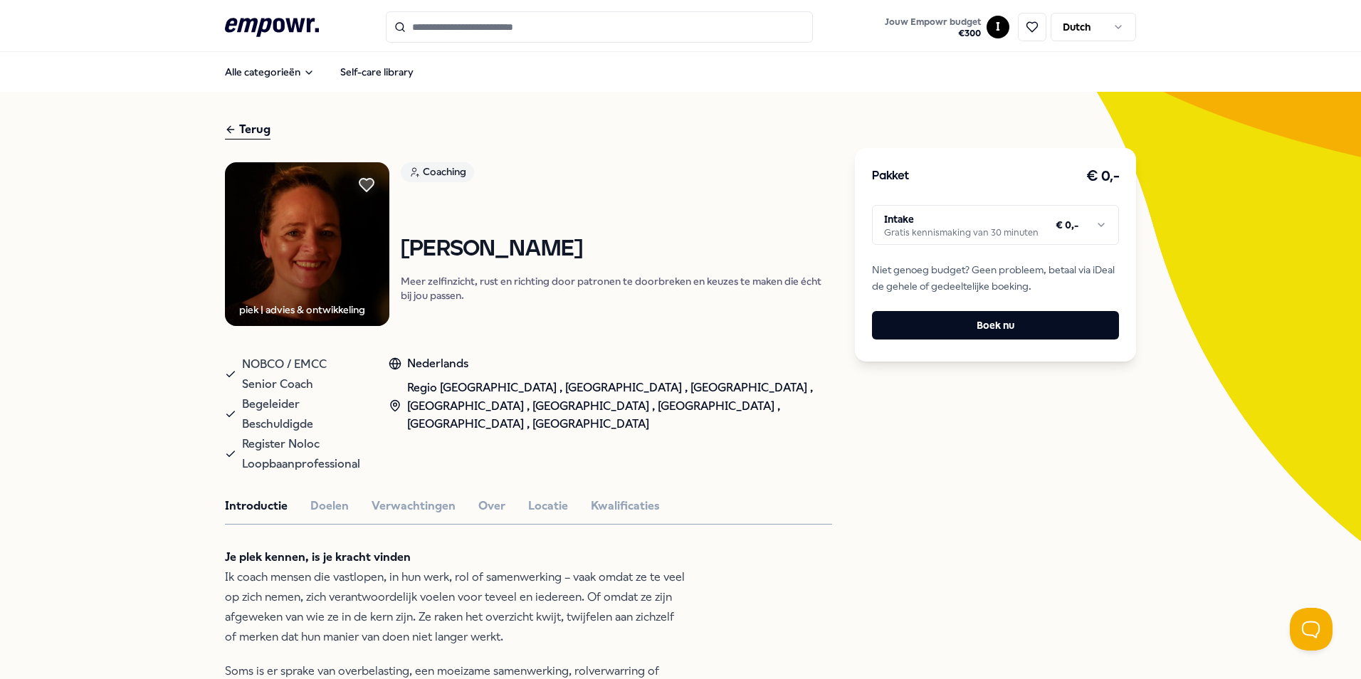
click at [990, 490] on html ".empowr-logo_svg__cls-1{fill:#03032f} Jouw Empowr budget € 300 I Dutch Alle cat…" at bounding box center [680, 339] width 1361 height 679
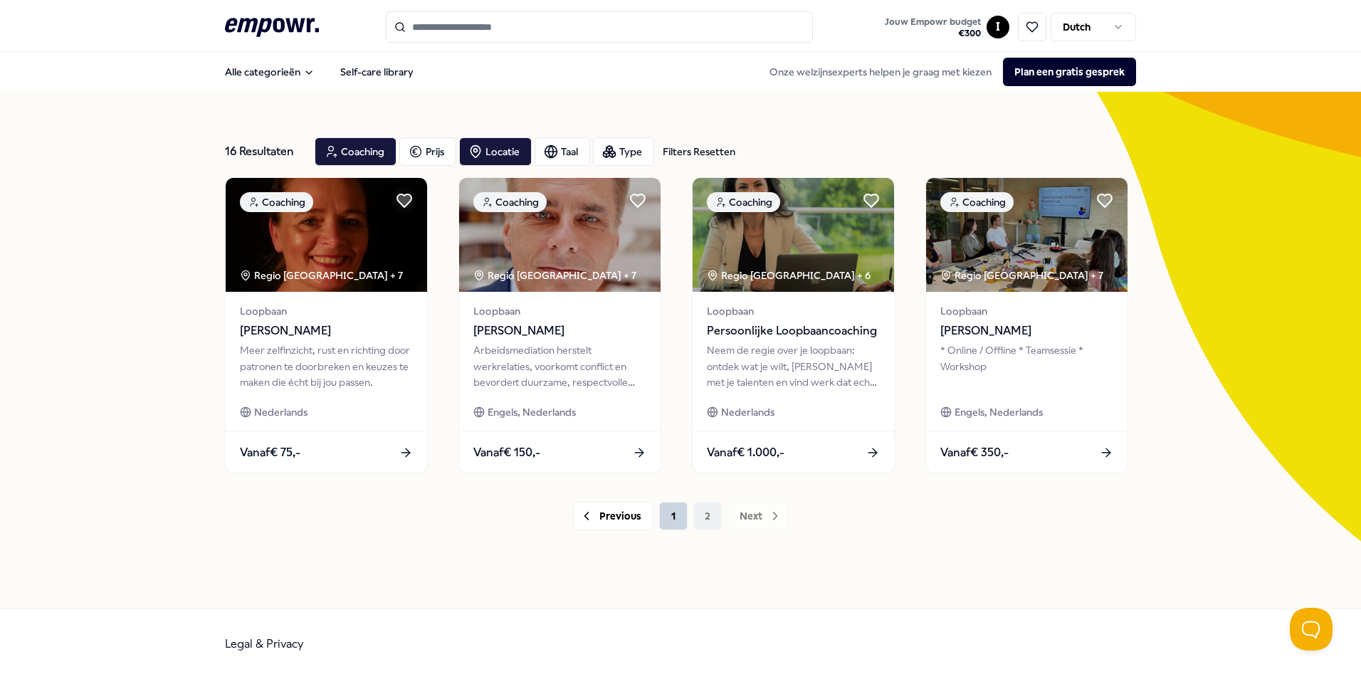
click at [669, 519] on button "1" at bounding box center [673, 516] width 28 height 28
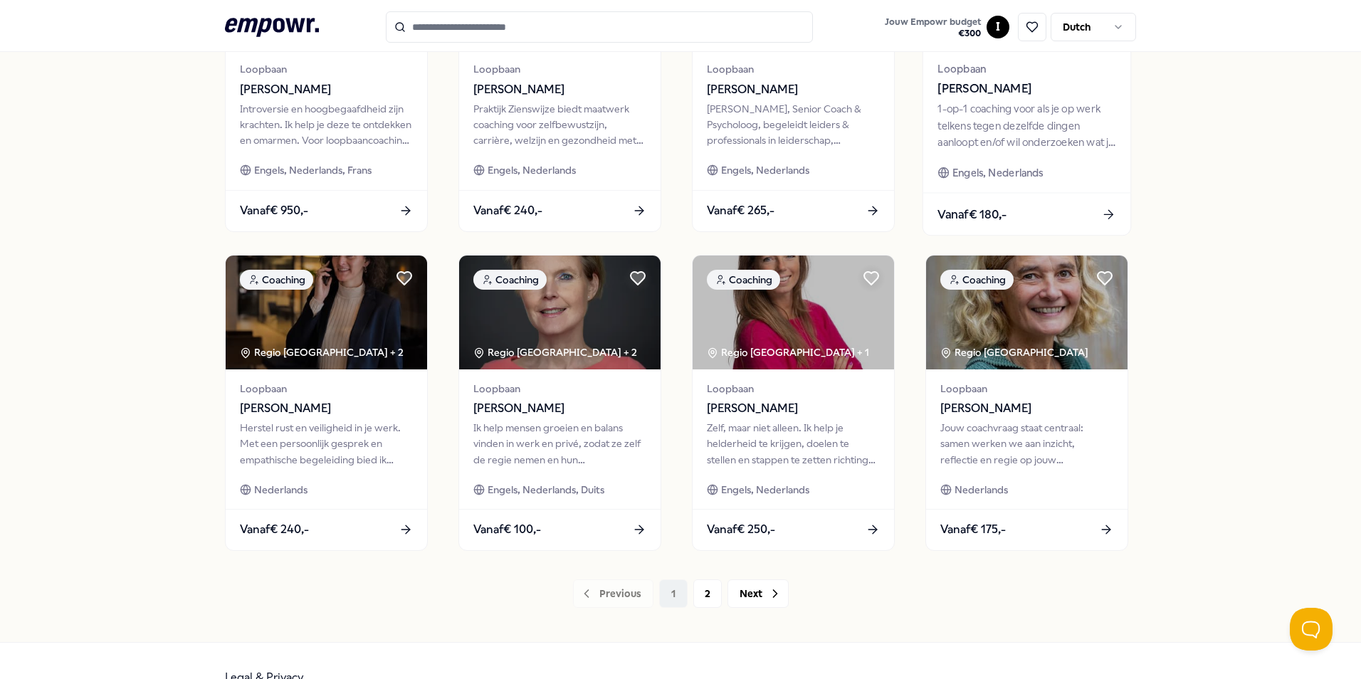
scroll to position [570, 0]
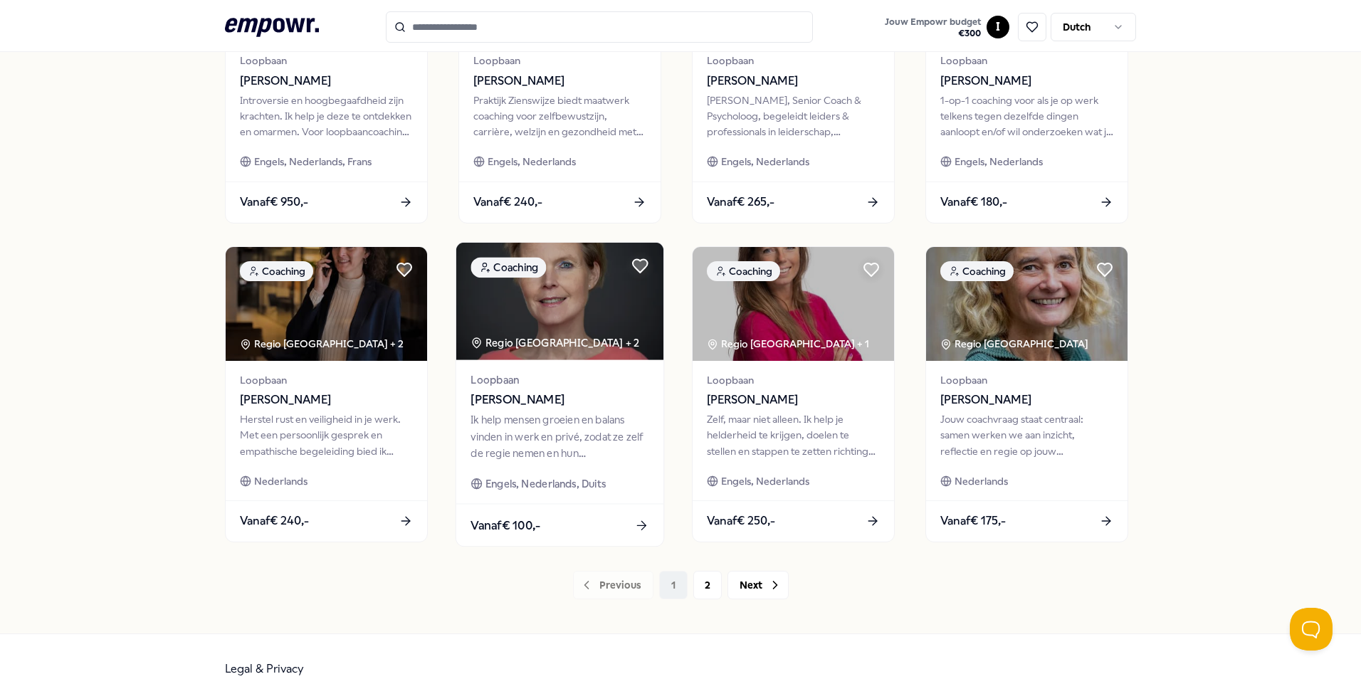
click at [523, 437] on div "Ik help mensen groeien en balans vinden in werk en privé, zodat ze zelf de regi…" at bounding box center [560, 436] width 178 height 49
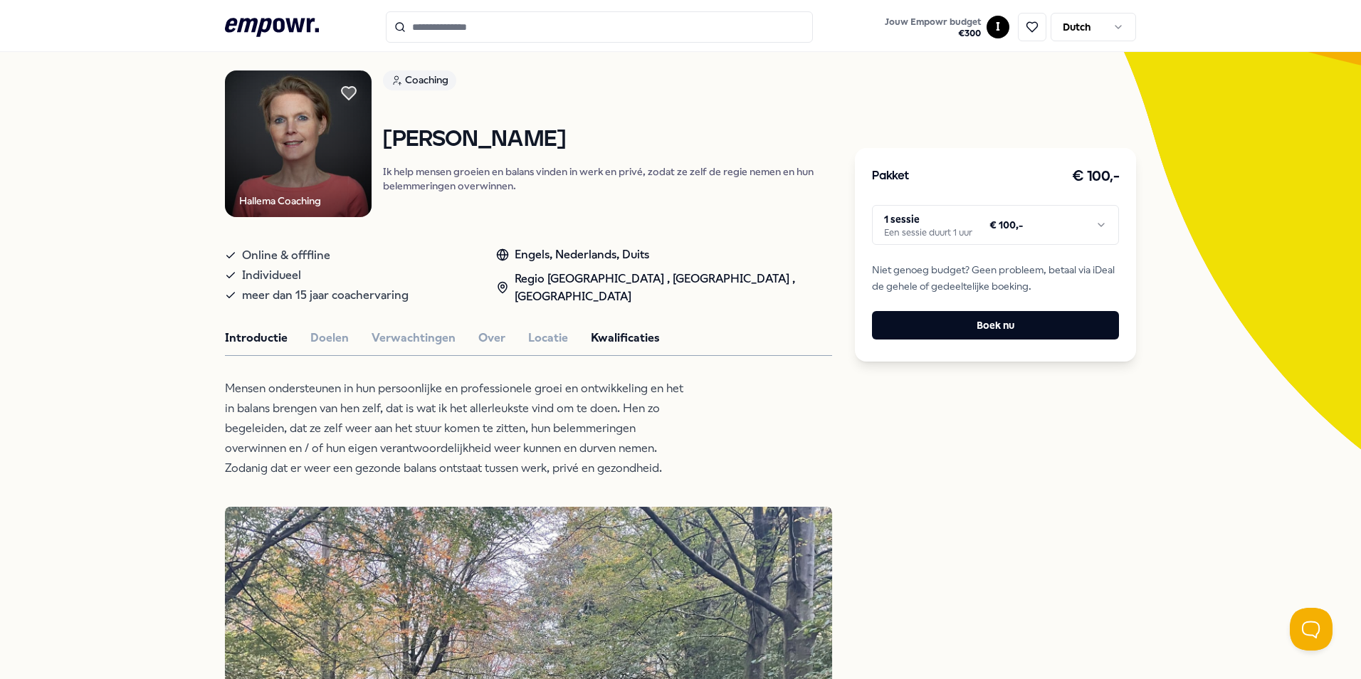
click at [591, 330] on button "Kwalificaties" at bounding box center [625, 338] width 69 height 19
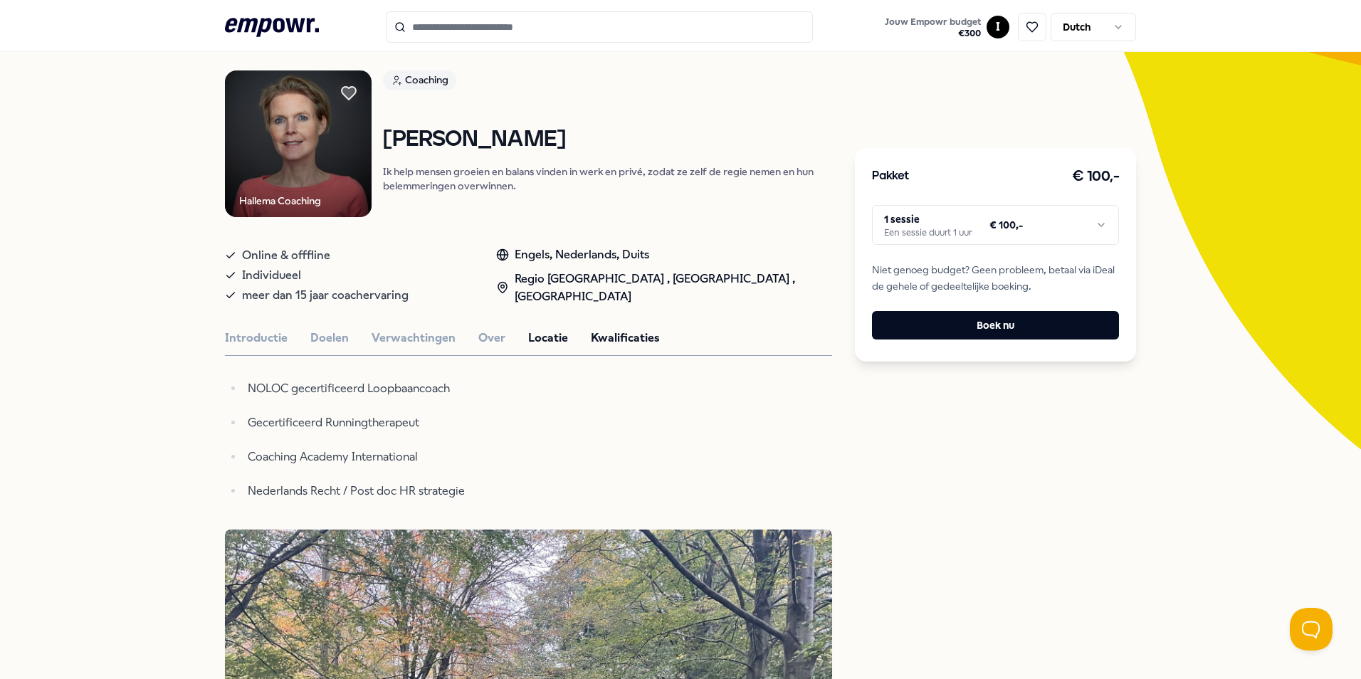
click at [538, 333] on button "Locatie" at bounding box center [548, 338] width 40 height 19
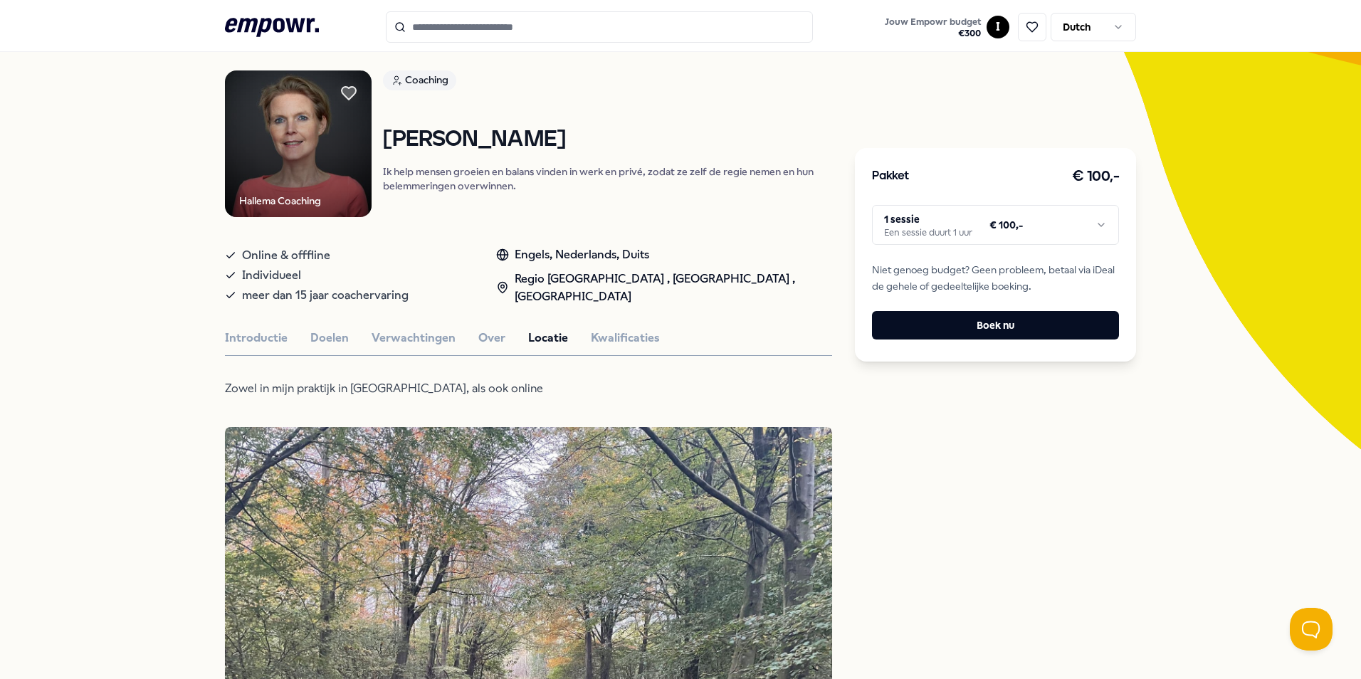
click at [451, 337] on div "Introductie Doelen Verwachtingen Over Locatie Kwalificaties" at bounding box center [528, 338] width 607 height 19
click at [409, 340] on button "Verwachtingen" at bounding box center [414, 338] width 84 height 19
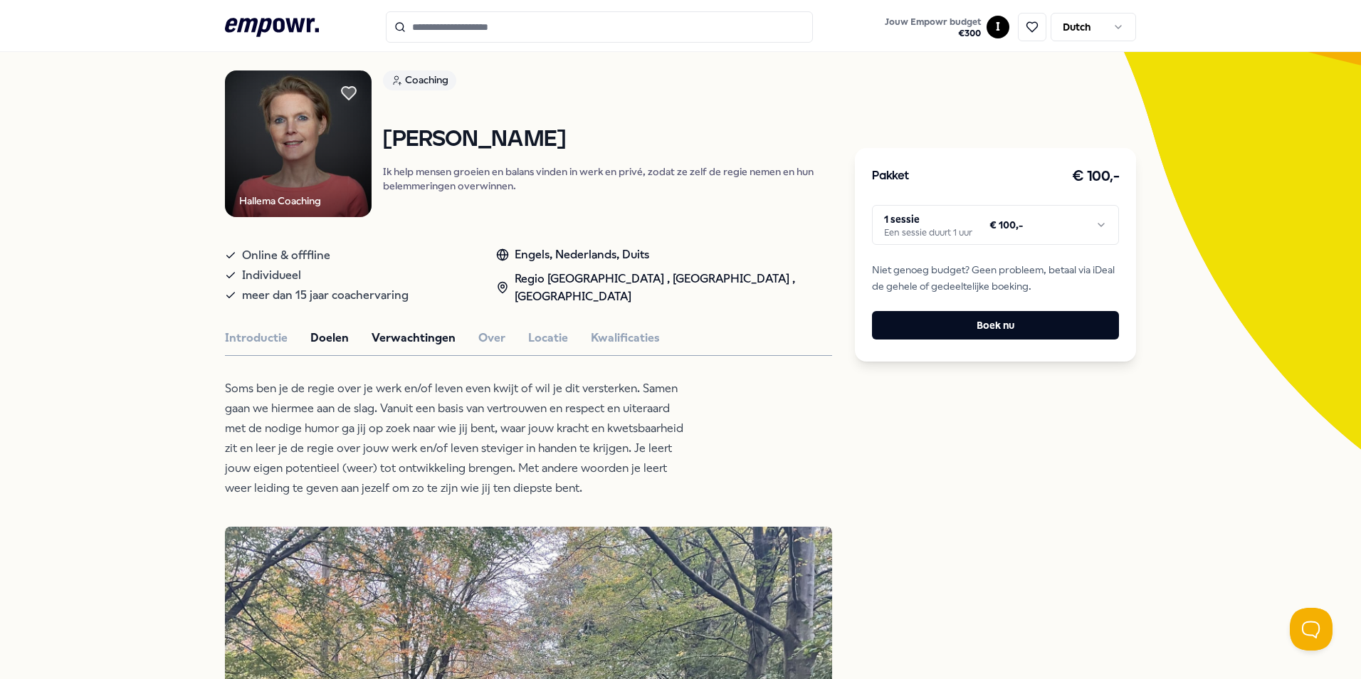
click at [326, 341] on button "Doelen" at bounding box center [329, 338] width 38 height 19
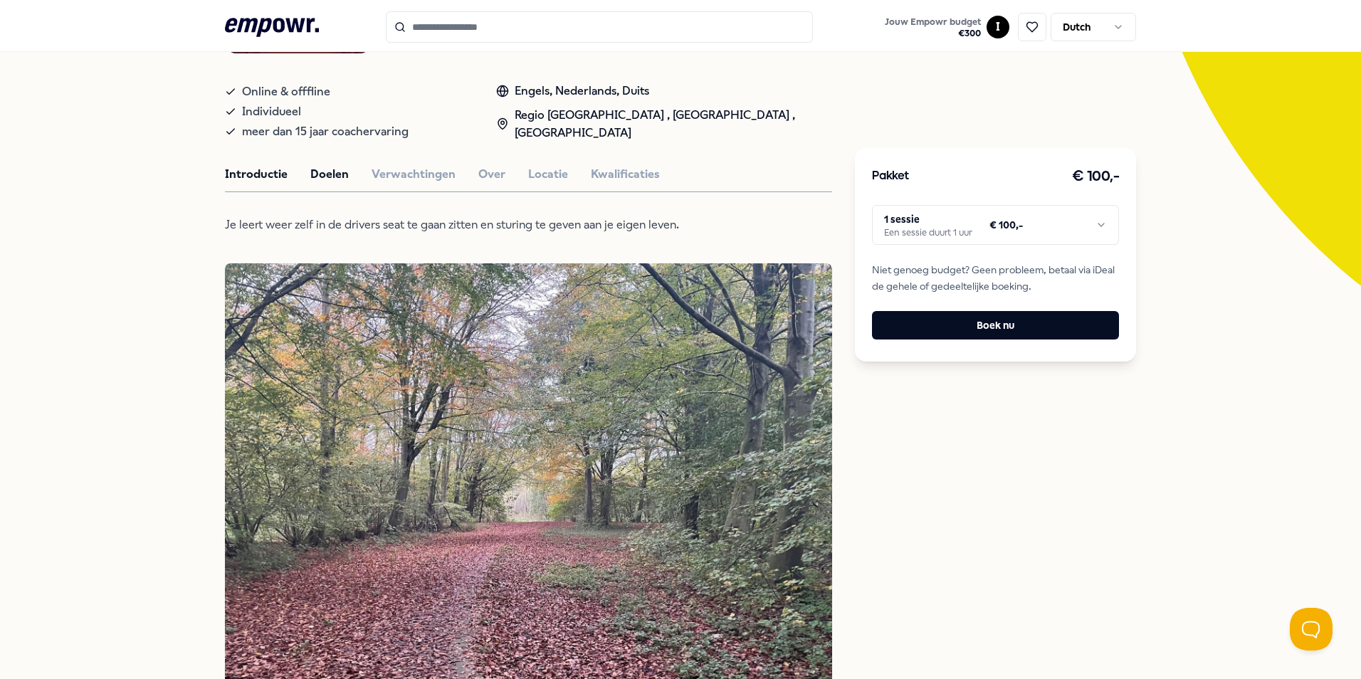
scroll to position [234, 0]
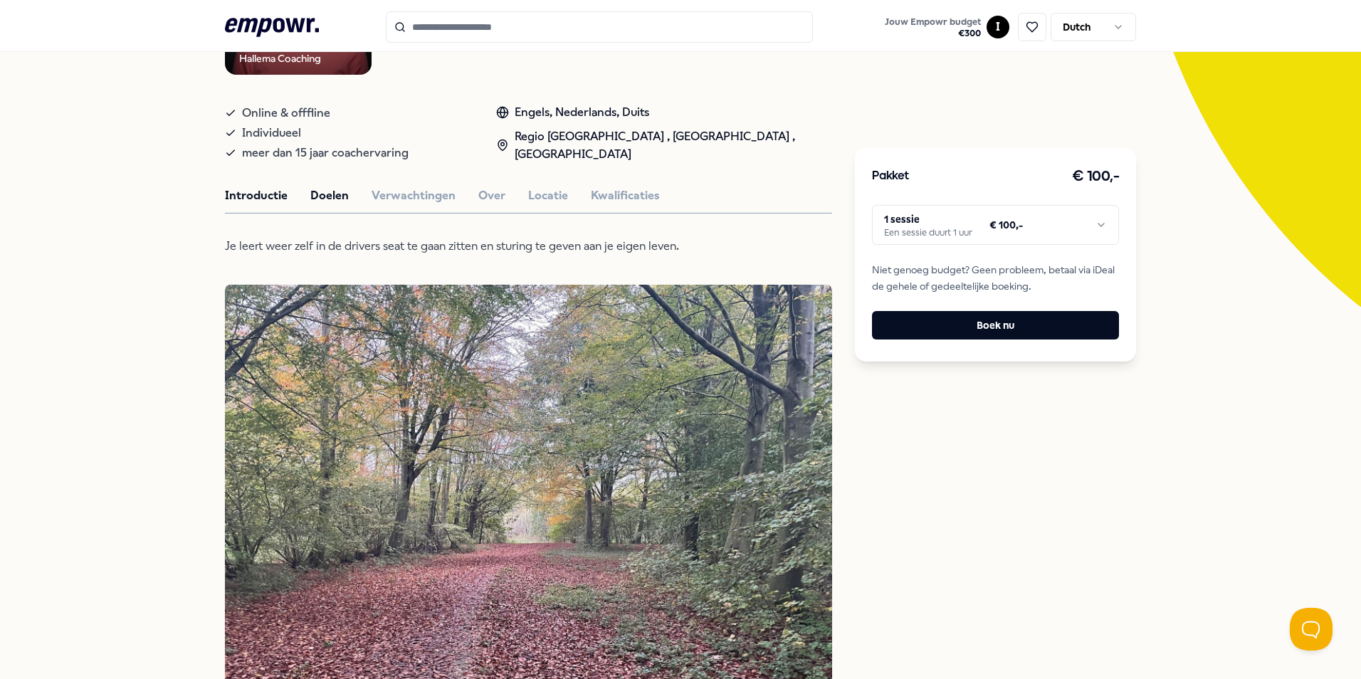
click at [257, 187] on button "Introductie" at bounding box center [256, 196] width 63 height 19
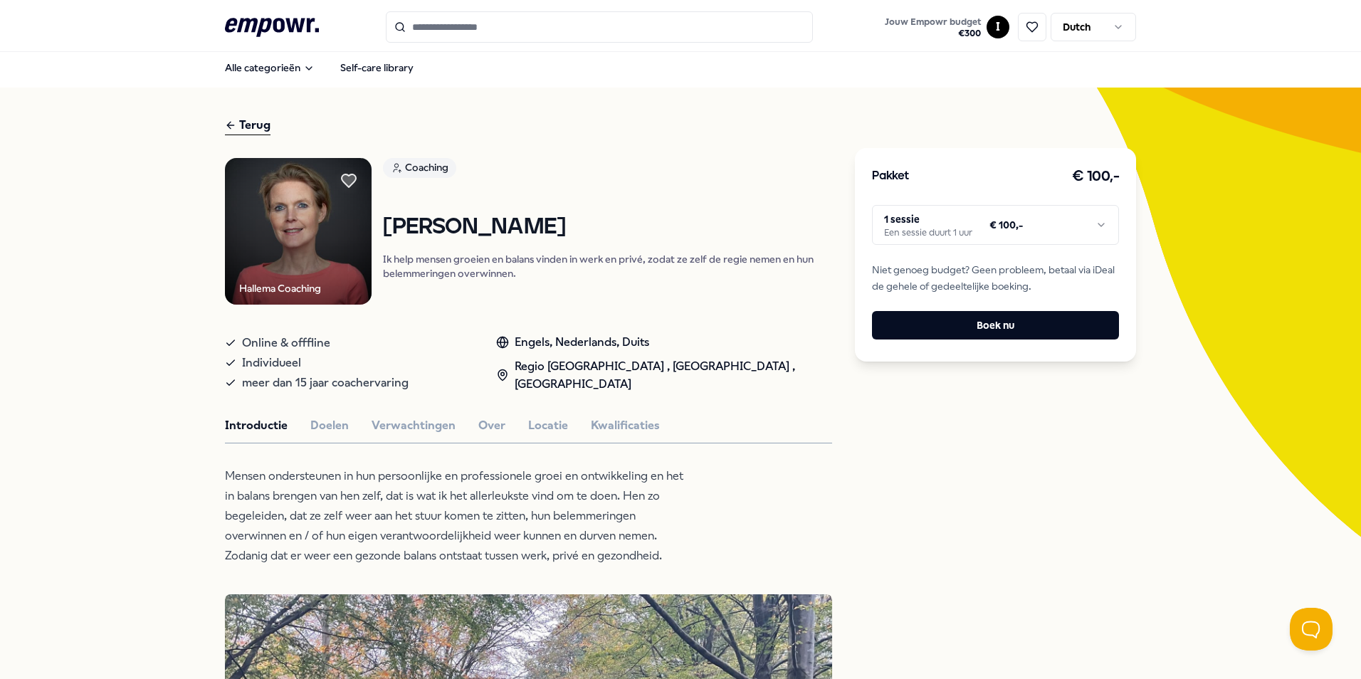
scroll to position [0, 0]
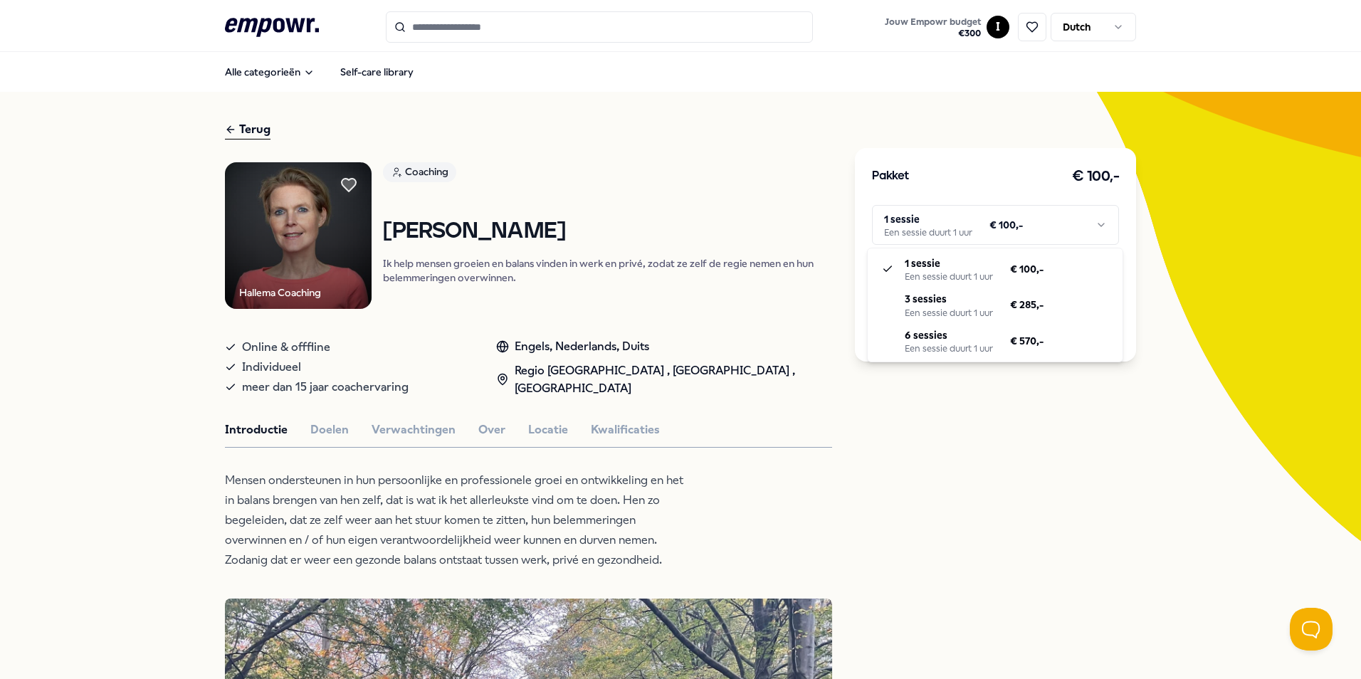
click at [1007, 242] on html ".empowr-logo_svg__cls-1{fill:#03032f} Jouw Empowr budget € 300 I Dutch Alle cat…" at bounding box center [680, 339] width 1361 height 679
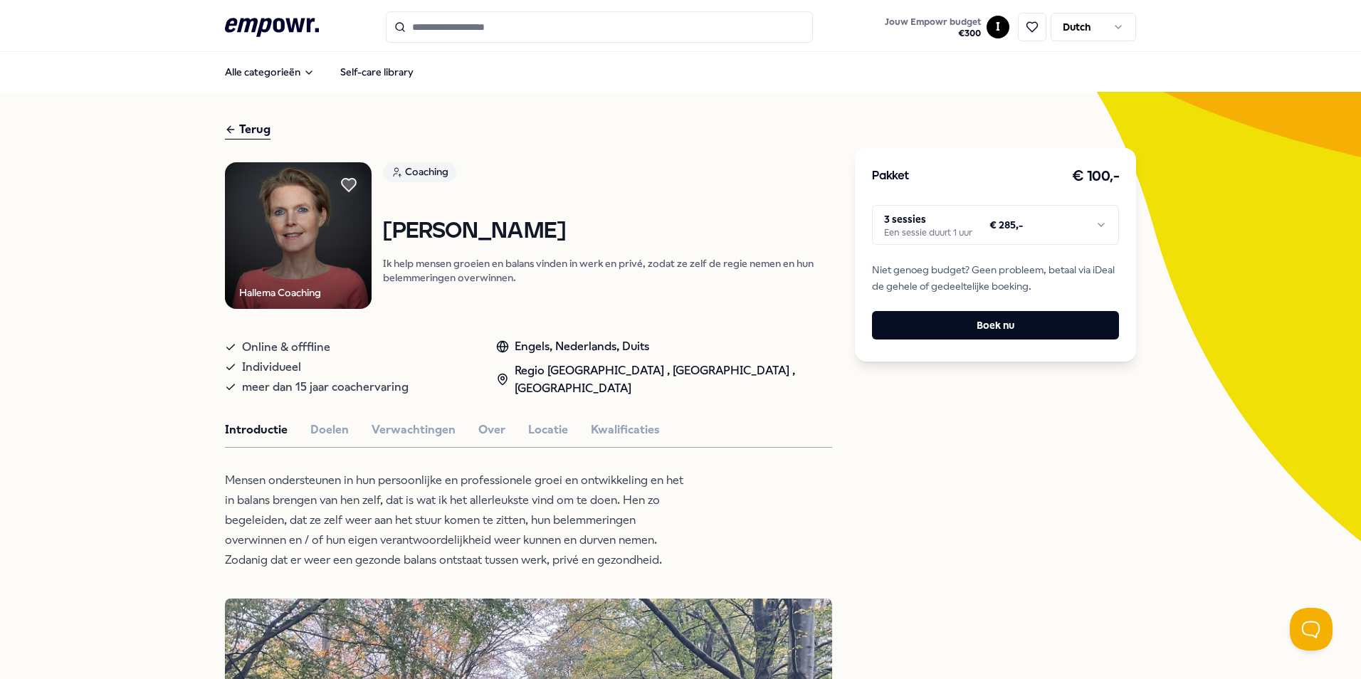
click at [993, 233] on html ".empowr-logo_svg__cls-1{fill:#03032f} Jouw Empowr budget € 300 I Dutch Alle cat…" at bounding box center [680, 339] width 1361 height 679
click at [1033, 425] on html ".empowr-logo_svg__cls-1{fill:#03032f} Jouw Empowr budget € 300 I Dutch Alle cat…" at bounding box center [680, 339] width 1361 height 679
click at [323, 429] on button "Doelen" at bounding box center [329, 430] width 38 height 19
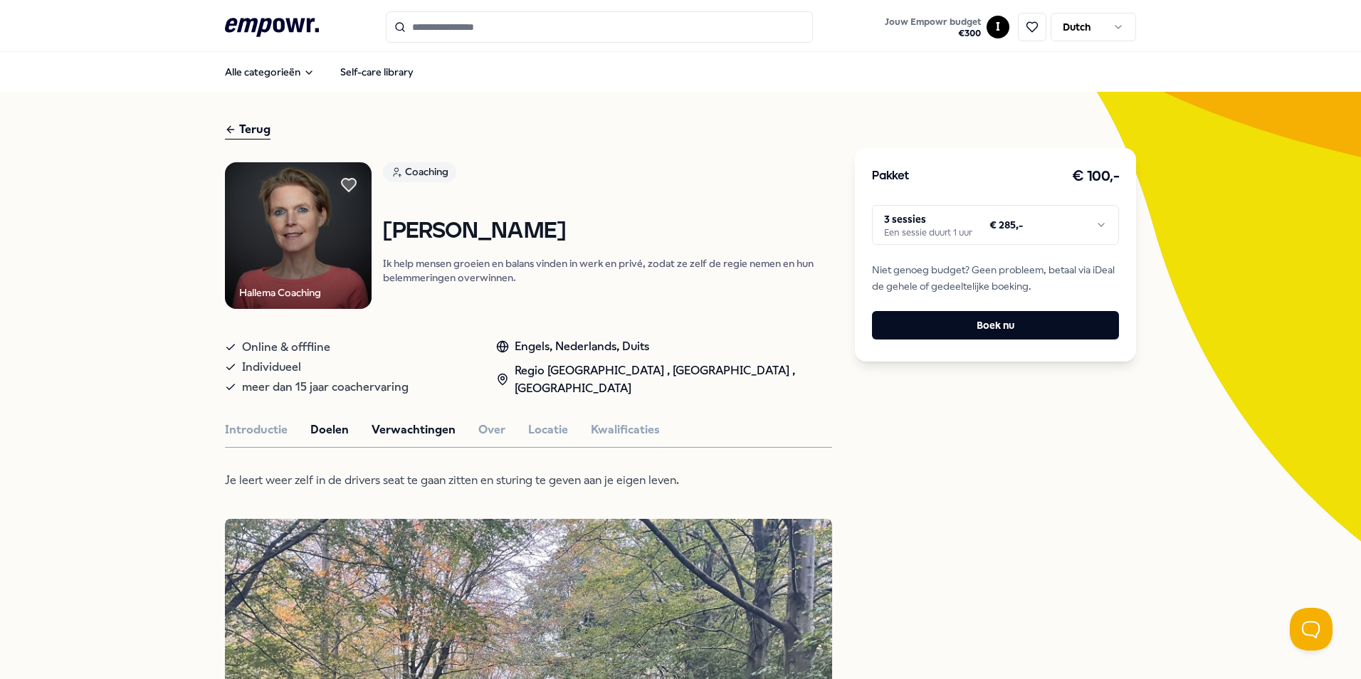
click at [414, 425] on button "Verwachtingen" at bounding box center [414, 430] width 84 height 19
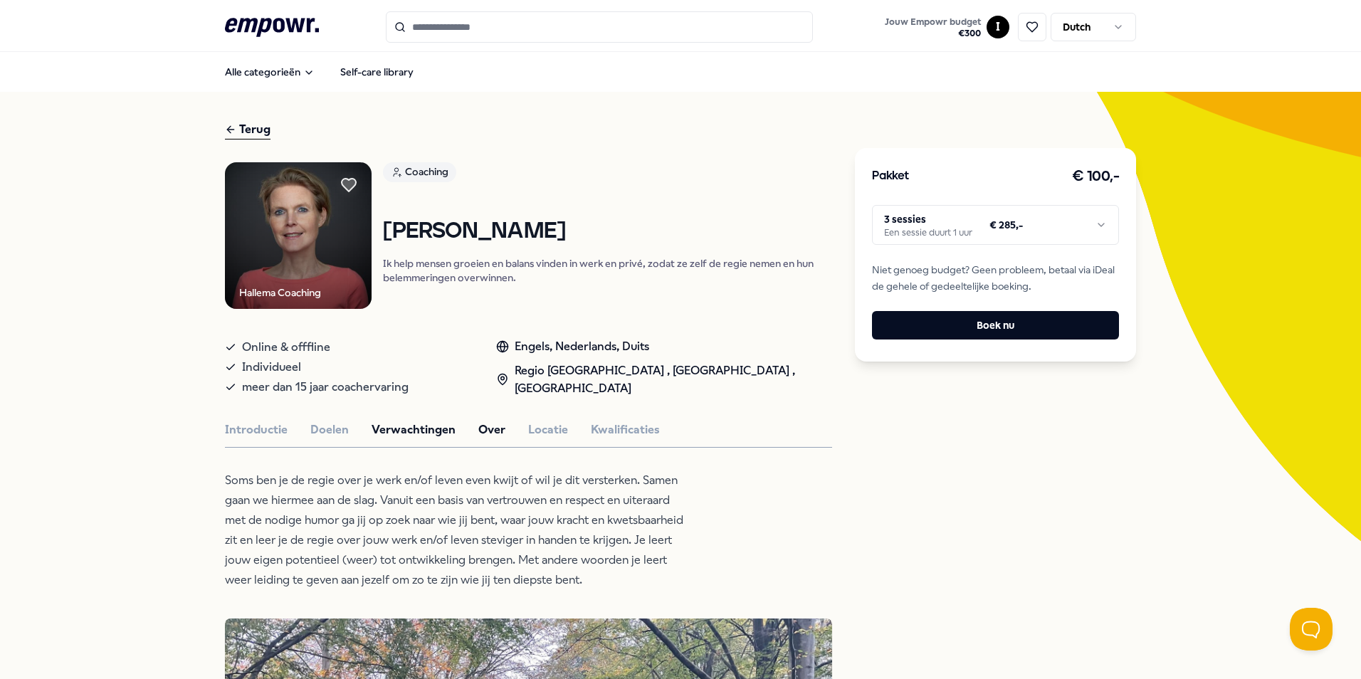
click at [492, 425] on button "Over" at bounding box center [491, 430] width 27 height 19
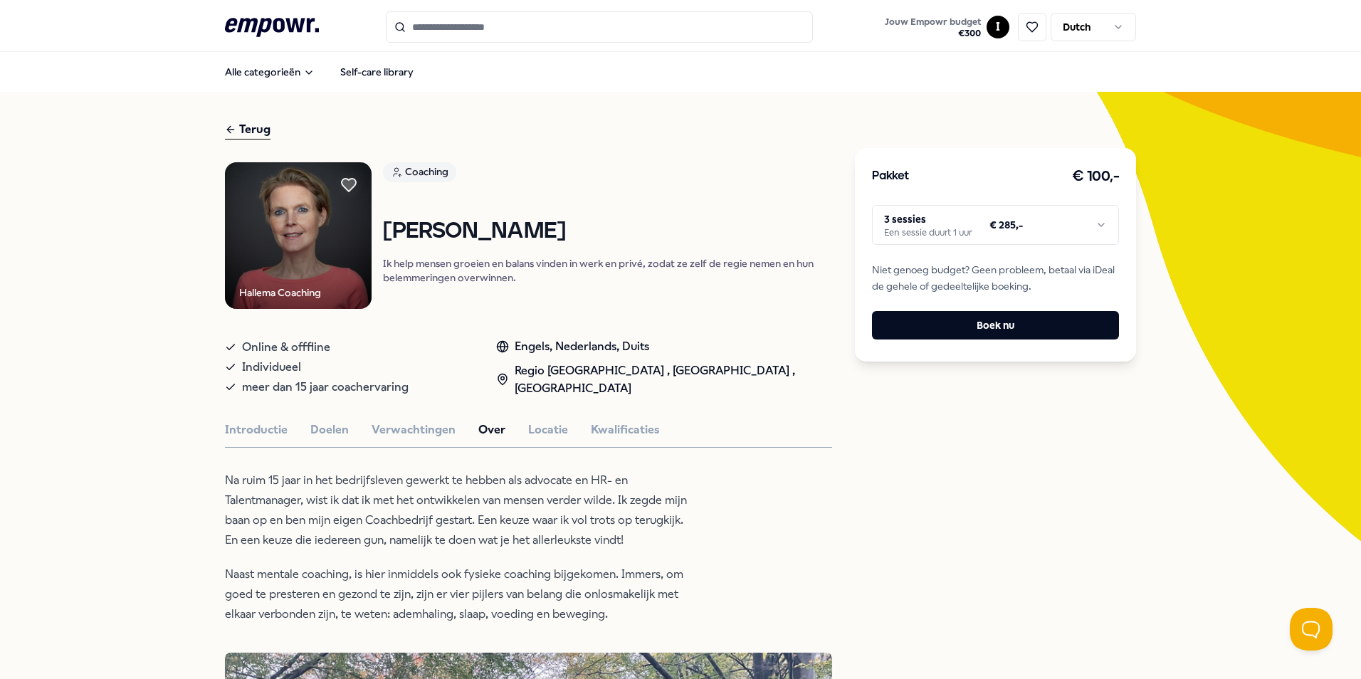
click at [537, 432] on button "Locatie" at bounding box center [548, 430] width 40 height 19
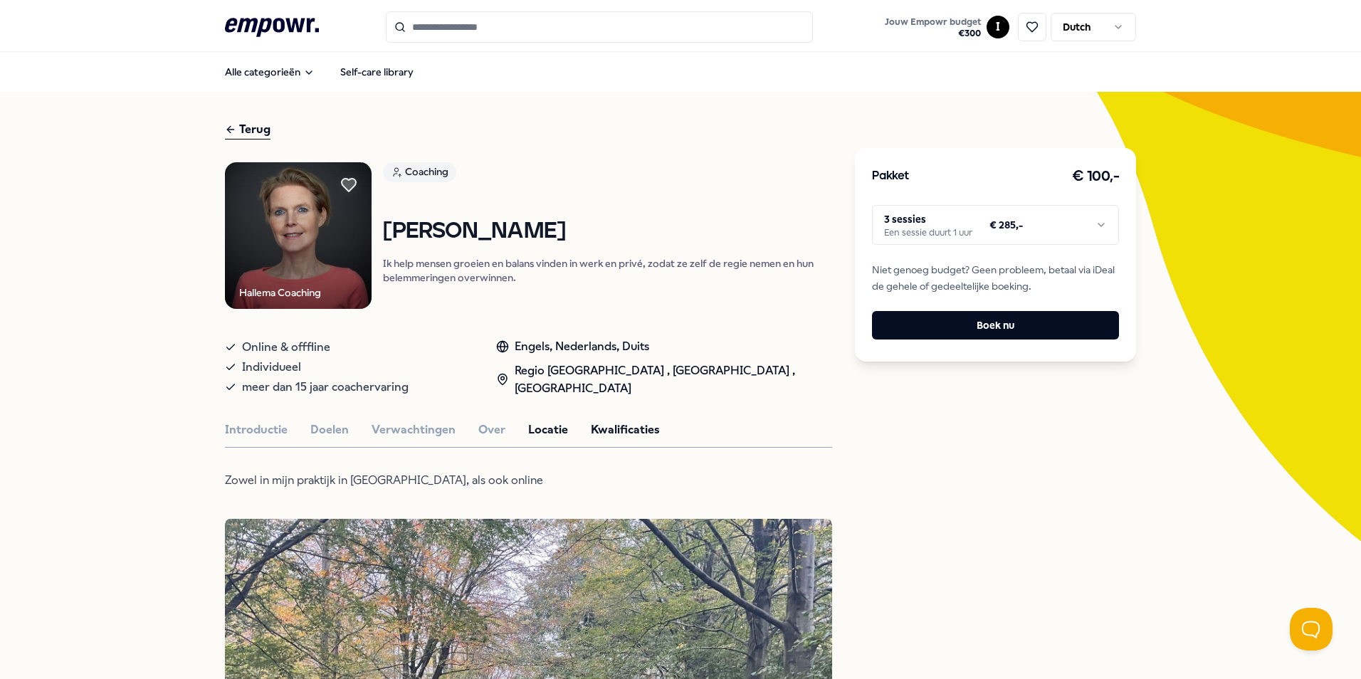
click at [600, 437] on button "Kwalificaties" at bounding box center [625, 430] width 69 height 19
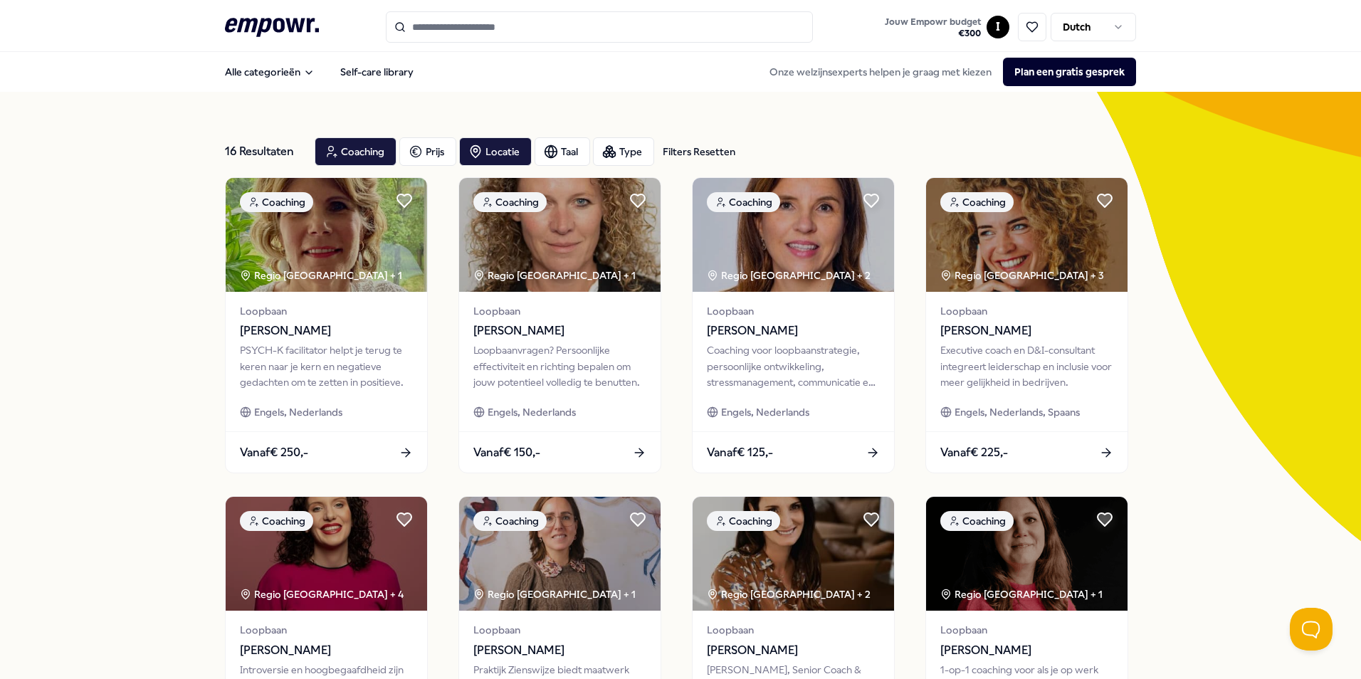
click at [1150, 402] on div "16 Resultaten Filters Resetten Coaching Prijs Locatie Taal Type Filters Resette…" at bounding box center [680, 647] width 1361 height 1111
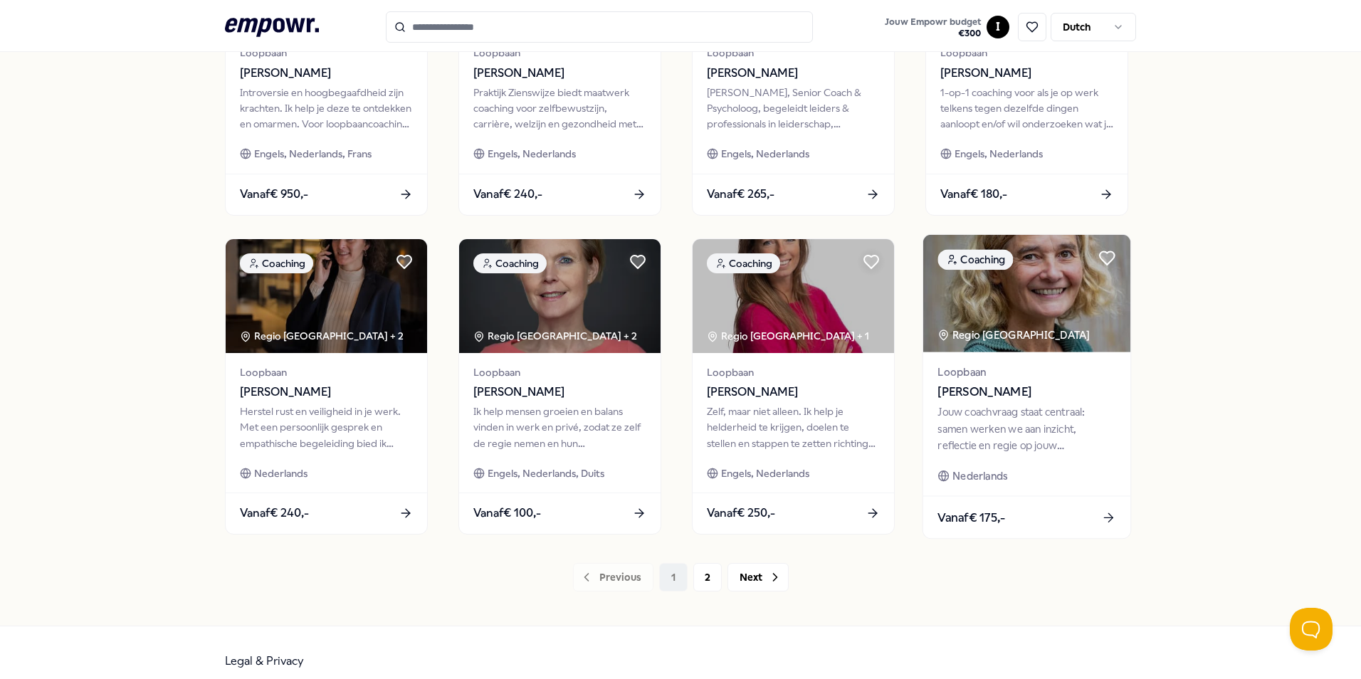
scroll to position [595, 0]
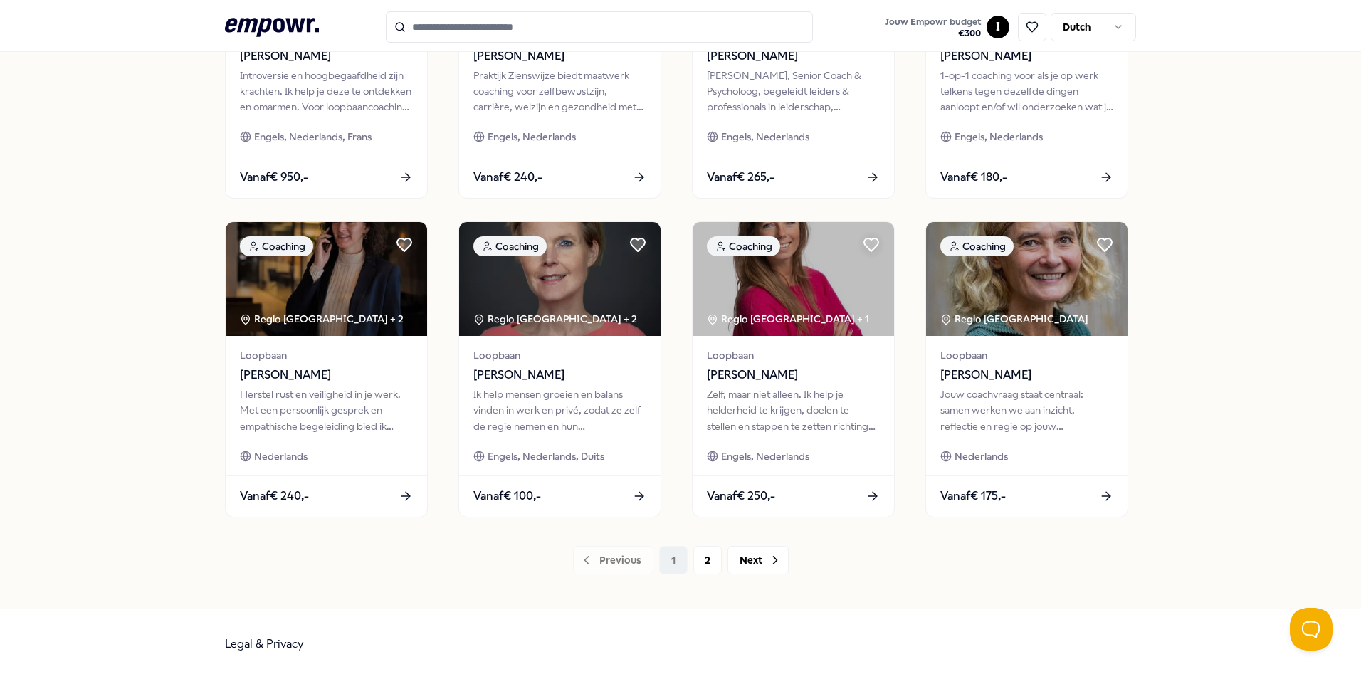
click at [1270, 345] on div "16 Resultaten Filters Resetten Coaching Prijs Locatie Taal Type Filters Resette…" at bounding box center [680, 52] width 1361 height 1111
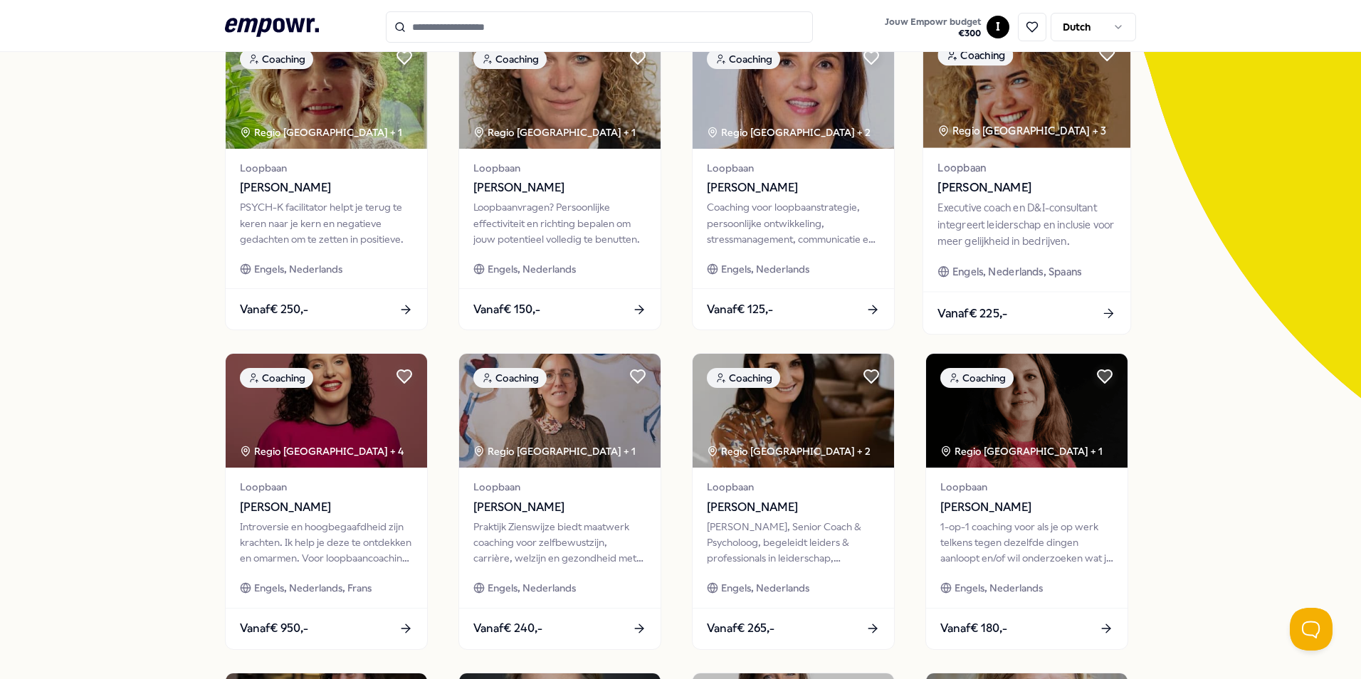
scroll to position [0, 0]
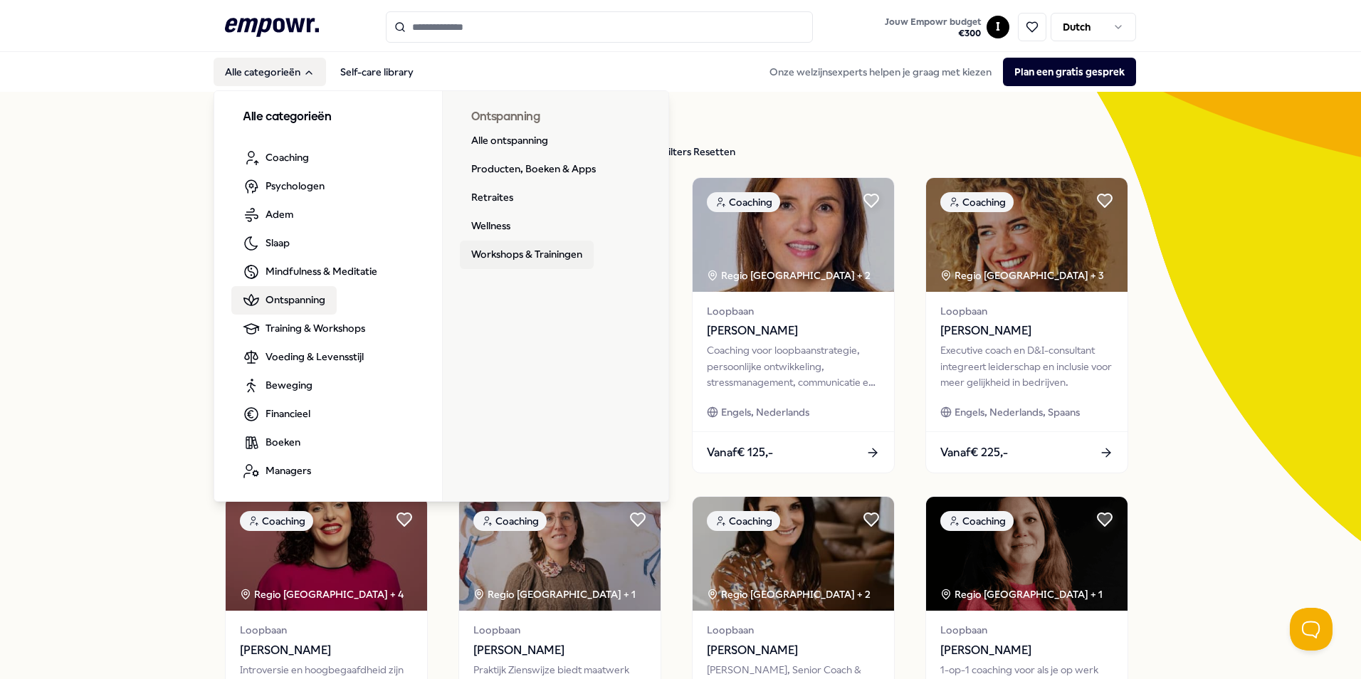
click at [488, 261] on link "Workshops & Trainingen" at bounding box center [527, 255] width 134 height 28
